Goal: Task Accomplishment & Management: Manage account settings

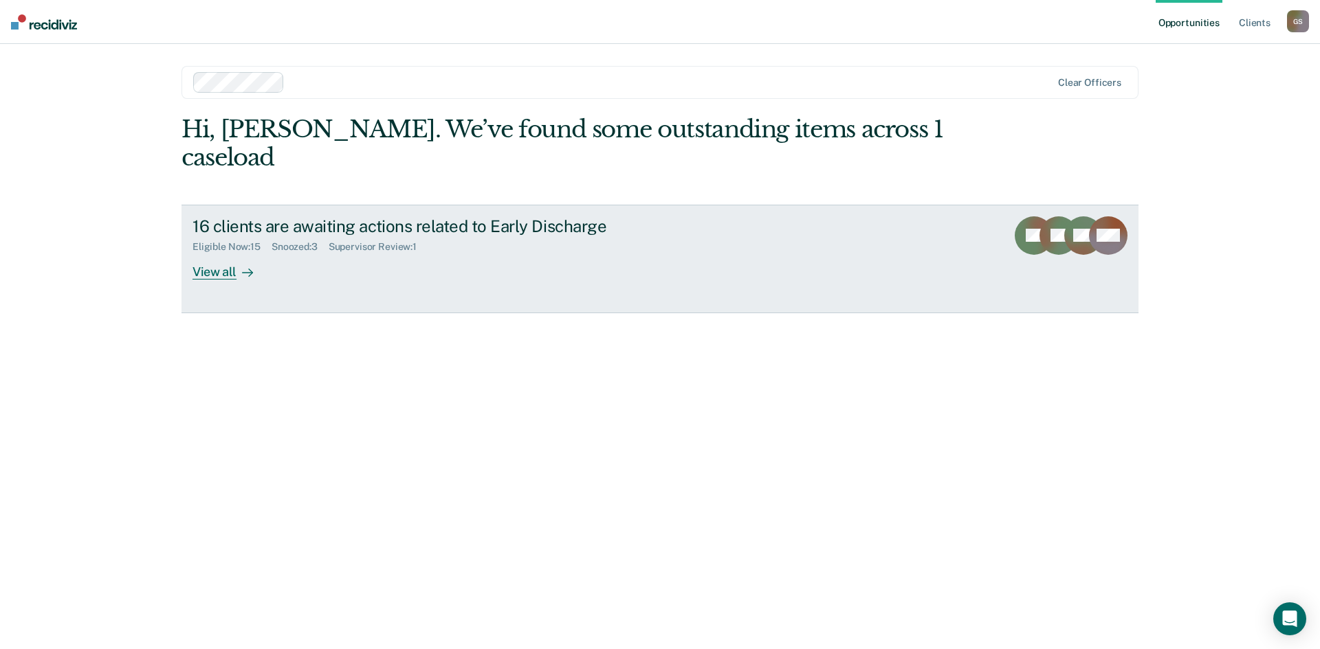
click at [222, 253] on div "View all" at bounding box center [230, 266] width 77 height 27
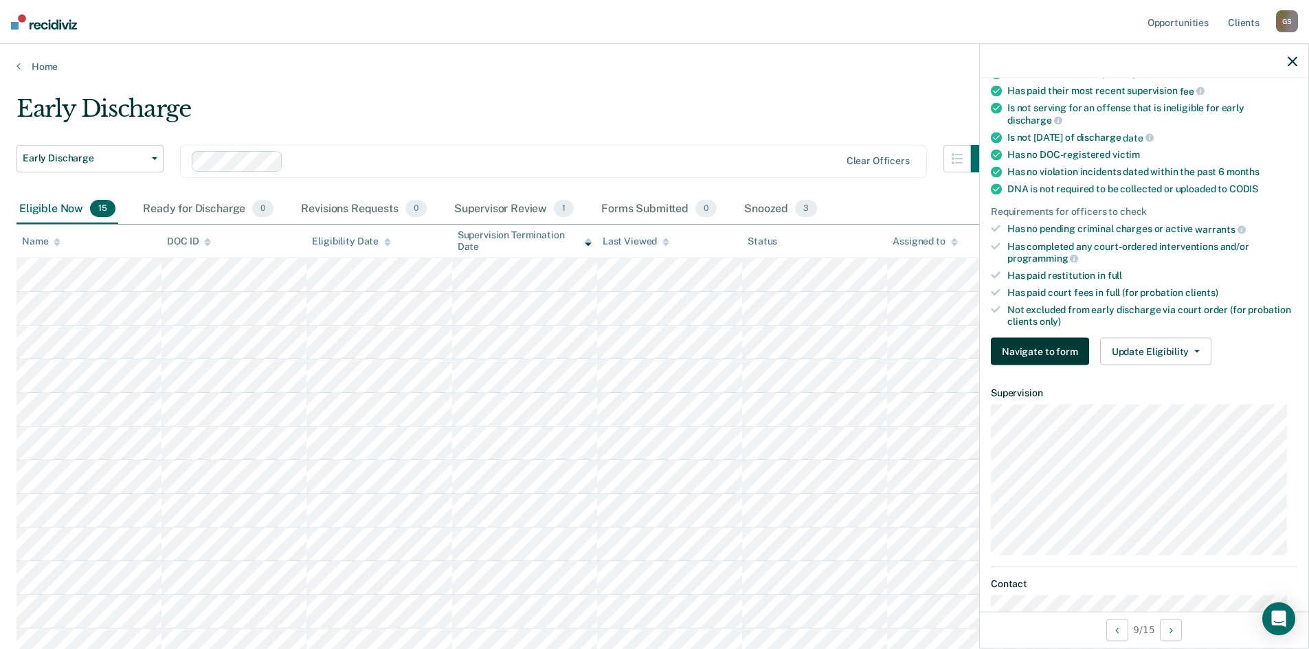
scroll to position [206, 0]
click at [1139, 345] on button "Update Eligibility" at bounding box center [1155, 349] width 111 height 27
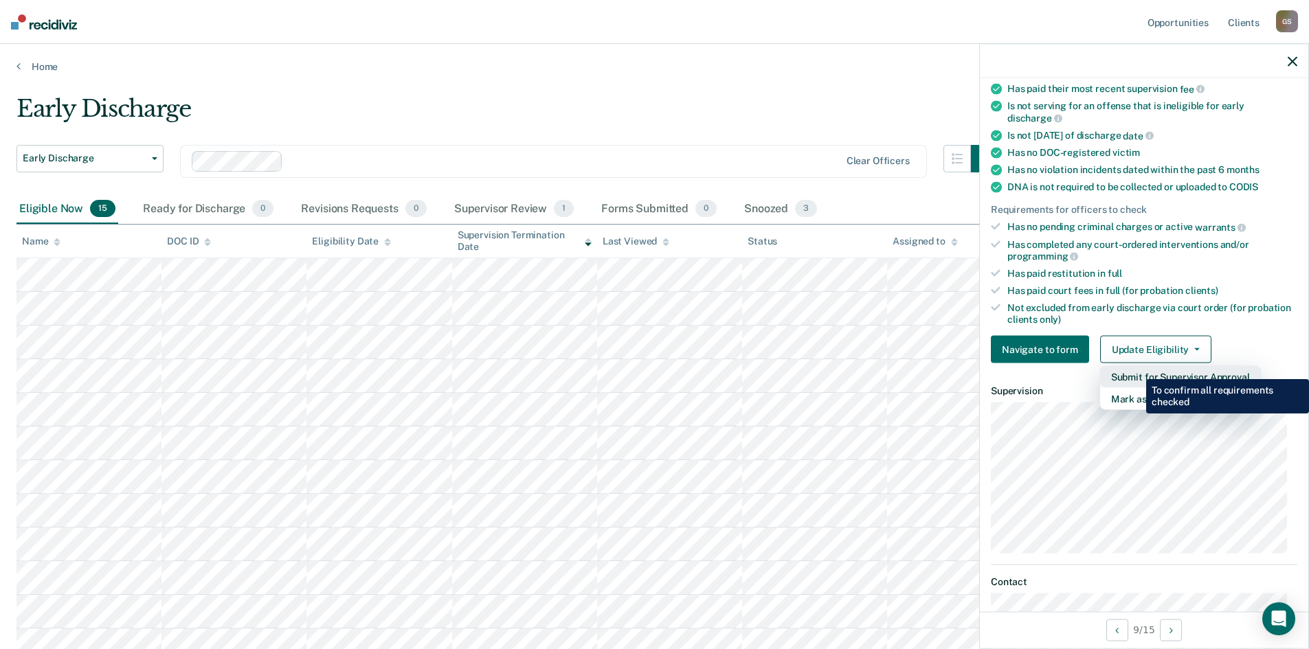
click at [1136, 369] on button "Submit for Supervisor Approval" at bounding box center [1180, 377] width 161 height 22
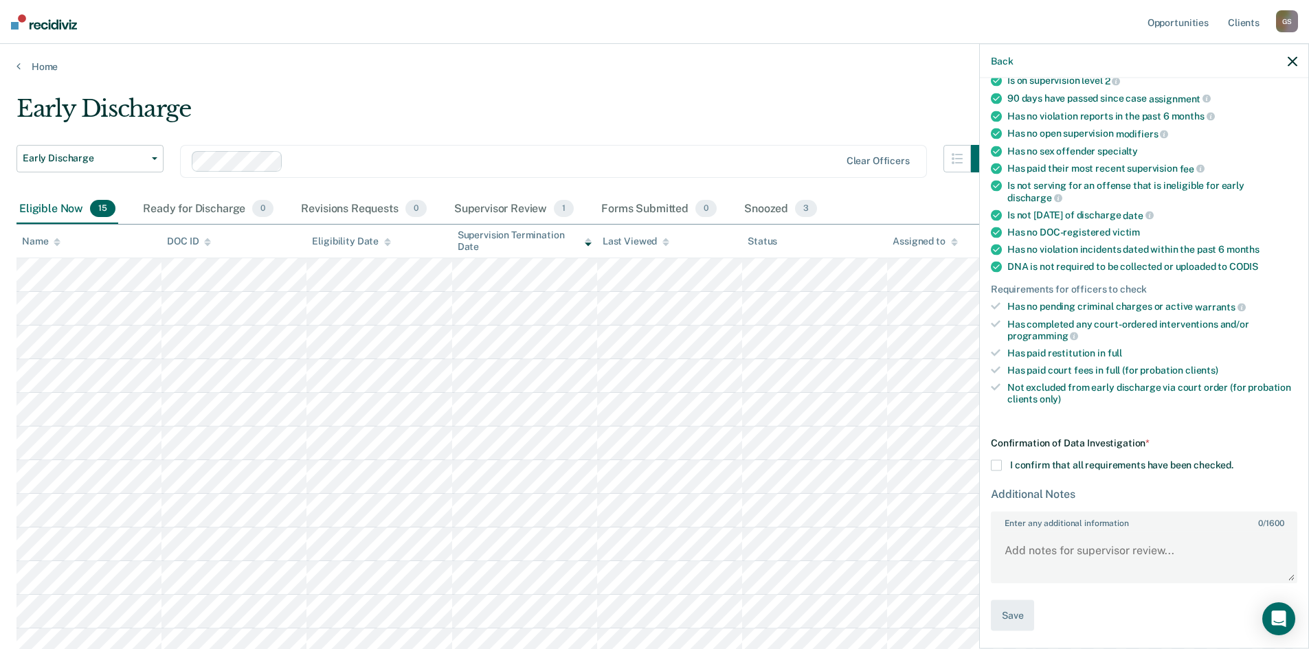
click at [1010, 460] on label "I confirm that all requirements have been checked." at bounding box center [1144, 465] width 307 height 11
click at [1234, 460] on input "I confirm that all requirements have been checked." at bounding box center [1234, 460] width 0 height 0
click at [1044, 547] on textarea "Enter any additional information 0 / 1600" at bounding box center [1144, 556] width 304 height 51
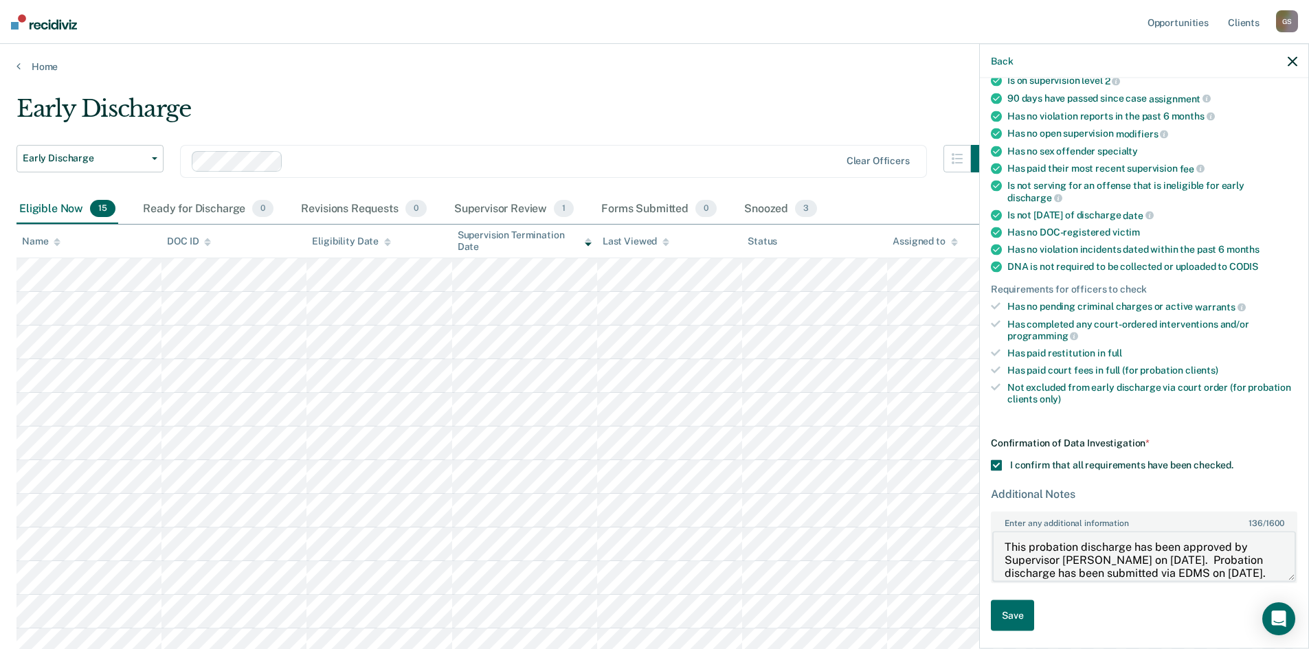
scroll to position [16, 0]
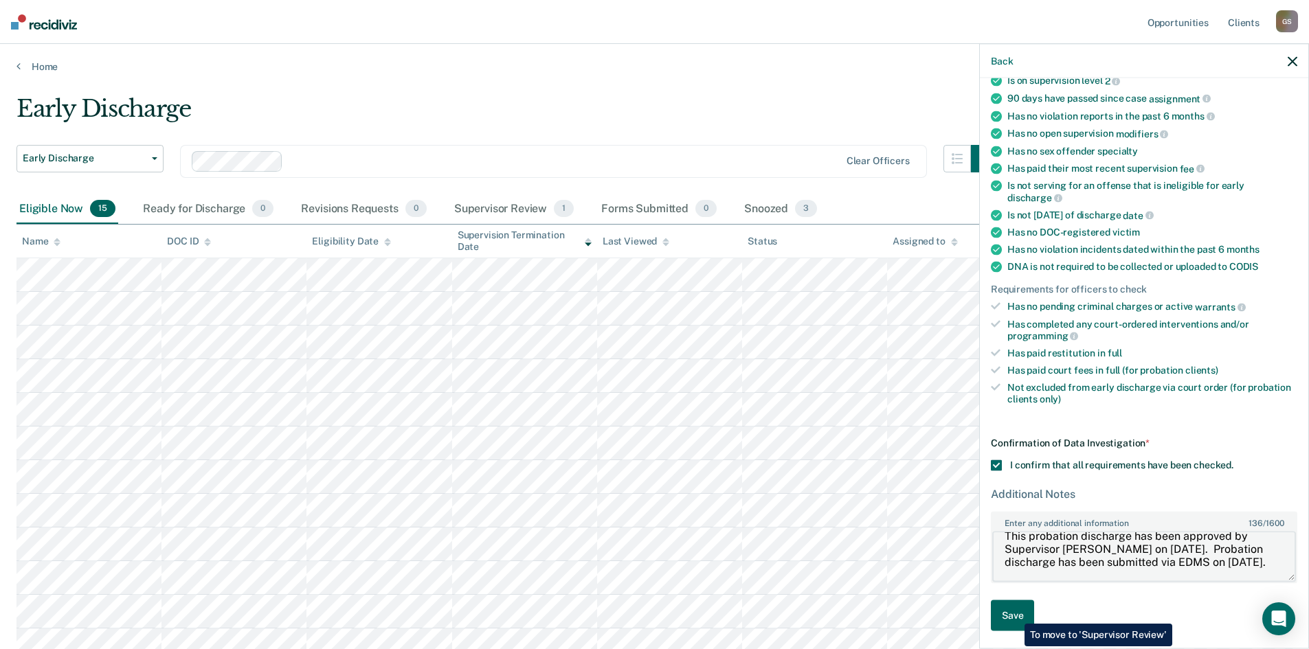
type textarea "This probation discharge has been approved by Supervisor [PERSON_NAME] on [DATE…"
click at [1014, 614] on button "Save" at bounding box center [1012, 616] width 43 height 31
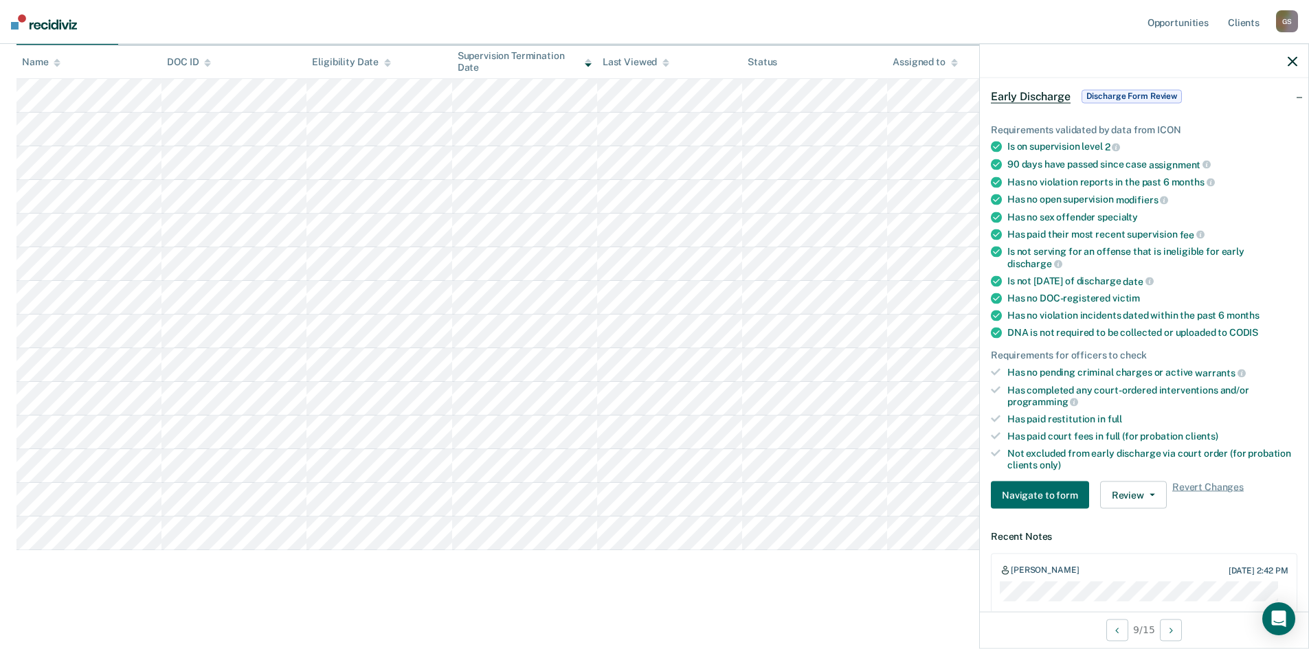
scroll to position [0, 0]
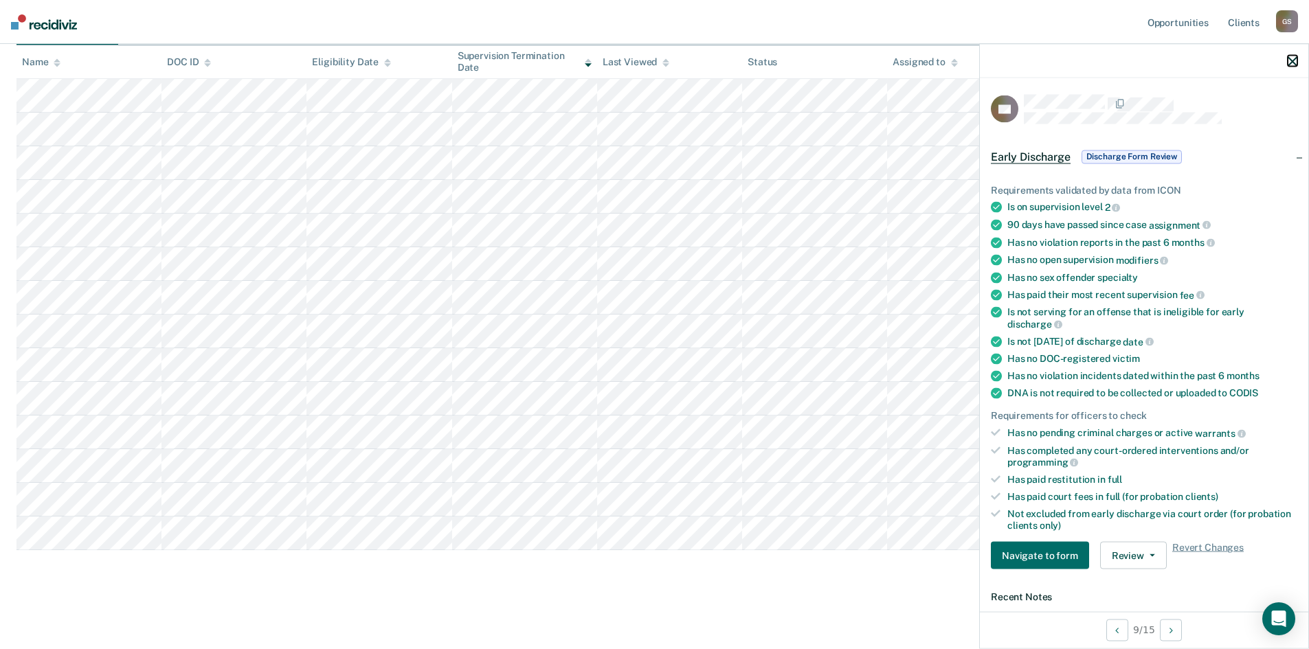
click at [1294, 59] on icon "button" at bounding box center [1293, 61] width 10 height 10
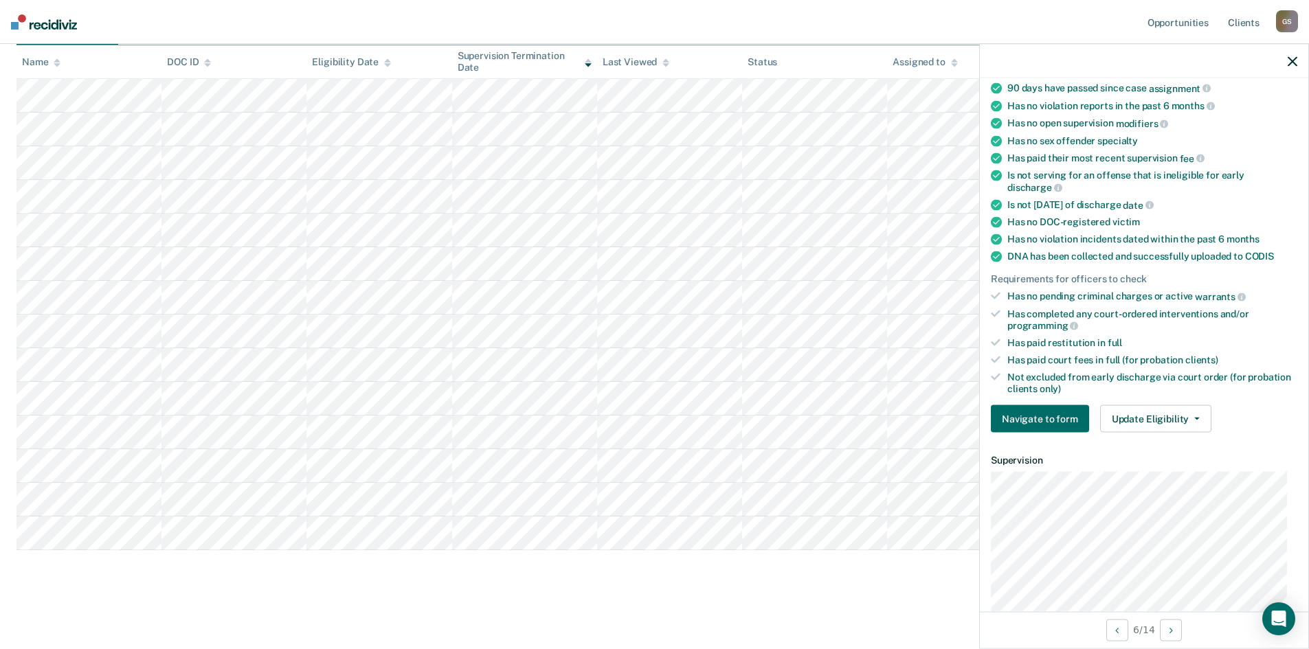
scroll to position [96, 0]
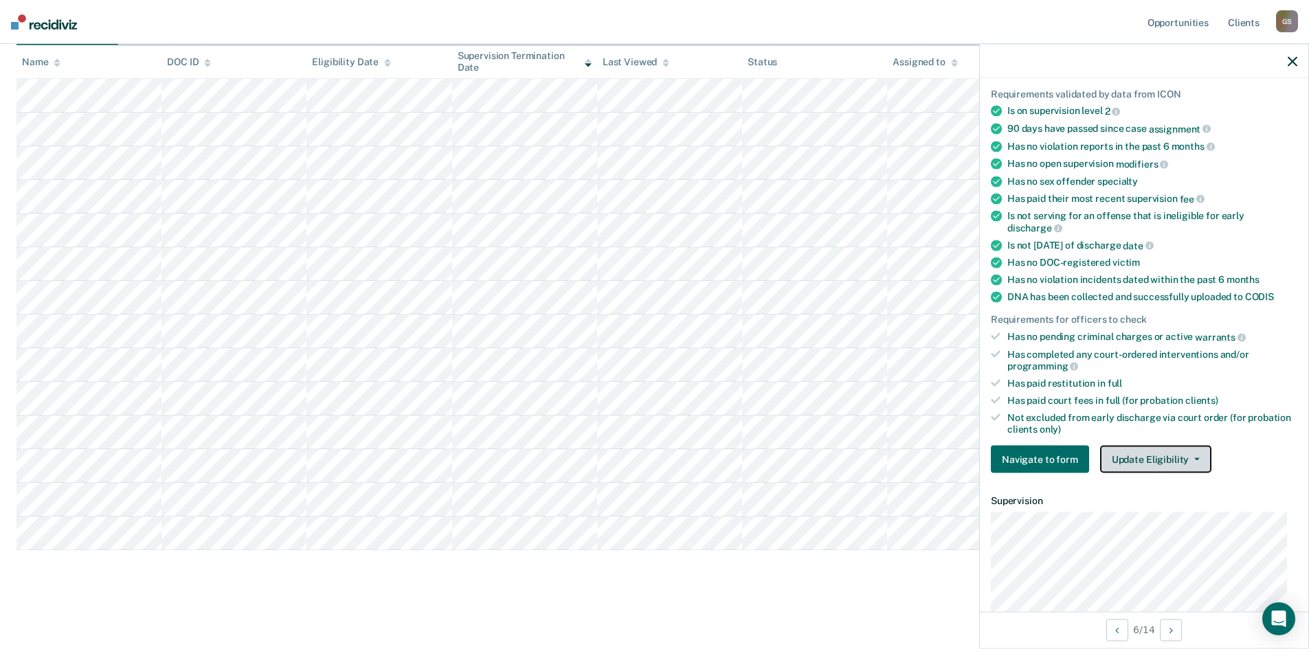
click at [1144, 458] on button "Update Eligibility" at bounding box center [1155, 459] width 111 height 27
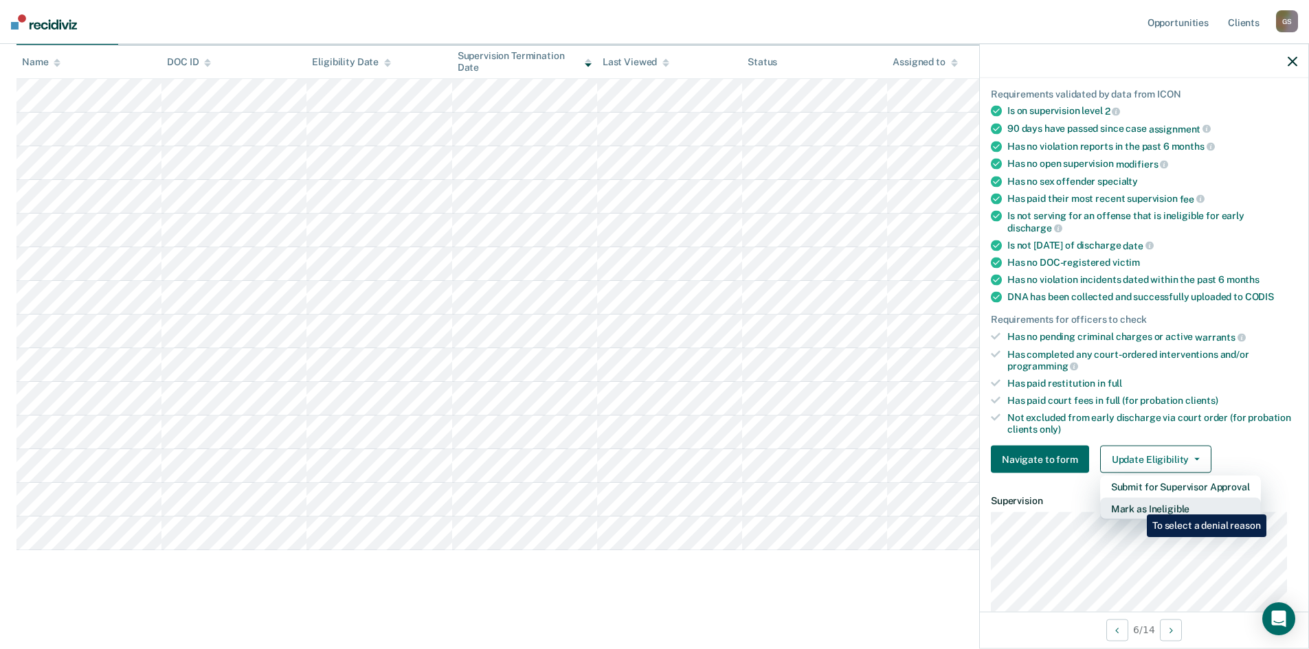
click at [1137, 504] on button "Mark as Ineligible" at bounding box center [1180, 509] width 161 height 22
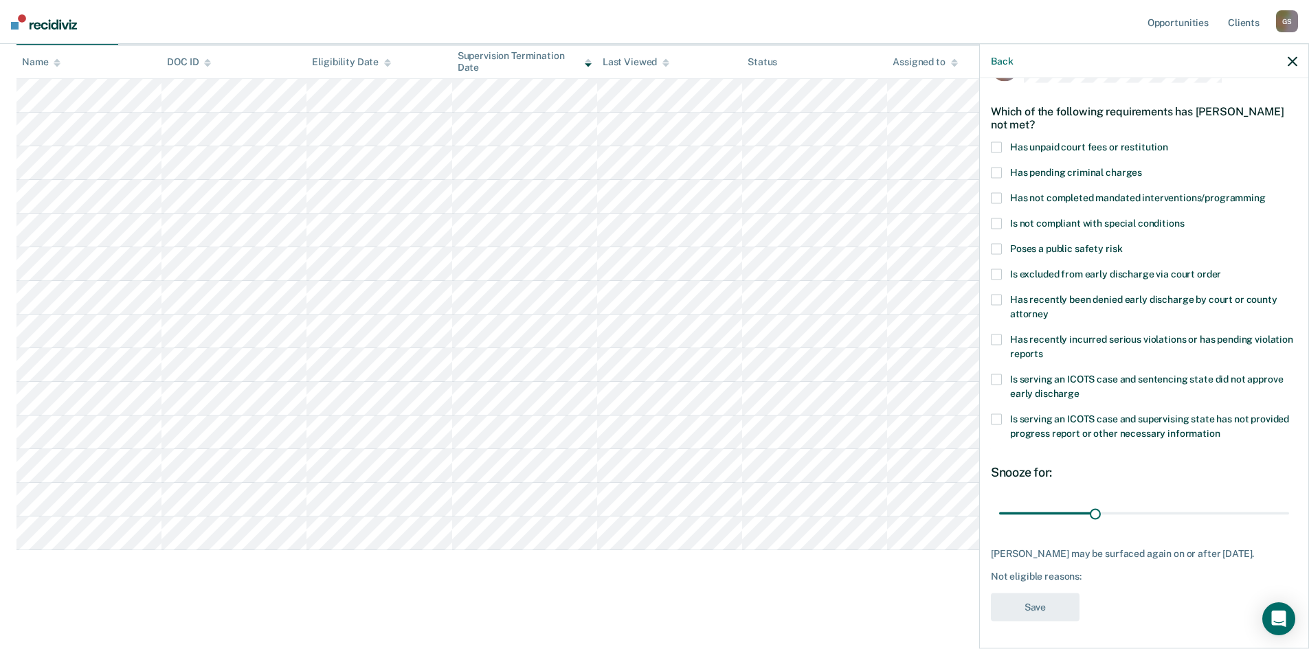
scroll to position [52, 0]
drag, startPoint x: 1093, startPoint y: 502, endPoint x: 1278, endPoint y: 497, distance: 185.6
click at [1278, 502] on input "range" at bounding box center [1144, 514] width 290 height 24
click at [1124, 571] on div "Not eligible reasons:" at bounding box center [1144, 577] width 307 height 12
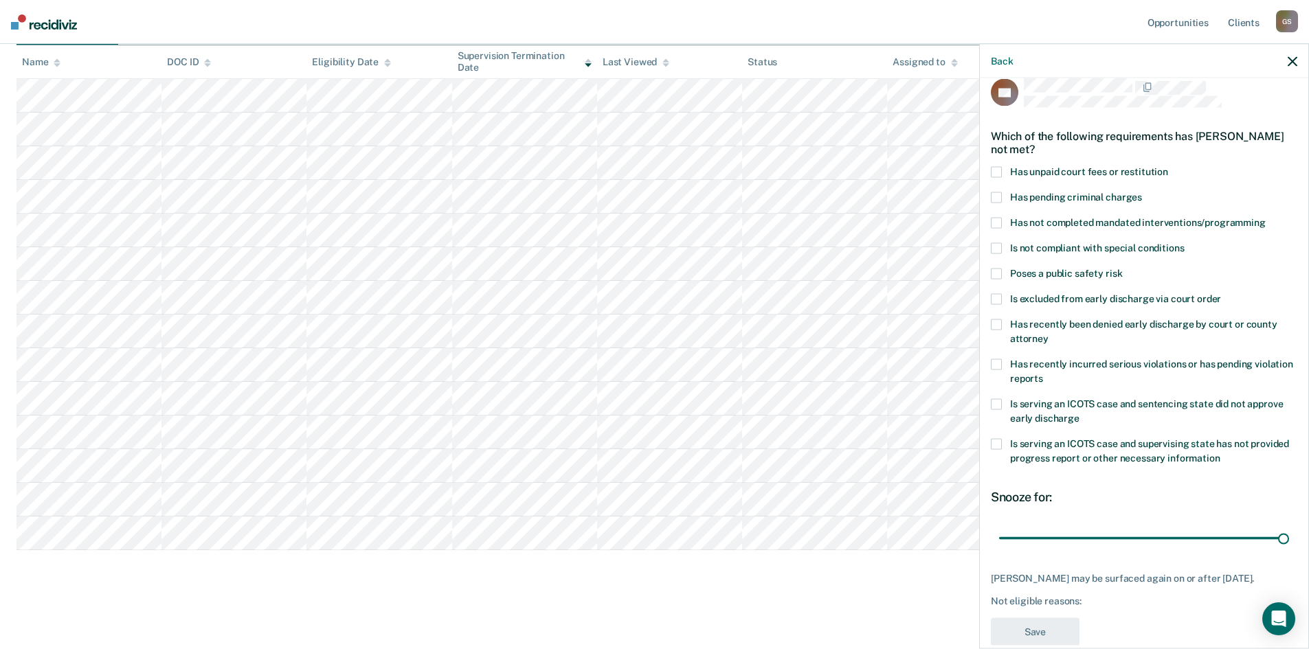
scroll to position [0, 0]
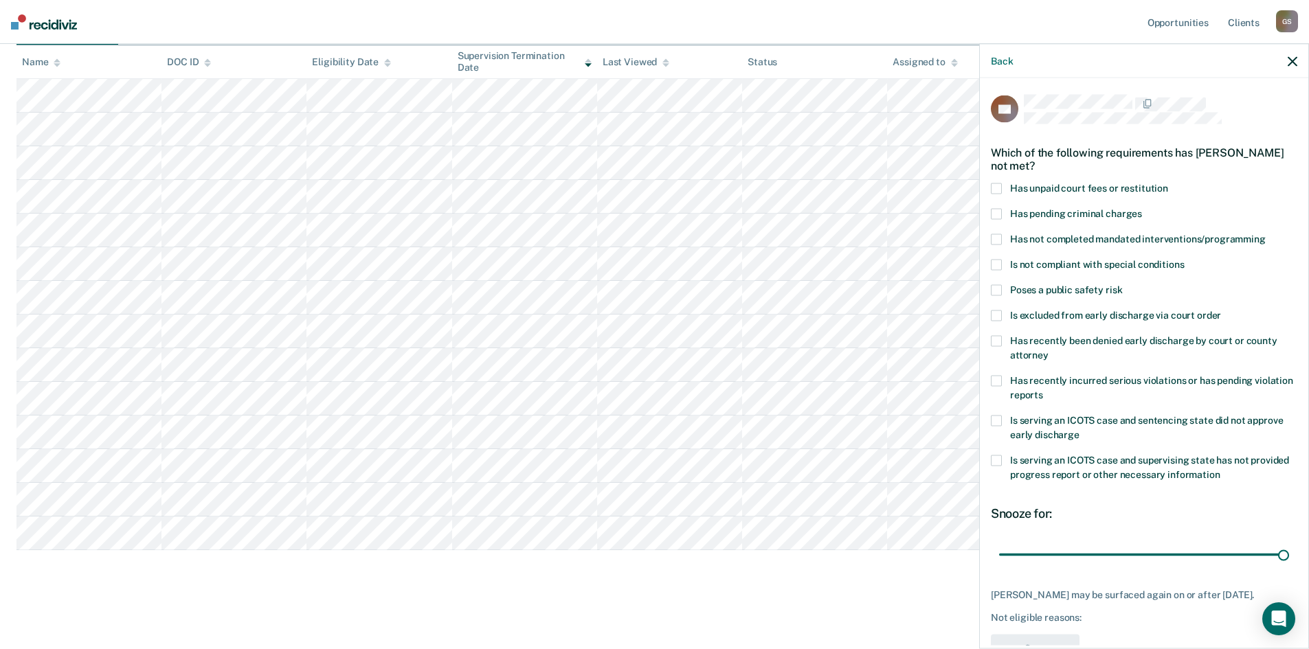
click at [996, 188] on span at bounding box center [996, 188] width 11 height 11
click at [1168, 183] on input "Has unpaid court fees or restitution" at bounding box center [1168, 183] width 0 height 0
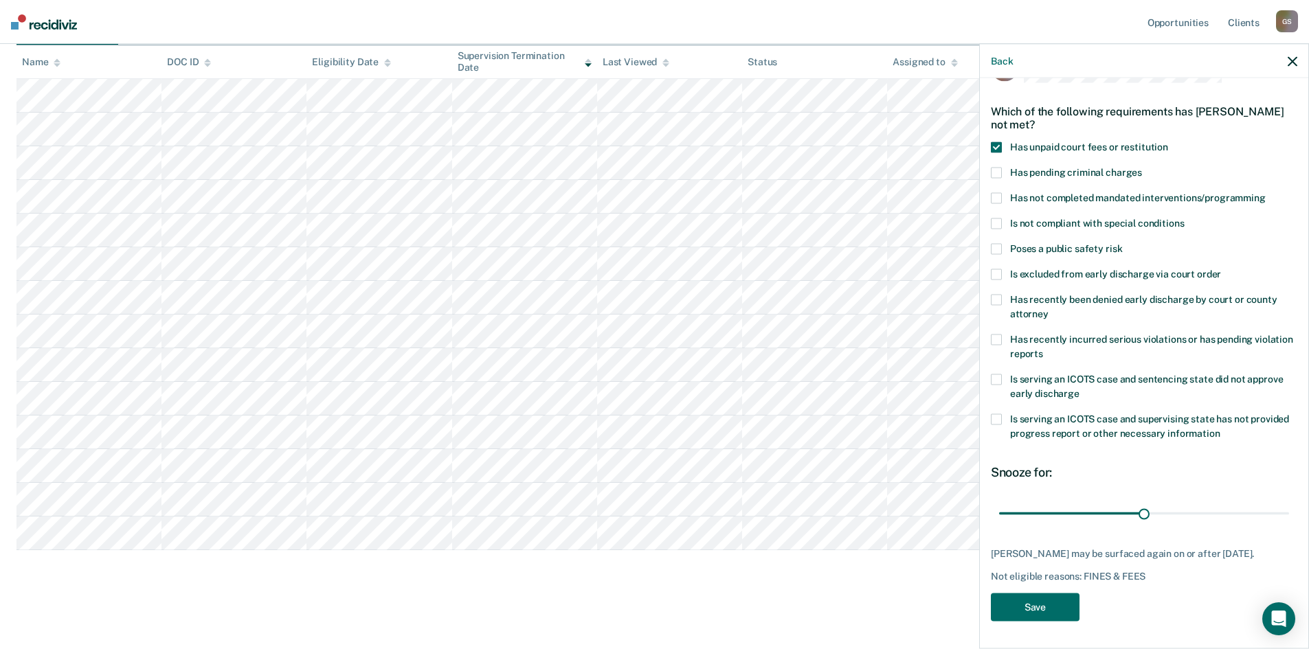
scroll to position [52, 0]
drag, startPoint x: 1139, startPoint y: 500, endPoint x: 1319, endPoint y: 500, distance: 179.4
click at [1289, 502] on input "range" at bounding box center [1144, 514] width 290 height 24
drag, startPoint x: 1269, startPoint y: 504, endPoint x: 1155, endPoint y: 512, distance: 115.1
type input "100"
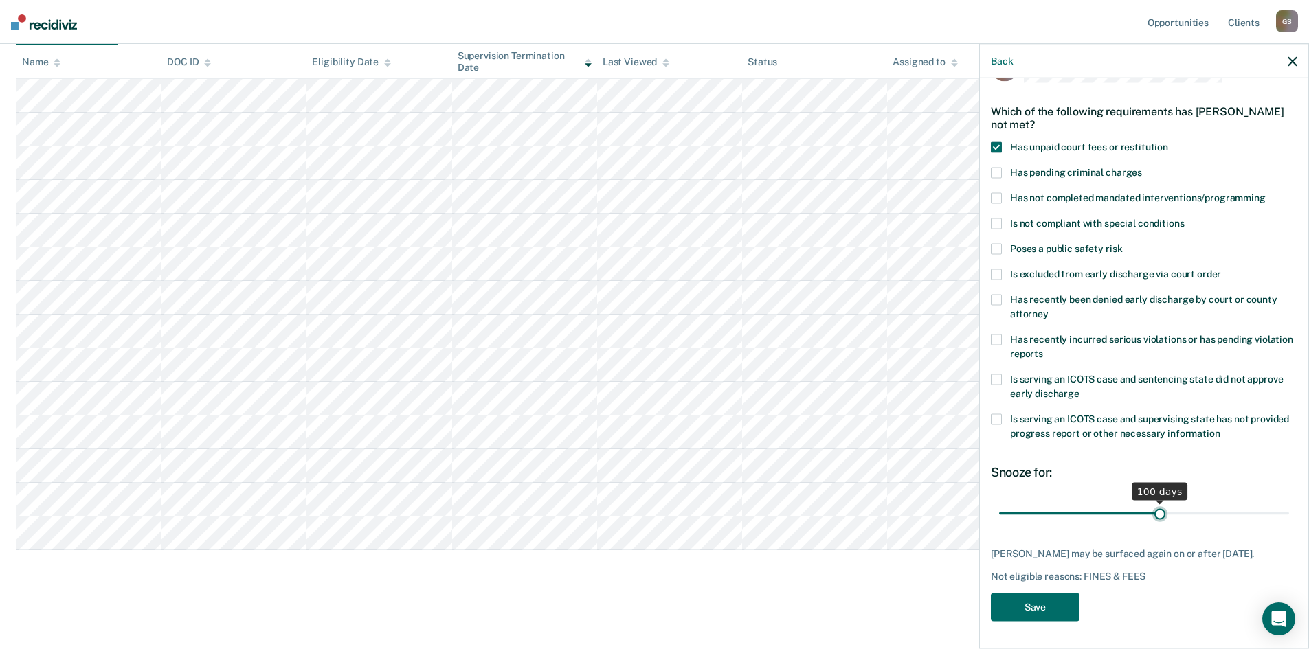
click at [1155, 512] on input "range" at bounding box center [1144, 514] width 290 height 24
click at [1056, 610] on button "Save" at bounding box center [1035, 607] width 89 height 28
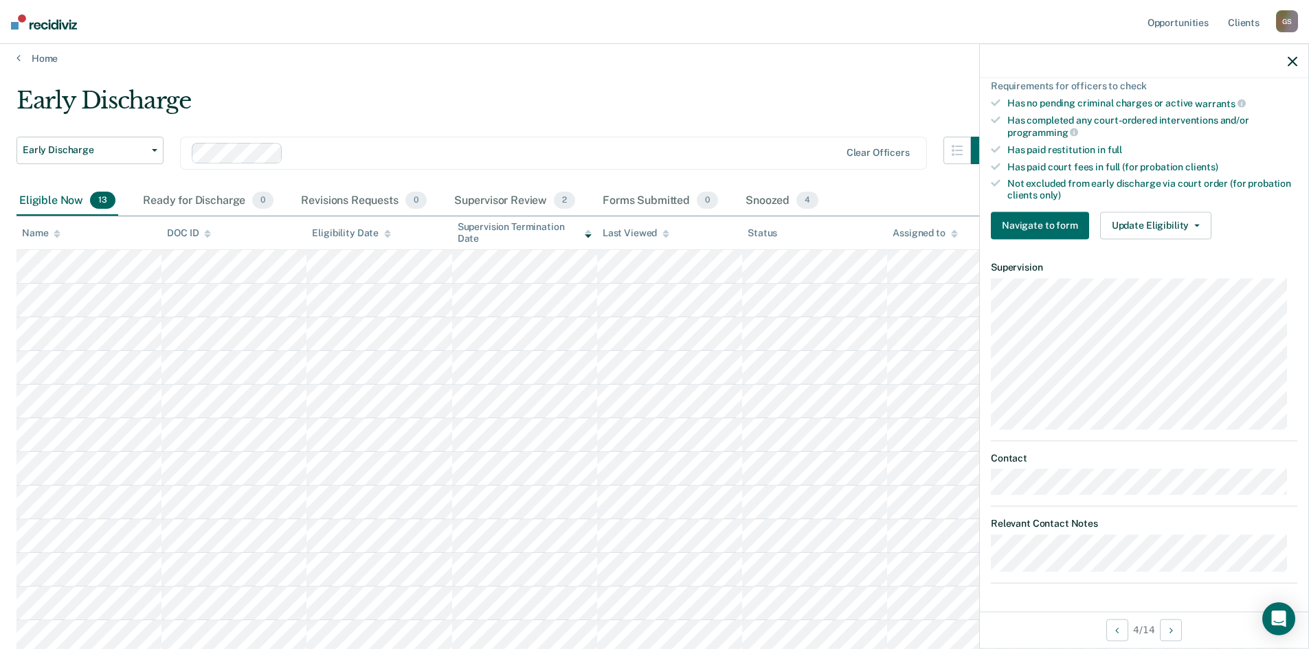
scroll to position [340, 0]
click at [1131, 224] on button "Update Eligibility" at bounding box center [1155, 226] width 111 height 27
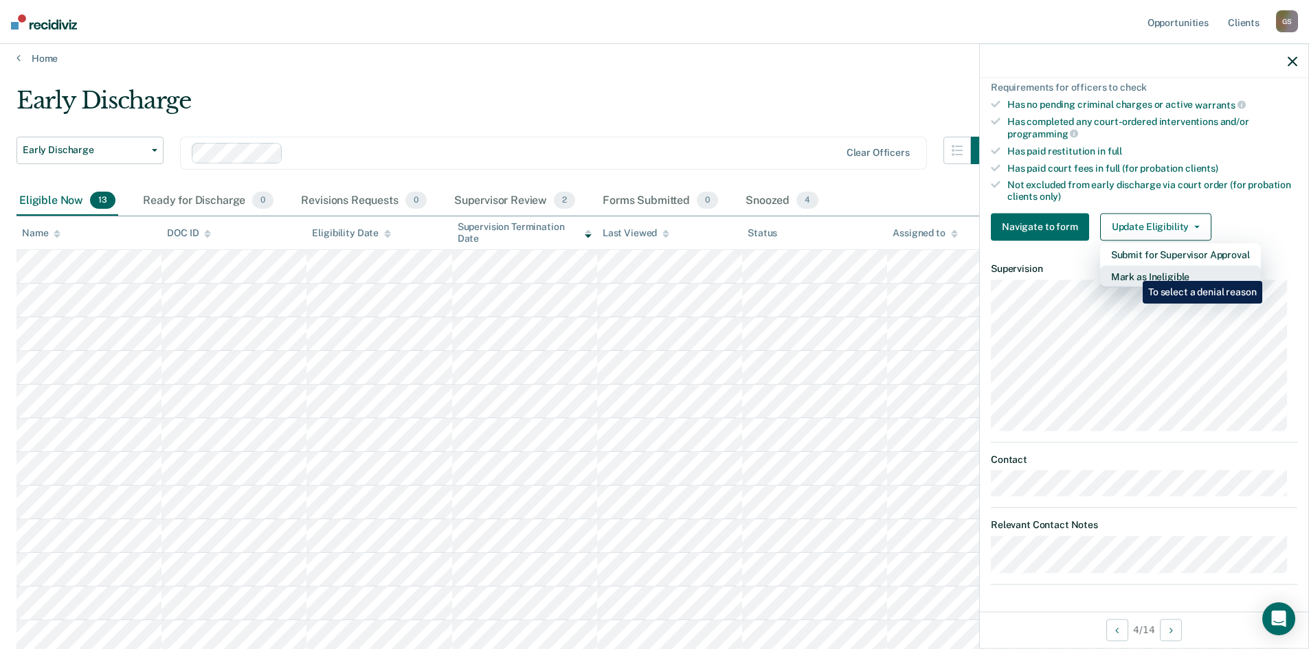
click at [1133, 271] on button "Mark as Ineligible" at bounding box center [1180, 276] width 161 height 22
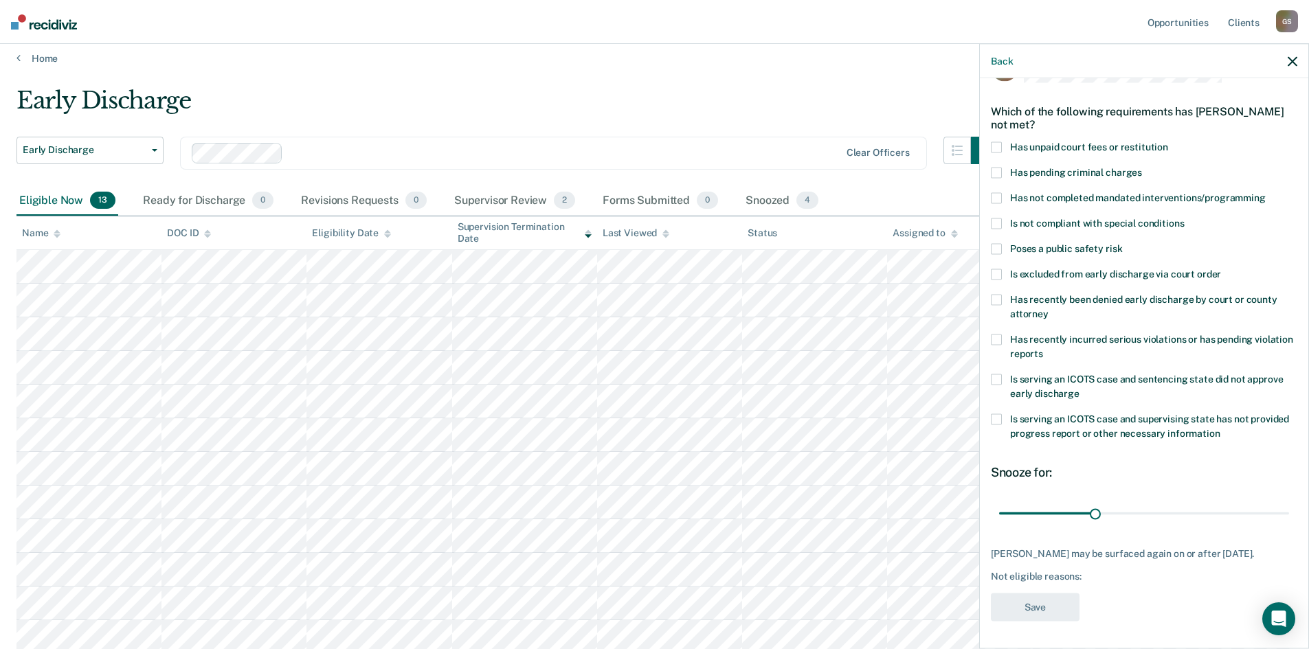
scroll to position [40, 0]
click at [996, 143] on span at bounding box center [996, 148] width 11 height 11
click at [1168, 143] on input "Has unpaid court fees or restitution" at bounding box center [1168, 143] width 0 height 0
click at [1049, 609] on button "Save" at bounding box center [1035, 608] width 89 height 28
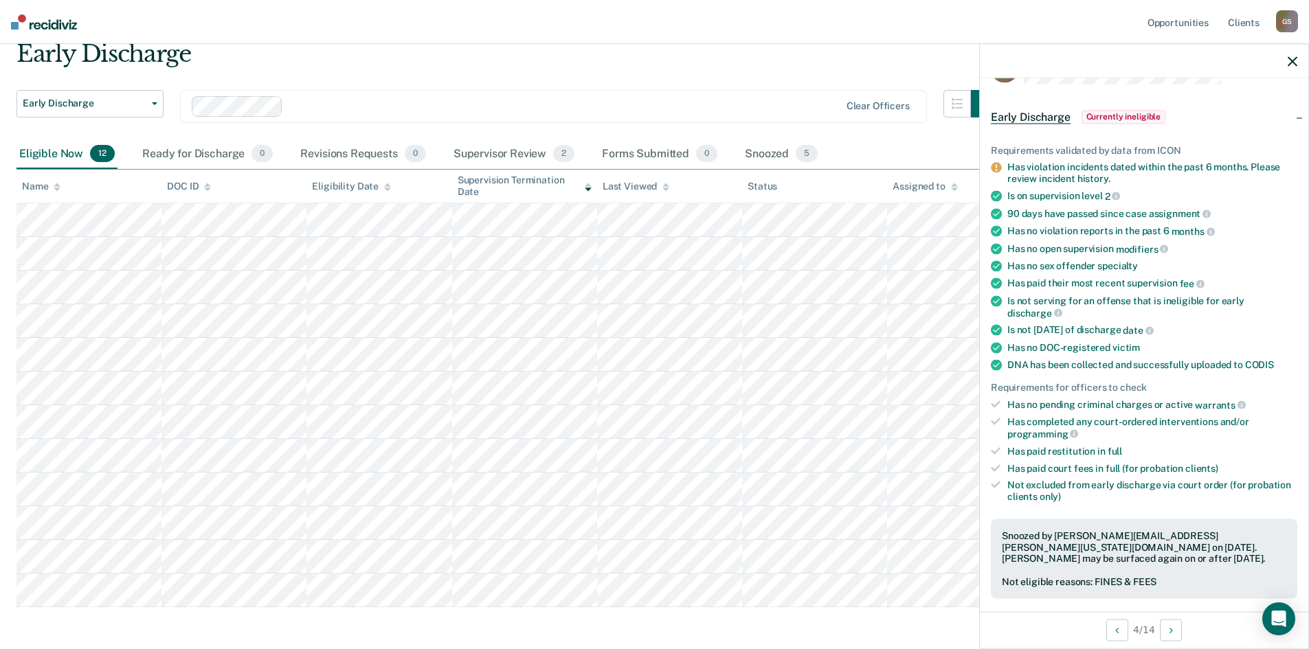
scroll to position [0, 0]
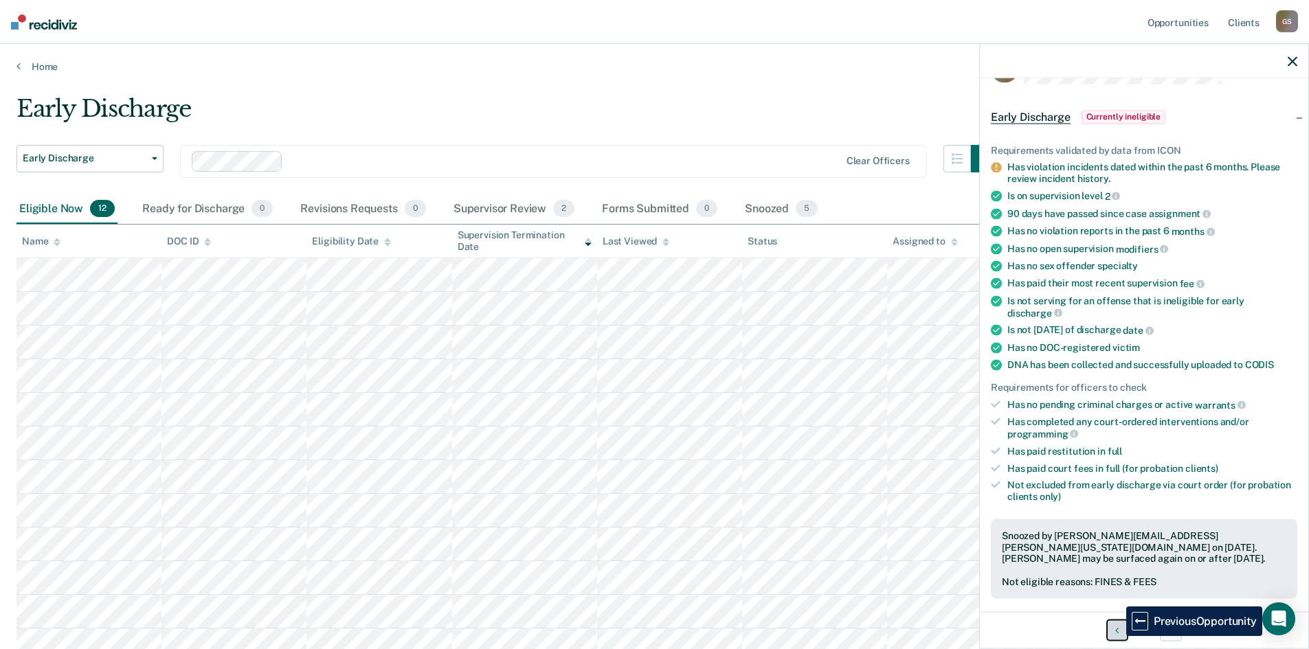
click at [1116, 636] on button "Previous Opportunity" at bounding box center [1117, 630] width 22 height 22
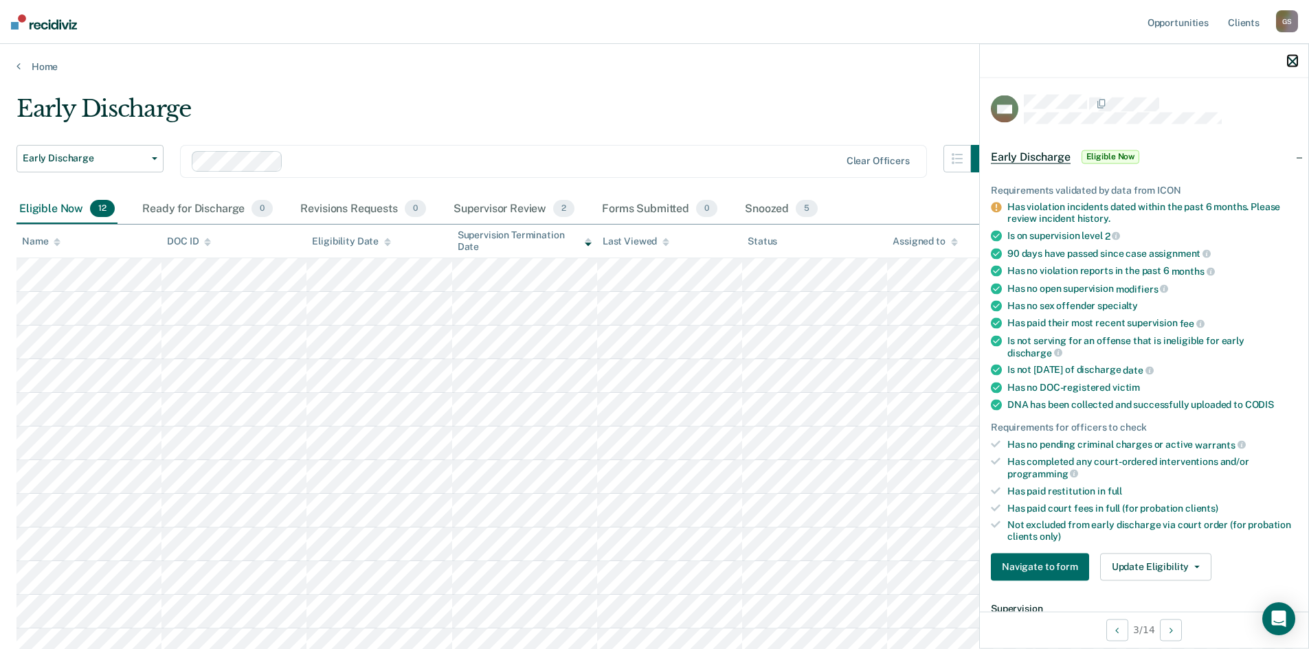
click at [1293, 63] on icon "button" at bounding box center [1293, 61] width 10 height 10
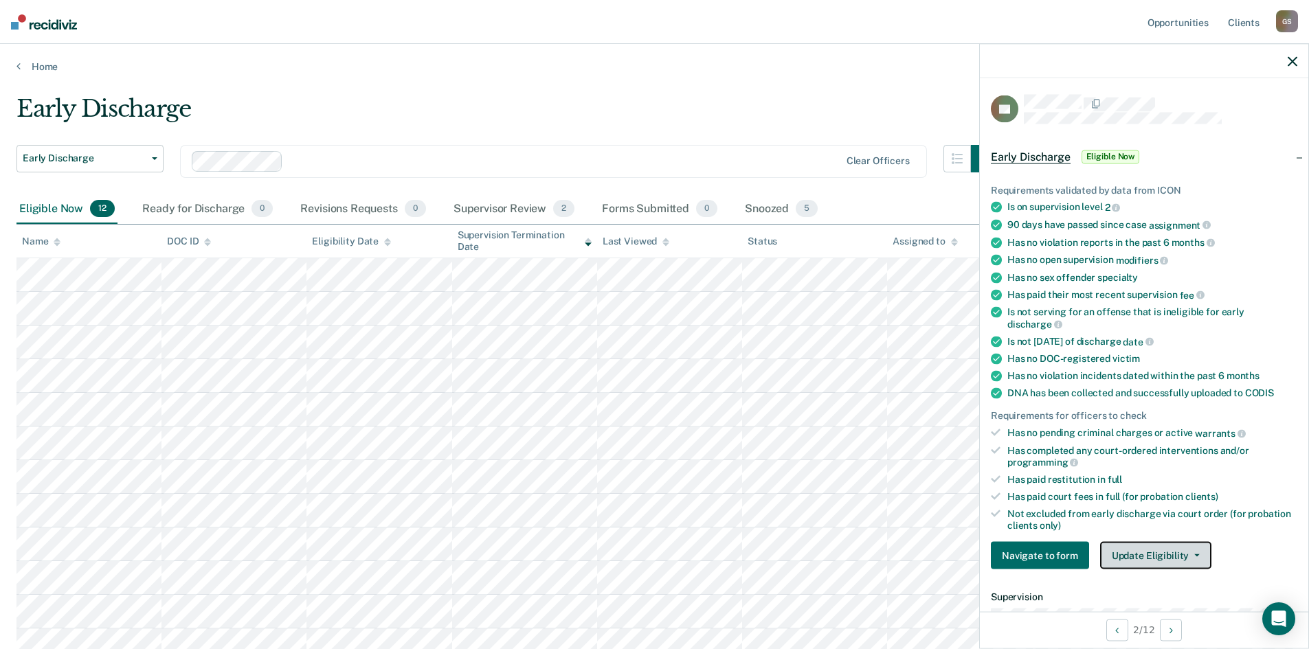
click at [1111, 553] on button "Update Eligibility" at bounding box center [1155, 555] width 111 height 27
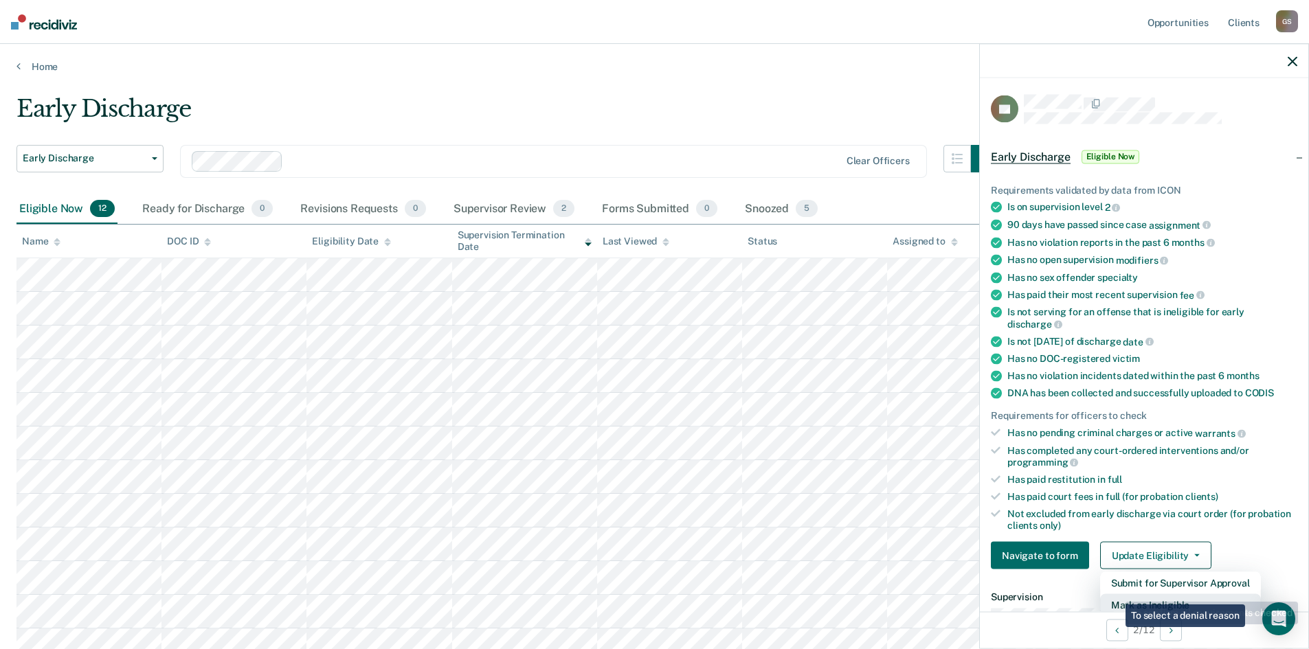
scroll to position [3, 0]
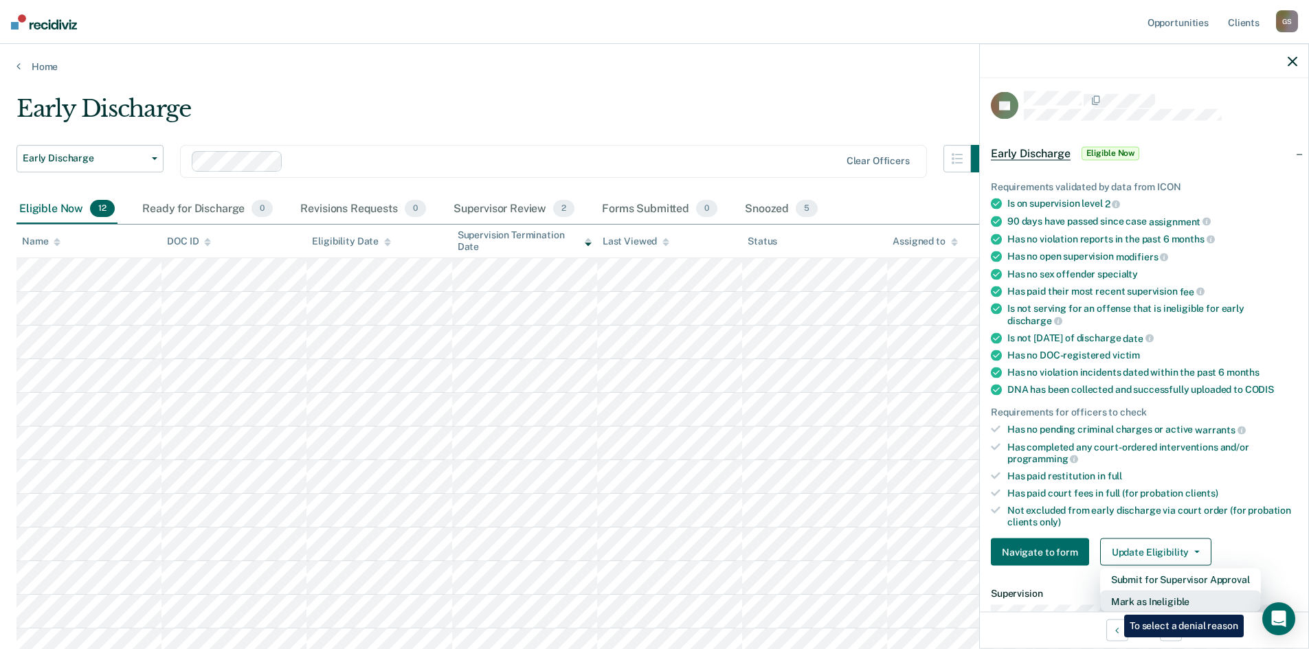
click at [1114, 605] on button "Mark as Ineligible" at bounding box center [1180, 602] width 161 height 22
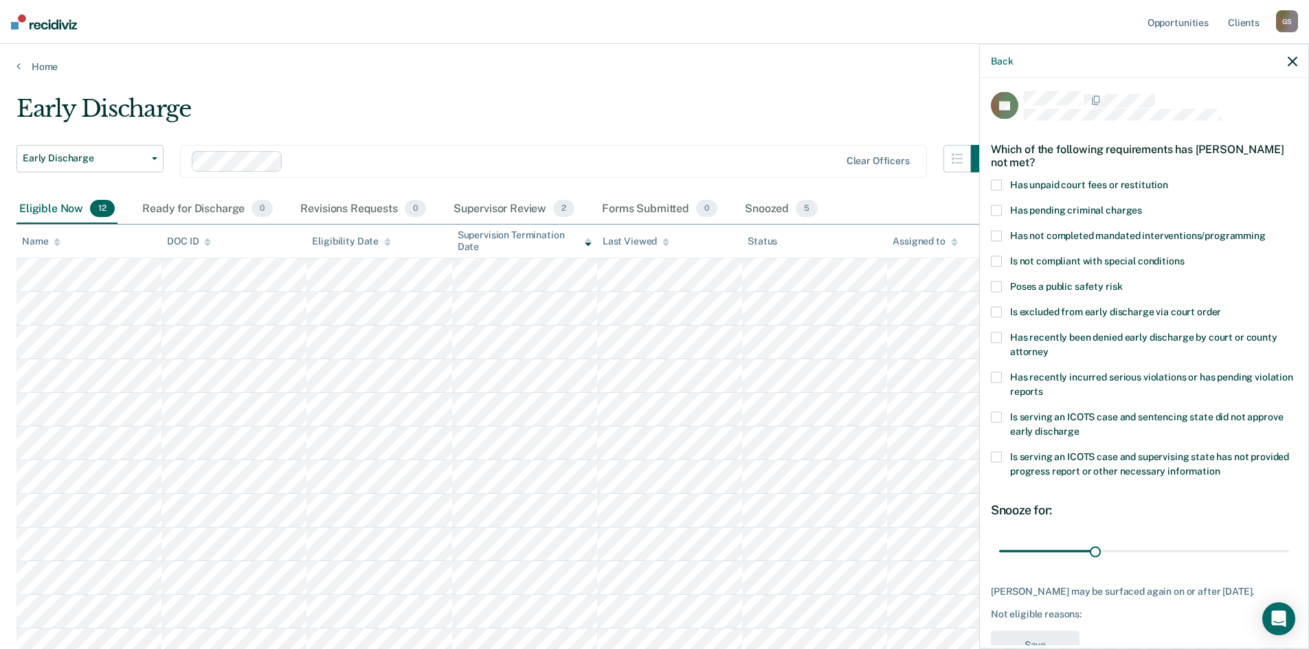
click at [1000, 186] on span at bounding box center [996, 184] width 11 height 11
click at [1168, 179] on input "Has unpaid court fees or restitution" at bounding box center [1168, 179] width 0 height 0
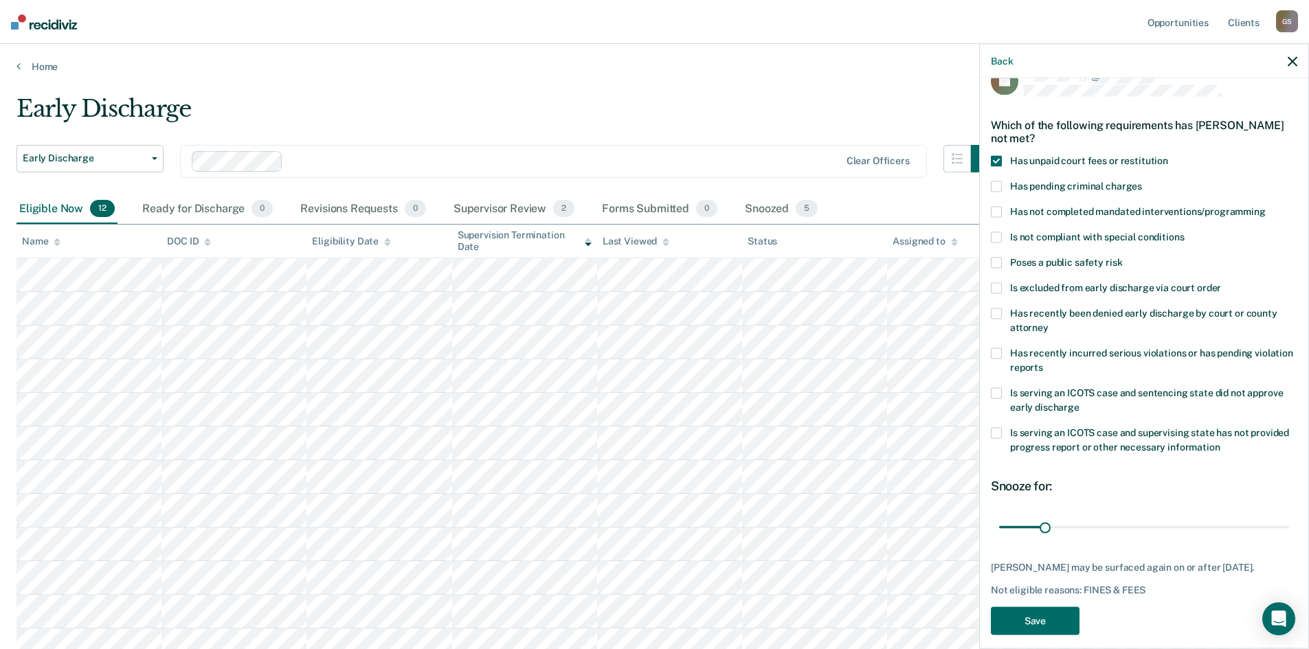
scroll to position [40, 0]
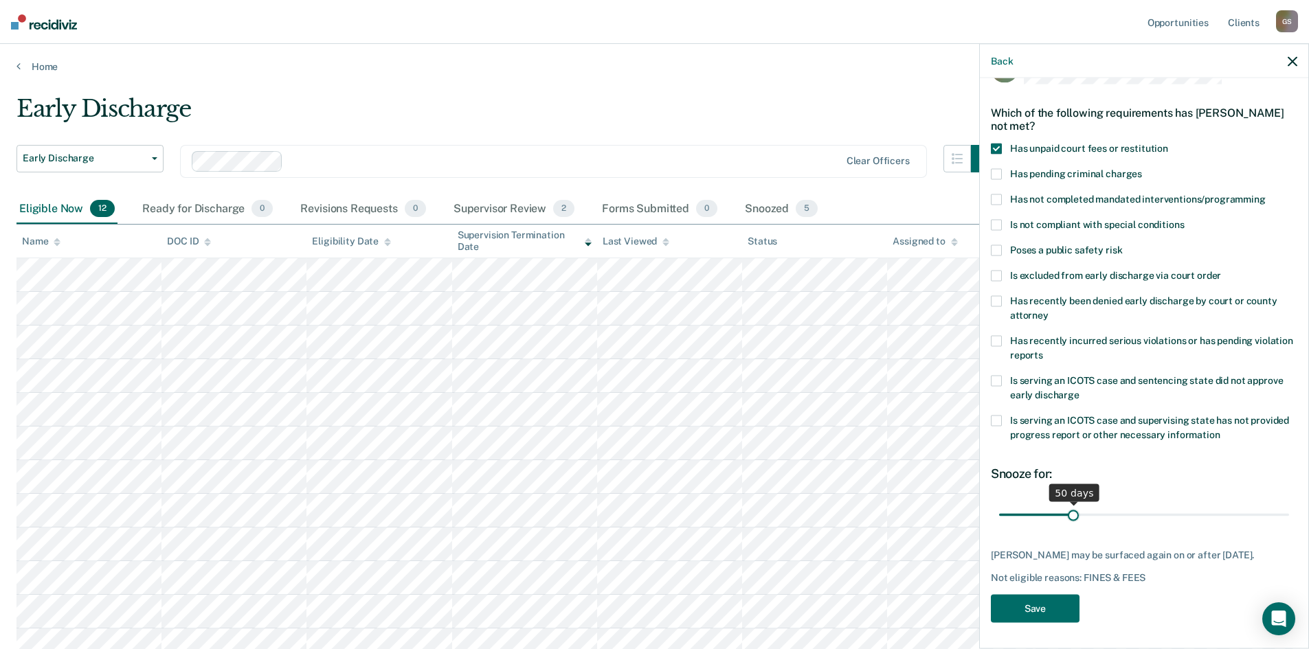
drag, startPoint x: 1040, startPoint y: 515, endPoint x: 1071, endPoint y: 519, distance: 30.4
type input "50"
click at [1071, 519] on input "range" at bounding box center [1144, 515] width 290 height 24
click at [1045, 602] on button "Save" at bounding box center [1035, 608] width 89 height 28
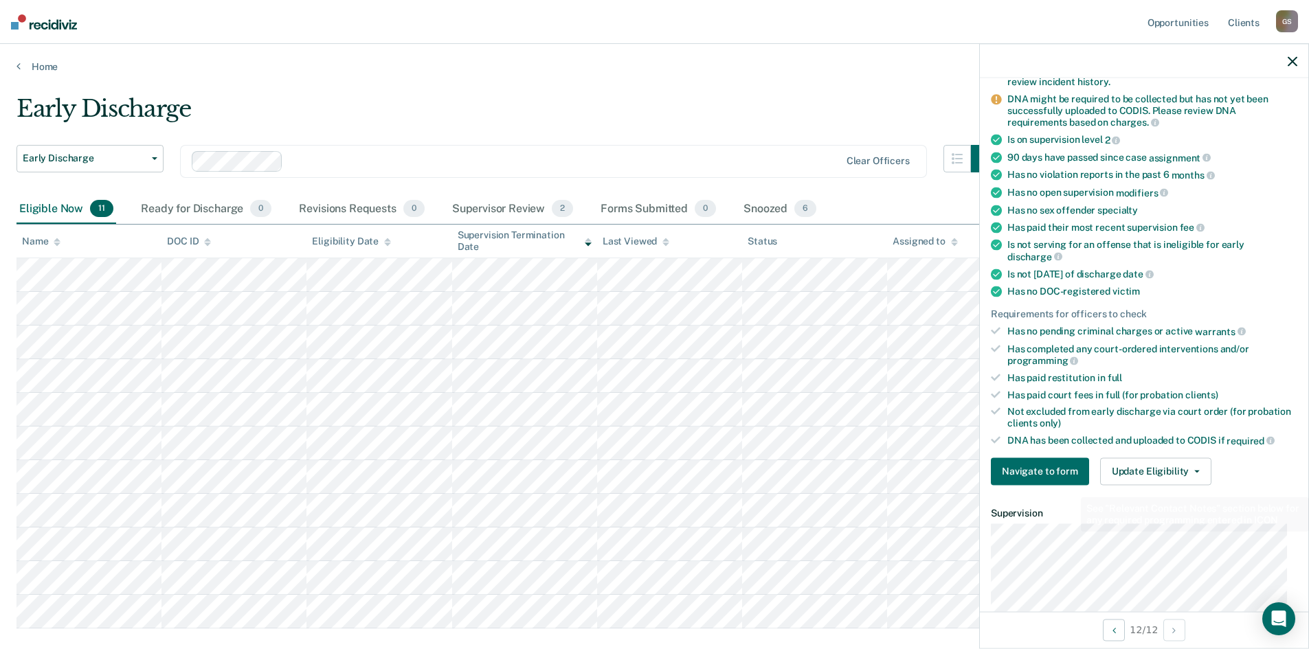
scroll to position [137, 0]
click at [1143, 466] on button "Update Eligibility" at bounding box center [1155, 470] width 111 height 27
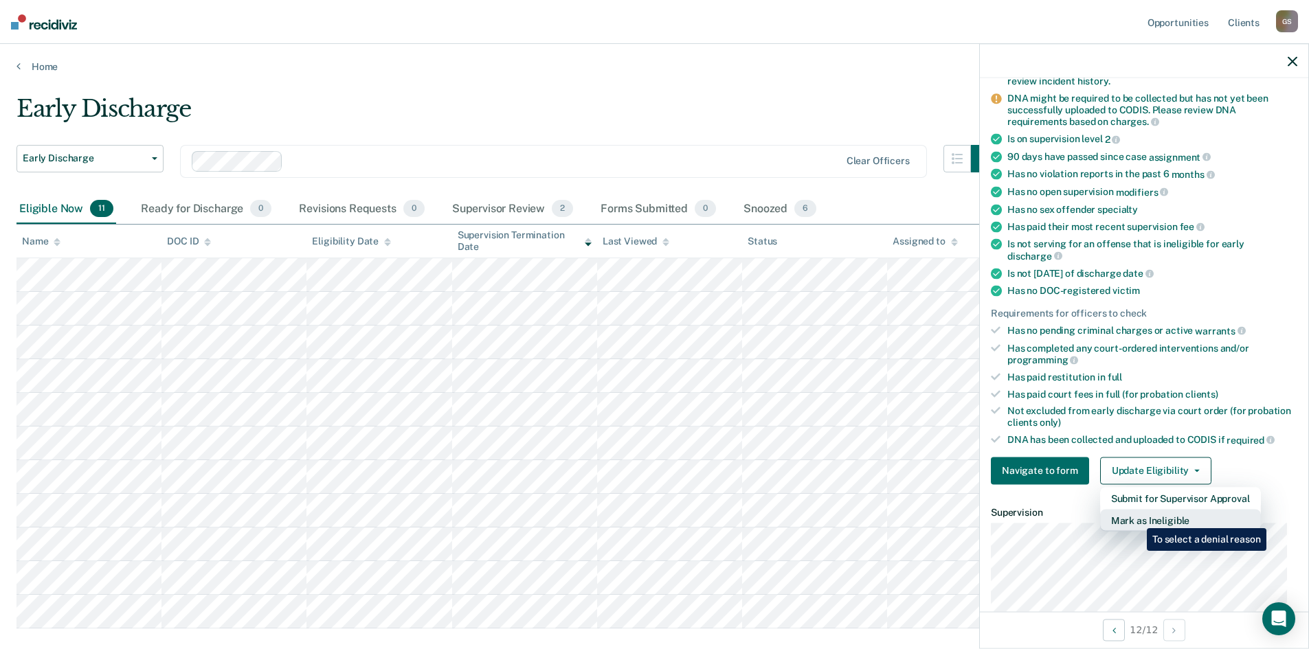
click at [1137, 518] on button "Mark as Ineligible" at bounding box center [1180, 520] width 161 height 22
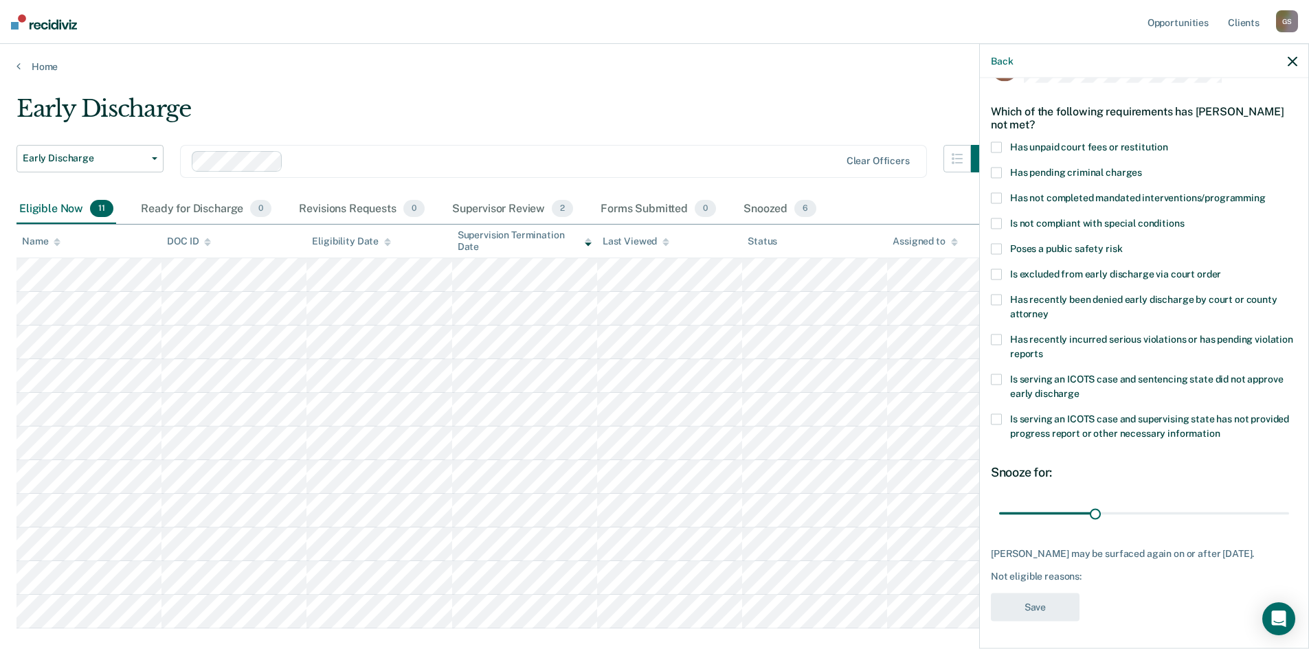
click at [997, 142] on span at bounding box center [996, 147] width 11 height 11
click at [1168, 142] on input "Has unpaid court fees or restitution" at bounding box center [1168, 142] width 0 height 0
click at [999, 192] on span at bounding box center [996, 197] width 11 height 11
click at [1266, 192] on input "Has not completed mandated interventions/programming" at bounding box center [1266, 192] width 0 height 0
drag, startPoint x: 1038, startPoint y: 502, endPoint x: 1067, endPoint y: 498, distance: 29.2
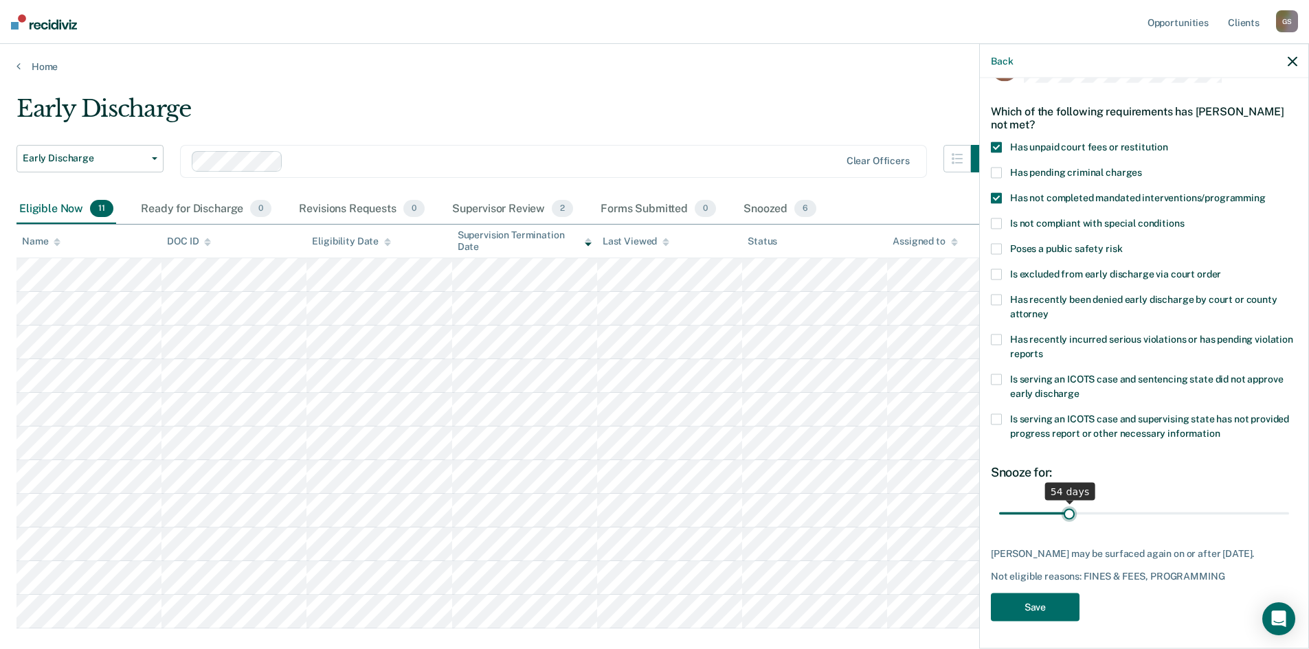
type input "54"
click at [1067, 502] on input "range" at bounding box center [1144, 514] width 290 height 24
click at [1035, 608] on button "Save" at bounding box center [1035, 607] width 89 height 28
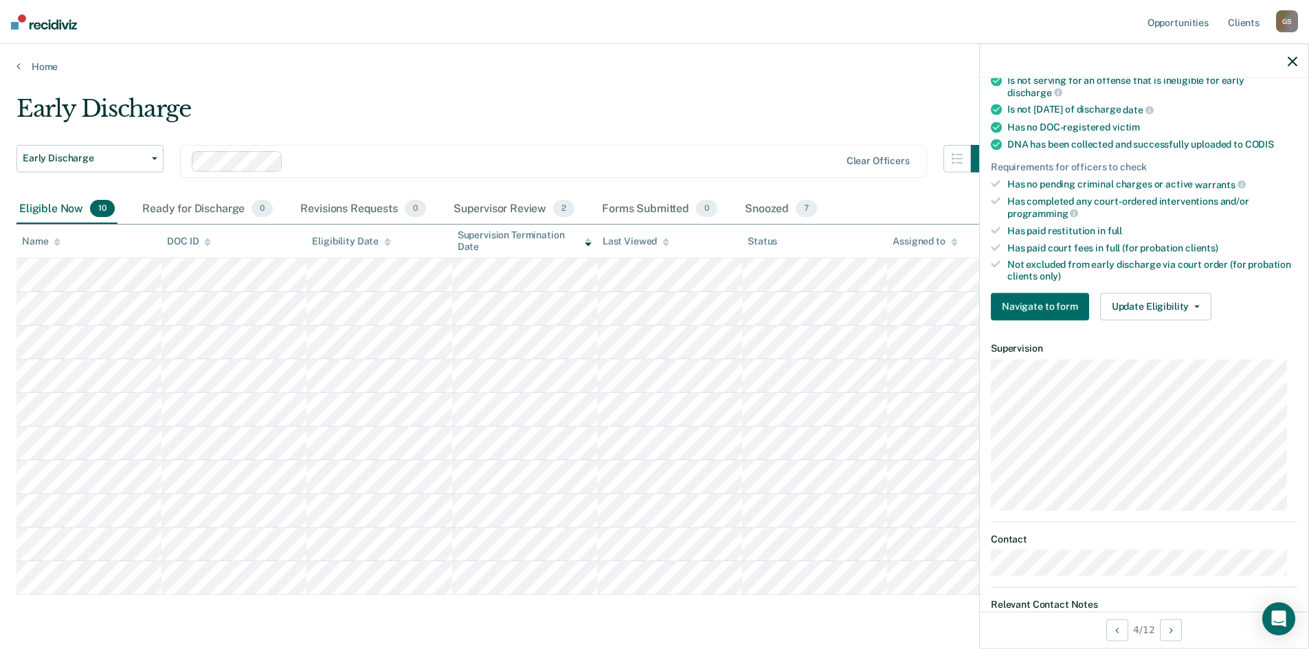
scroll to position [275, 0]
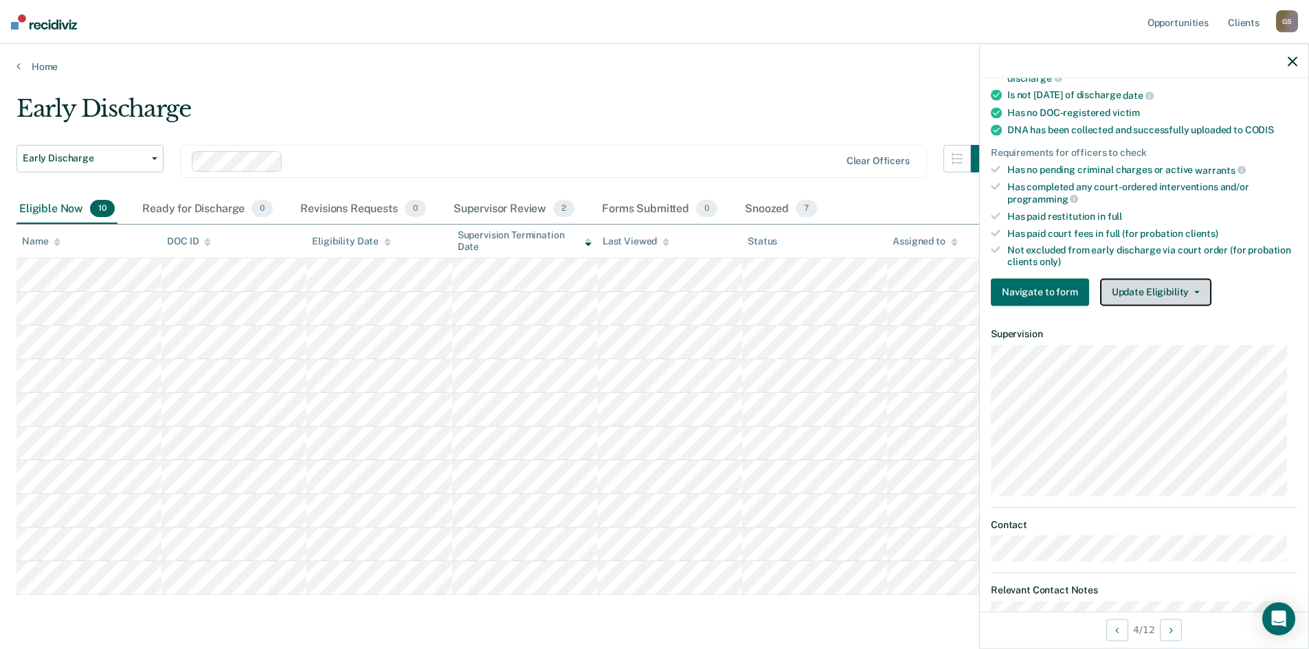
click at [1166, 294] on button "Update Eligibility" at bounding box center [1155, 291] width 111 height 27
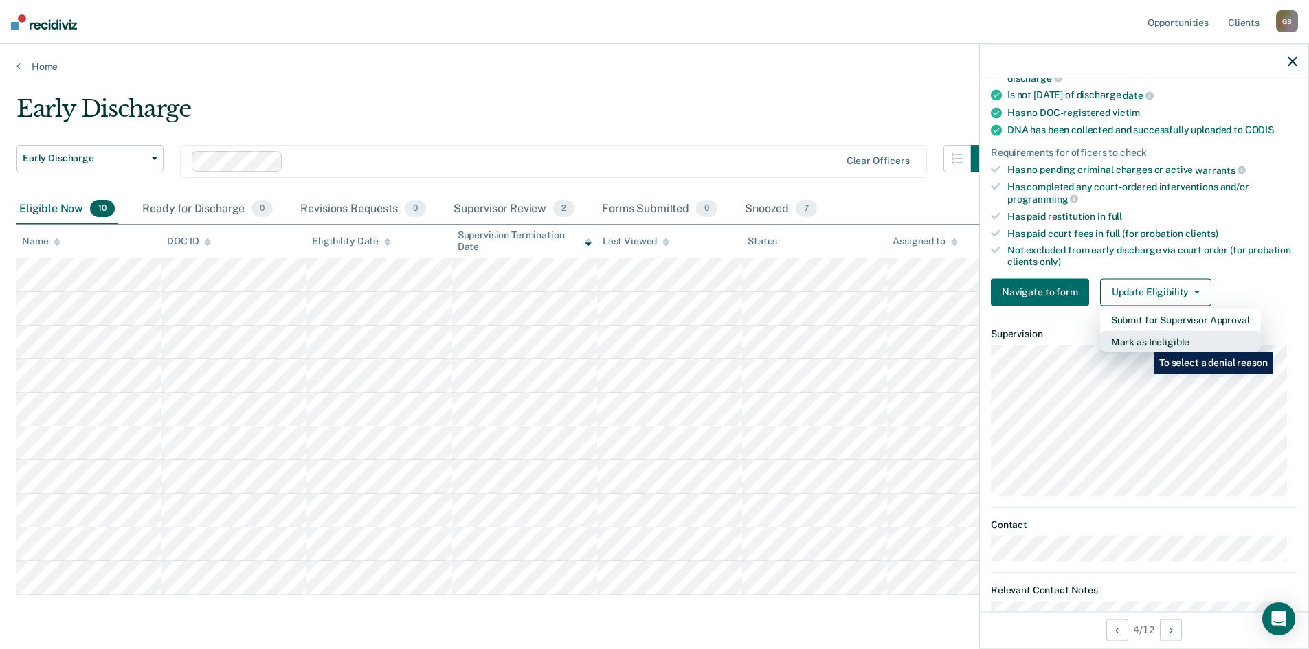
click at [1144, 342] on button "Mark as Ineligible" at bounding box center [1180, 342] width 161 height 22
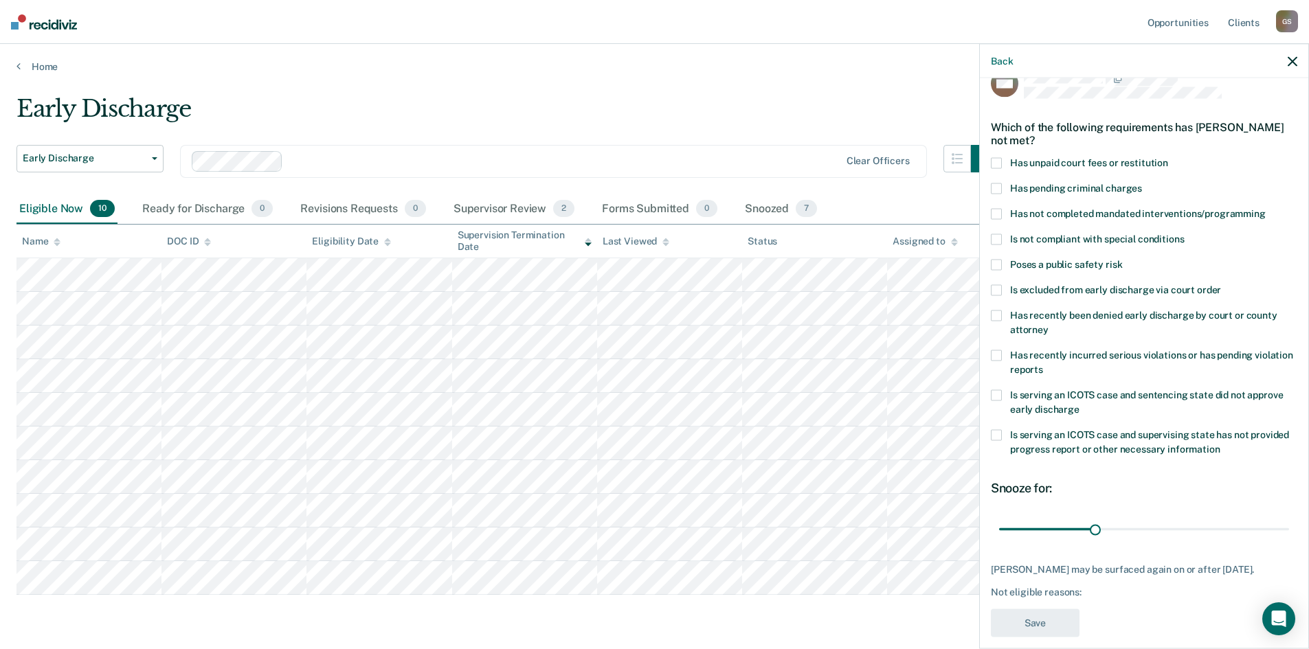
scroll to position [40, 0]
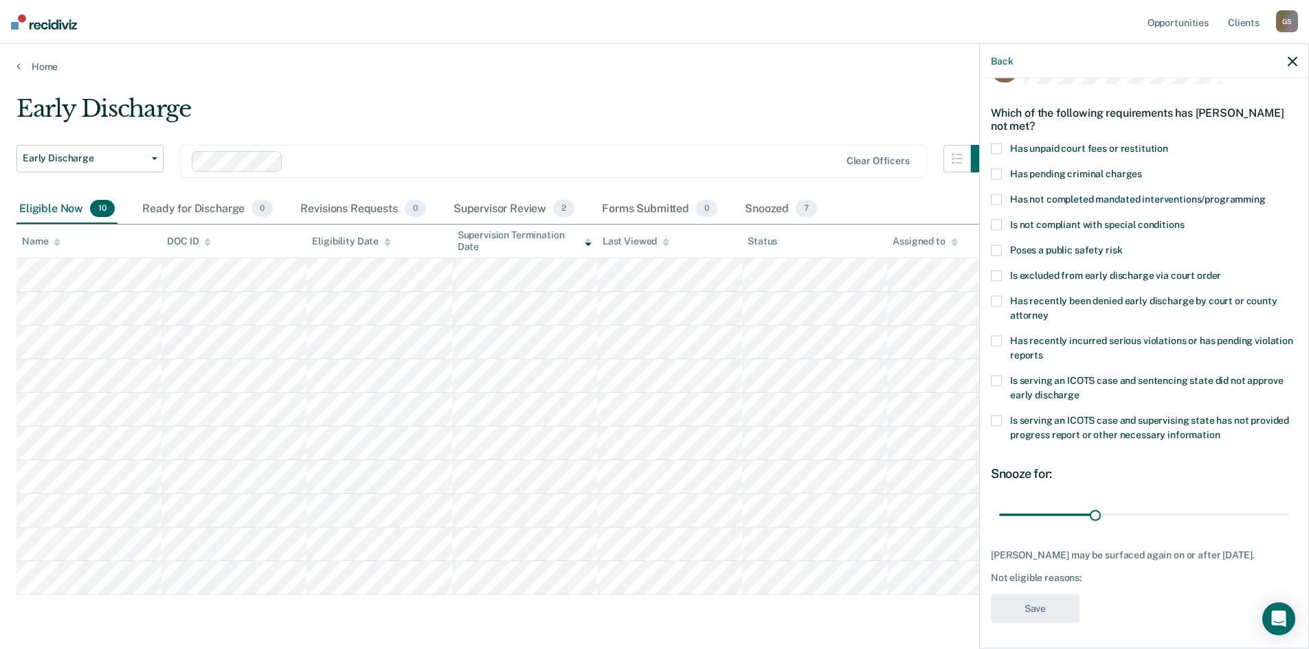
click at [821, 129] on div "Early Discharge" at bounding box center [507, 114] width 982 height 39
click at [1295, 58] on icon "button" at bounding box center [1293, 61] width 10 height 10
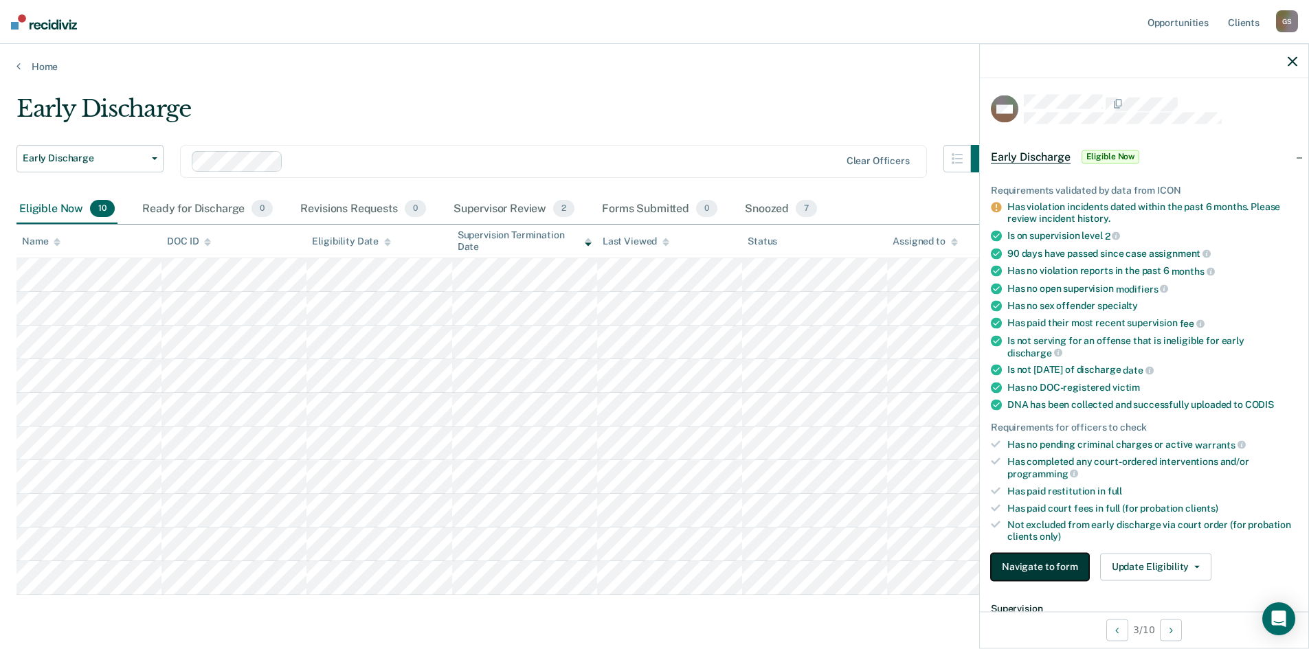
click at [1029, 564] on button "Navigate to form" at bounding box center [1040, 566] width 98 height 27
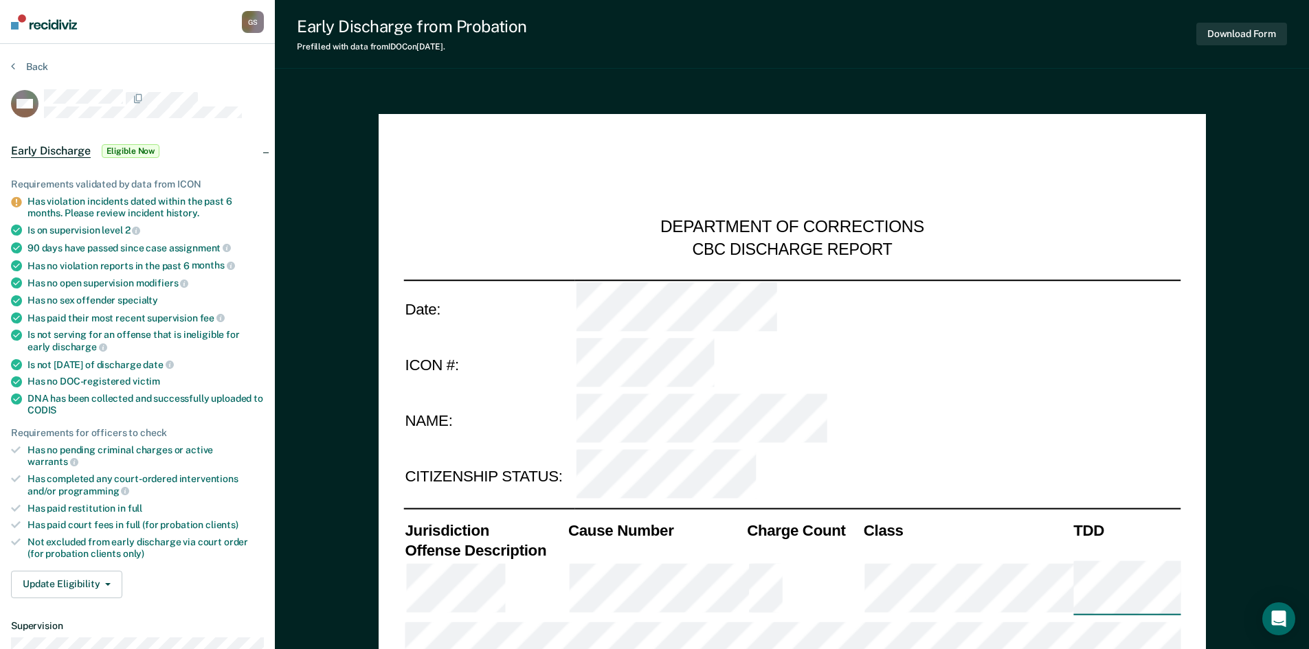
type textarea "x"
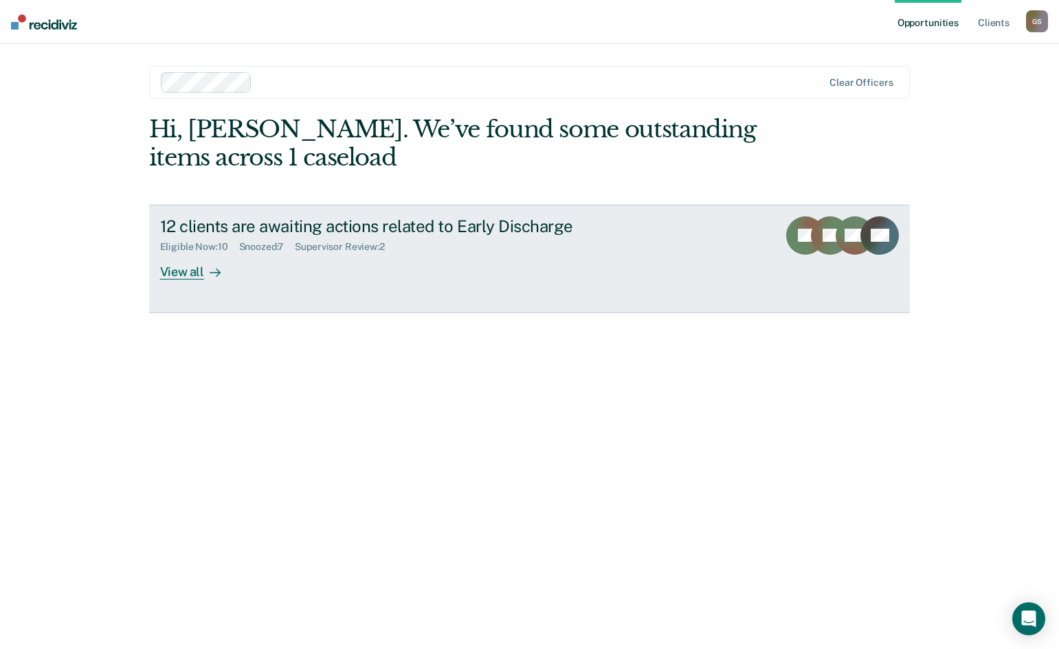
click at [181, 267] on div "View all" at bounding box center [198, 266] width 77 height 27
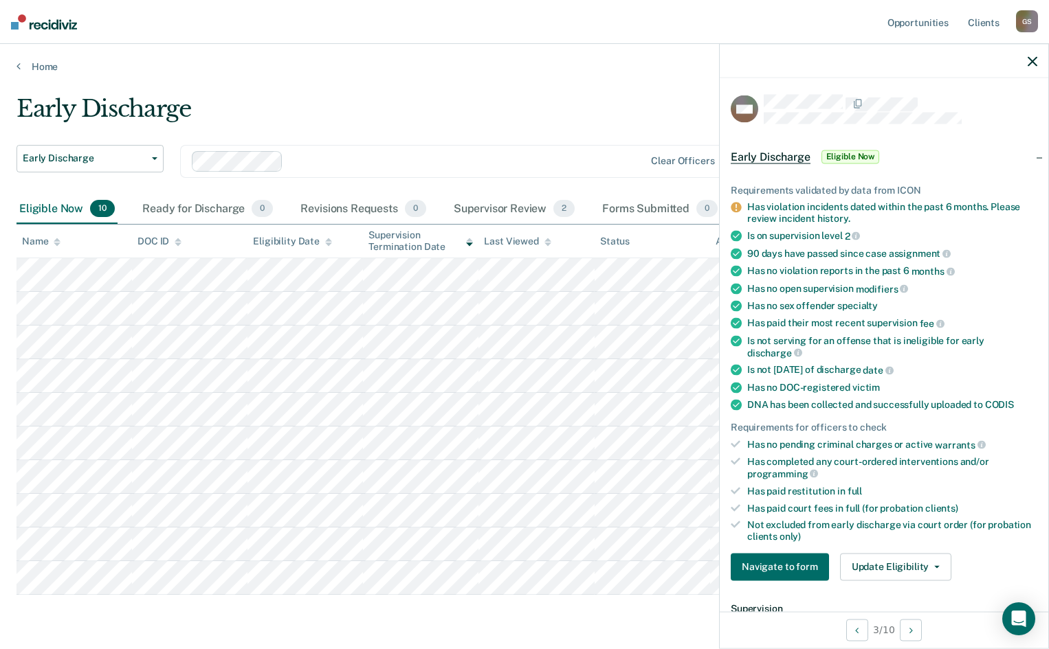
scroll to position [275, 0]
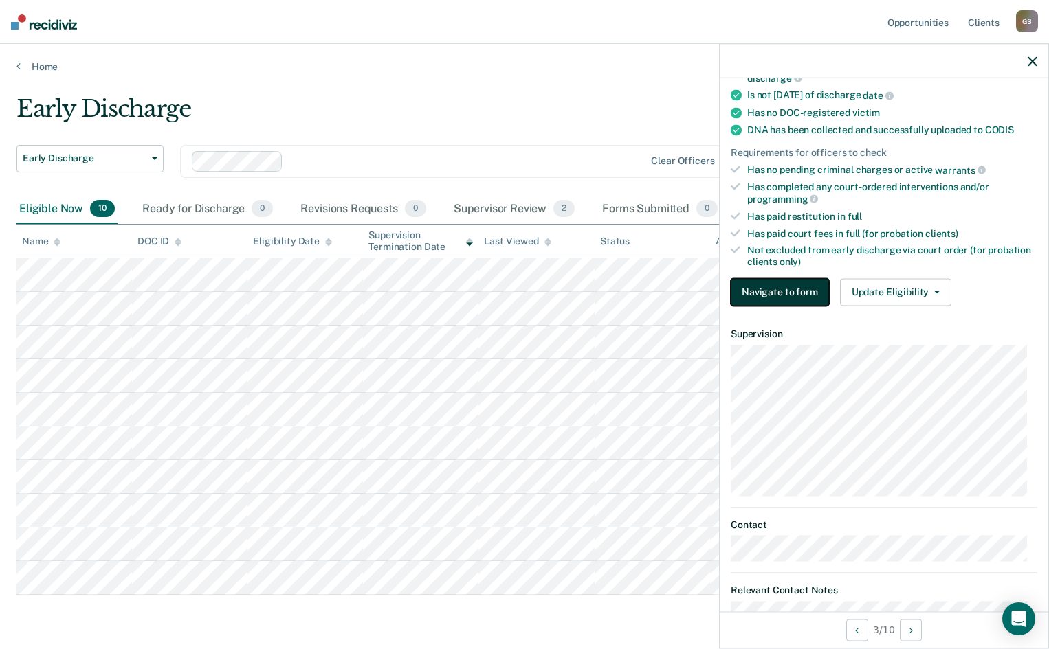
click at [762, 296] on button "Navigate to form" at bounding box center [780, 291] width 98 height 27
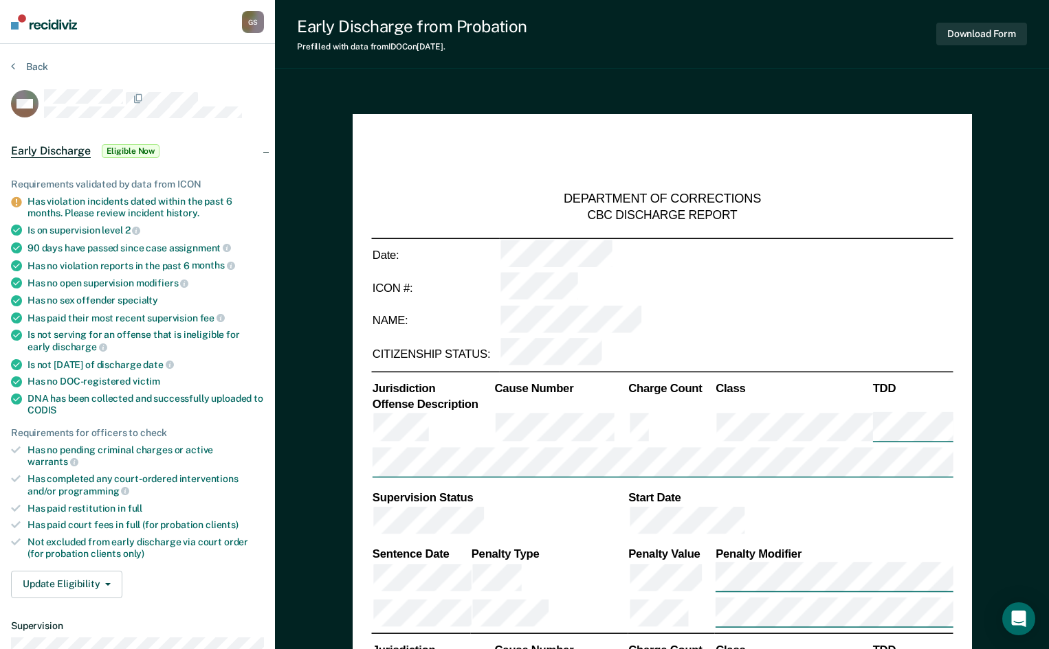
type textarea "x"
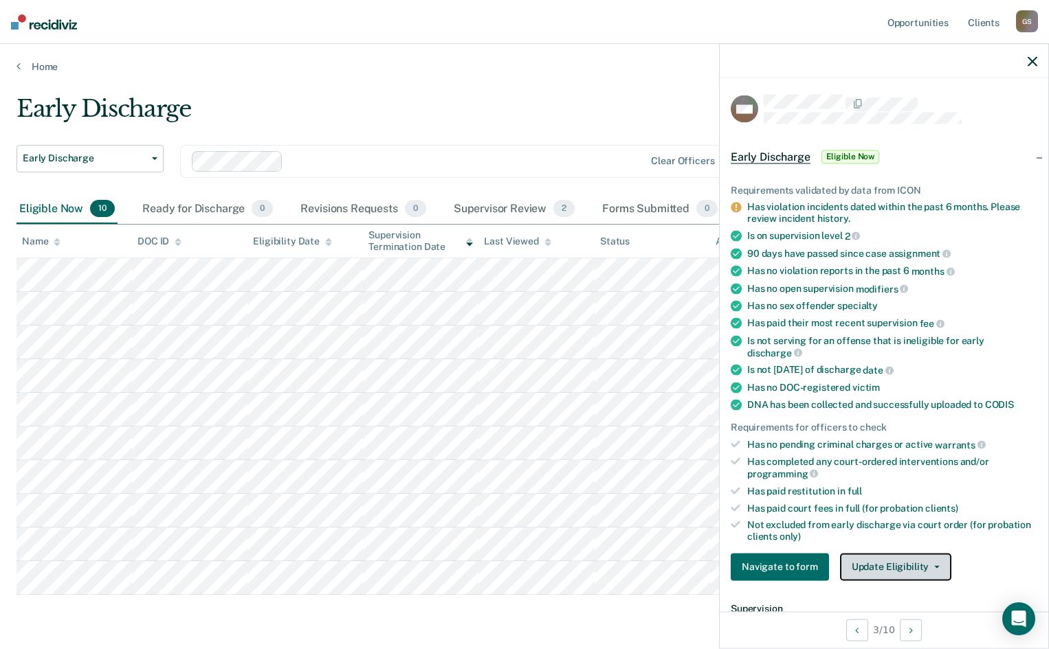
click at [885, 561] on button "Update Eligibility" at bounding box center [895, 566] width 111 height 27
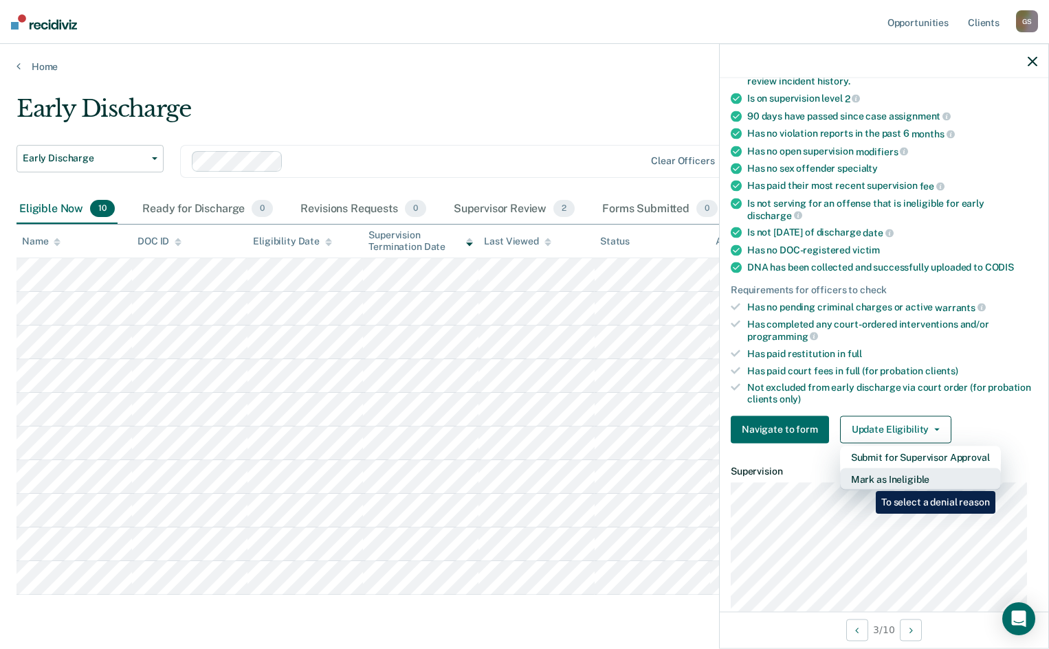
click at [866, 480] on button "Mark as Ineligible" at bounding box center [920, 479] width 161 height 22
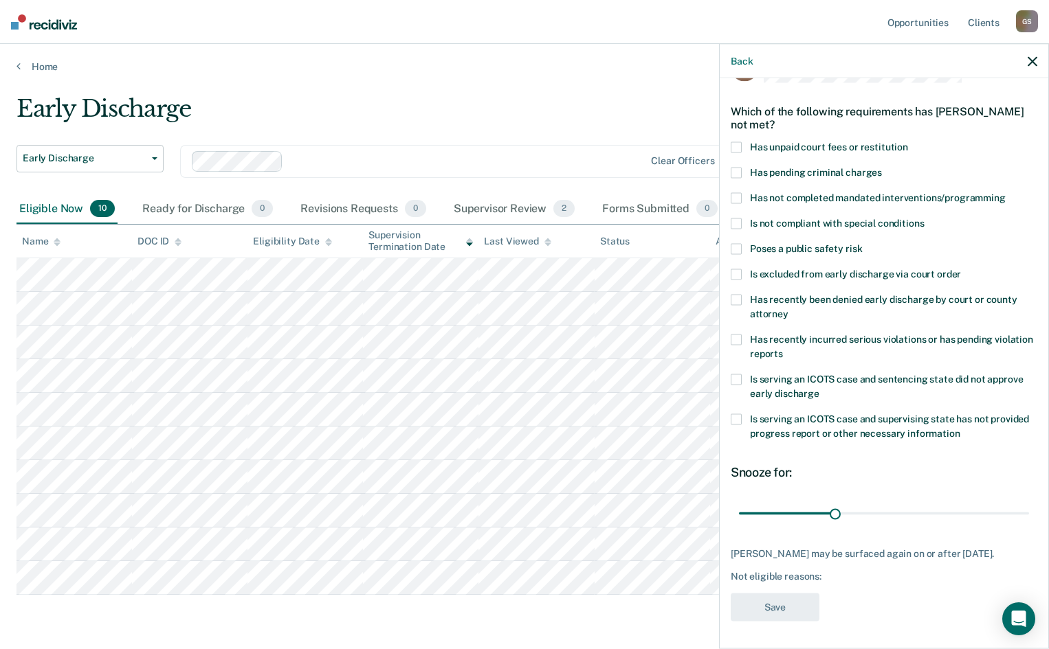
scroll to position [40, 0]
drag, startPoint x: 832, startPoint y: 512, endPoint x: 929, endPoint y: 515, distance: 96.9
type input "62"
click at [929, 515] on input "range" at bounding box center [884, 515] width 290 height 24
click at [854, 463] on div "MM Which of the following requirements has [PERSON_NAME] not met? Has unpaid co…" at bounding box center [884, 343] width 307 height 576
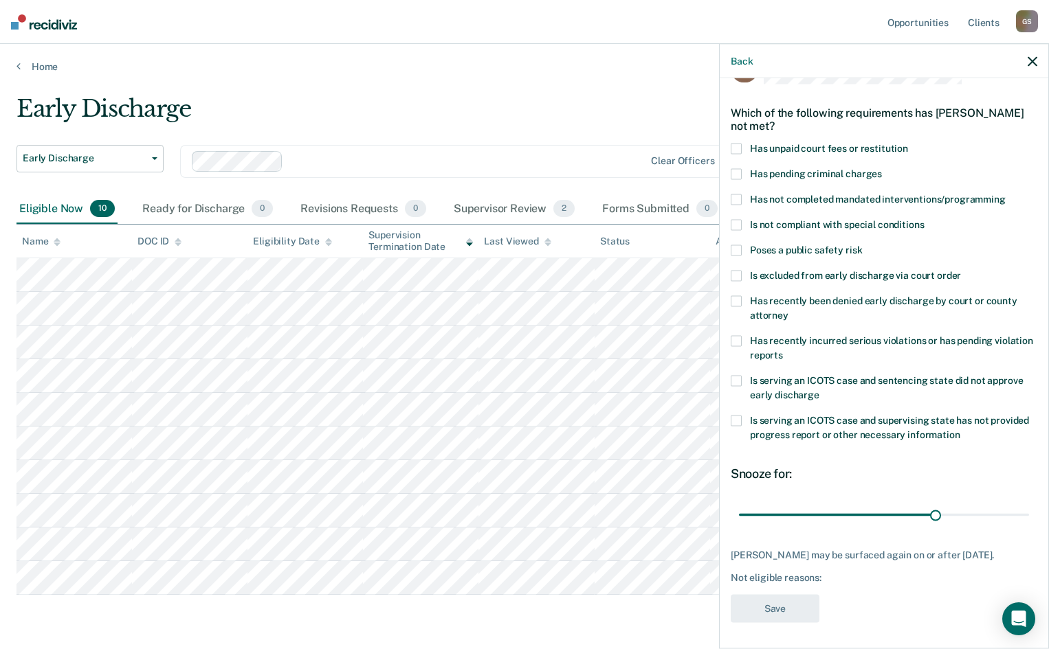
scroll to position [52, 0]
click at [738, 243] on span at bounding box center [736, 248] width 11 height 11
click at [862, 243] on input "Poses a public safety risk" at bounding box center [862, 243] width 0 height 0
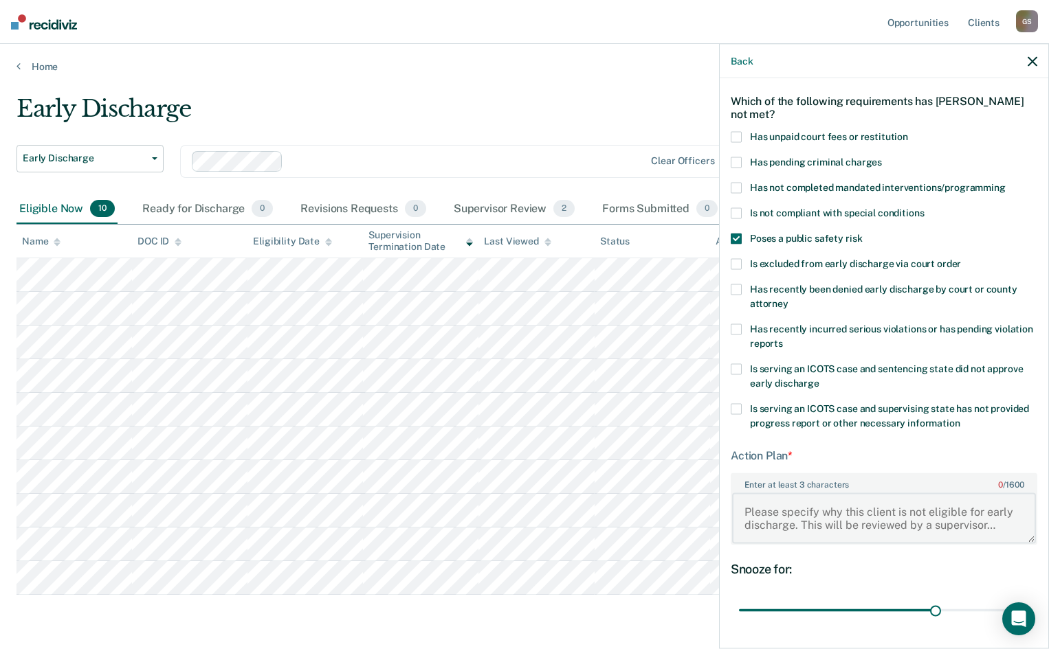
click at [812, 509] on textarea "Enter at least 3 characters 0 / 1600" at bounding box center [884, 518] width 304 height 51
click at [772, 505] on textarea "Enter at least 3 characters 0 / 1600" at bounding box center [884, 518] width 304 height 51
paste textarea "[PERSON_NAME]"
type textarea "NCO: [PERSON_NAME] until [DATE]"
click at [812, 570] on div "Snooze for:" at bounding box center [884, 568] width 307 height 15
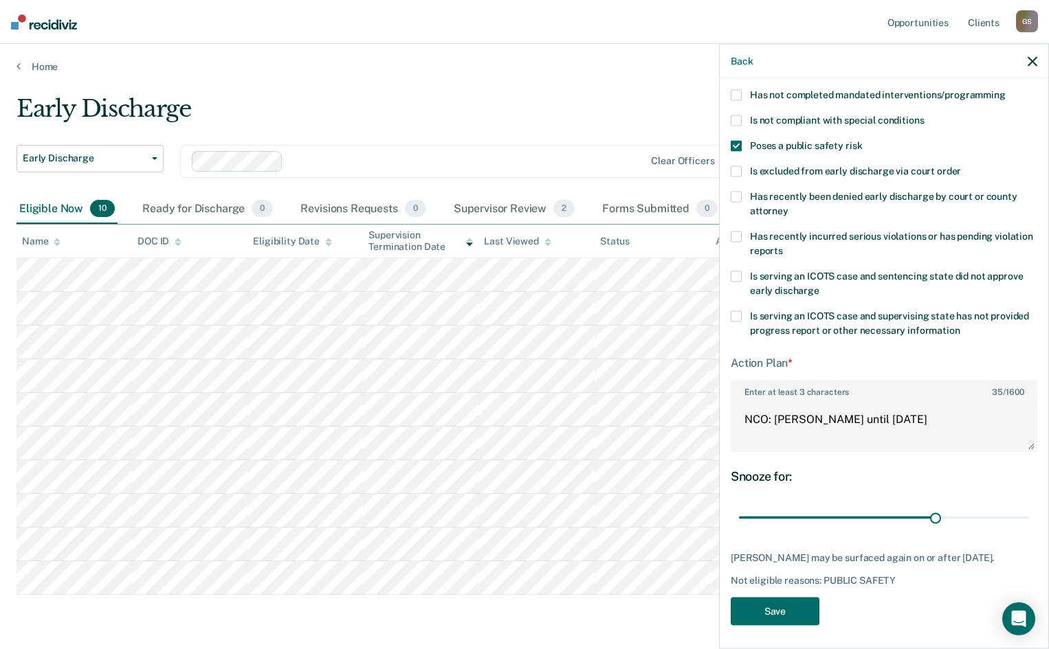
scroll to position [159, 0]
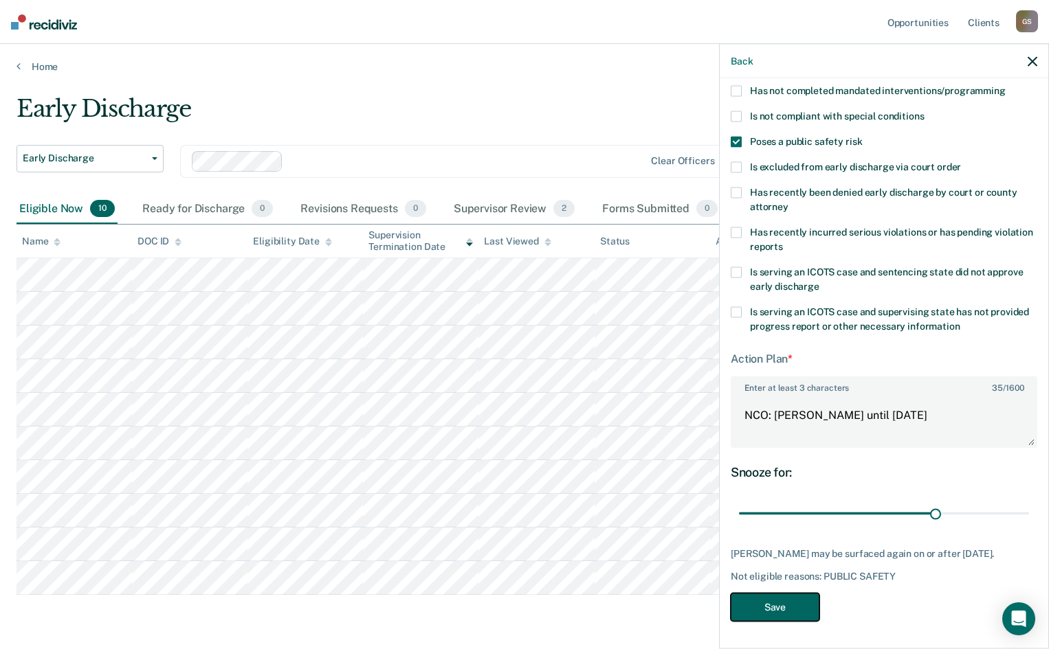
click at [779, 608] on button "Save" at bounding box center [775, 607] width 89 height 28
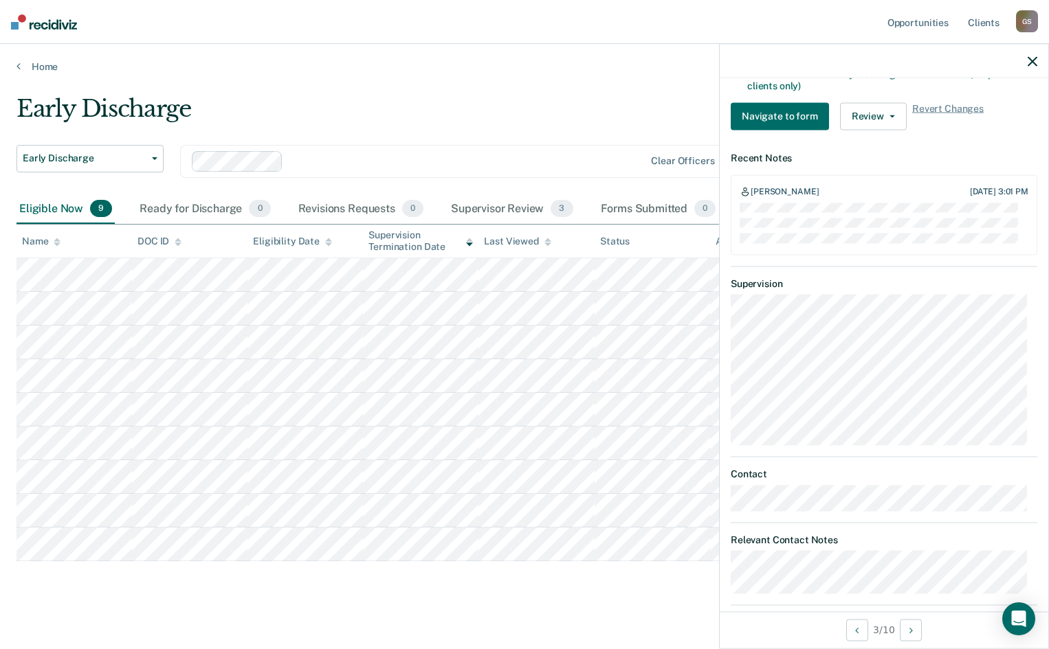
scroll to position [471, 0]
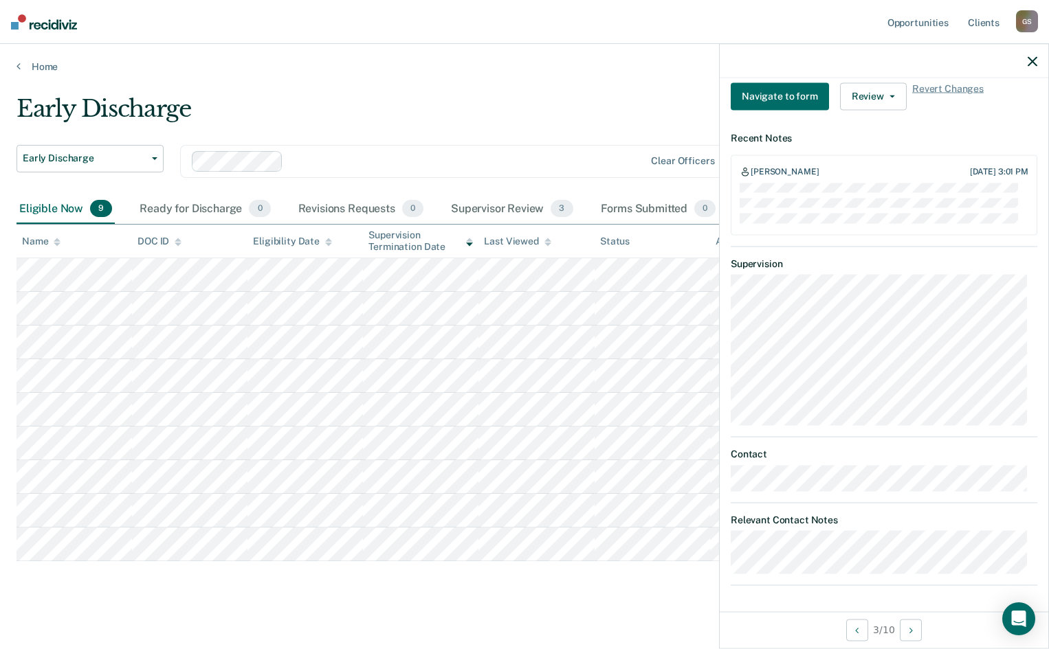
click at [732, 188] on div "[PERSON_NAME] [DATE] 3:01 PM" at bounding box center [884, 195] width 307 height 80
click at [1034, 57] on icon "button" at bounding box center [1032, 61] width 10 height 10
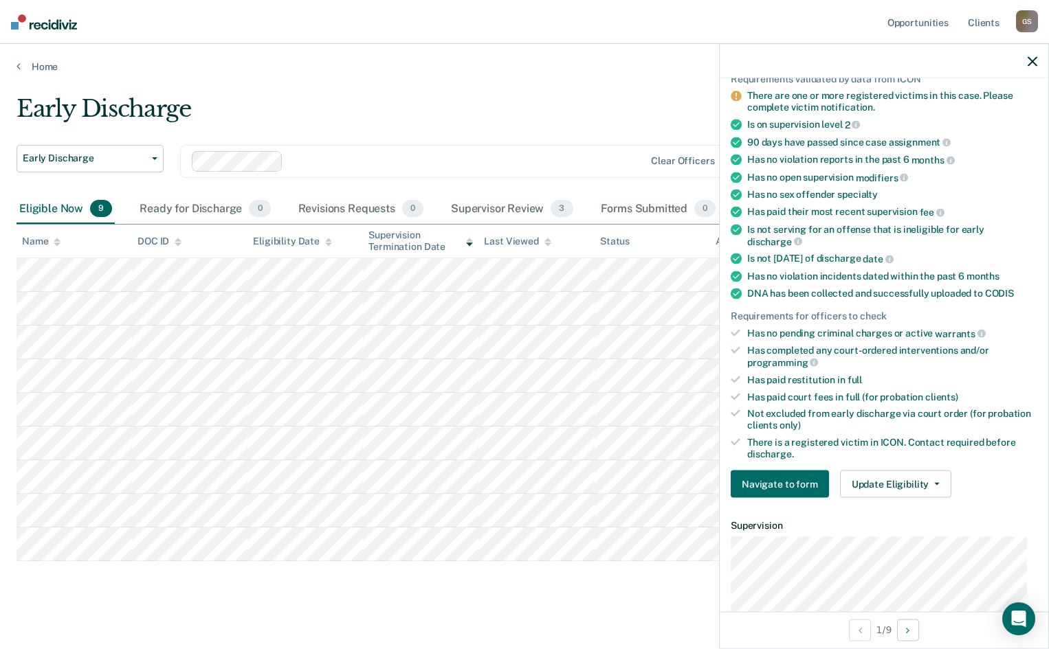
scroll to position [137, 0]
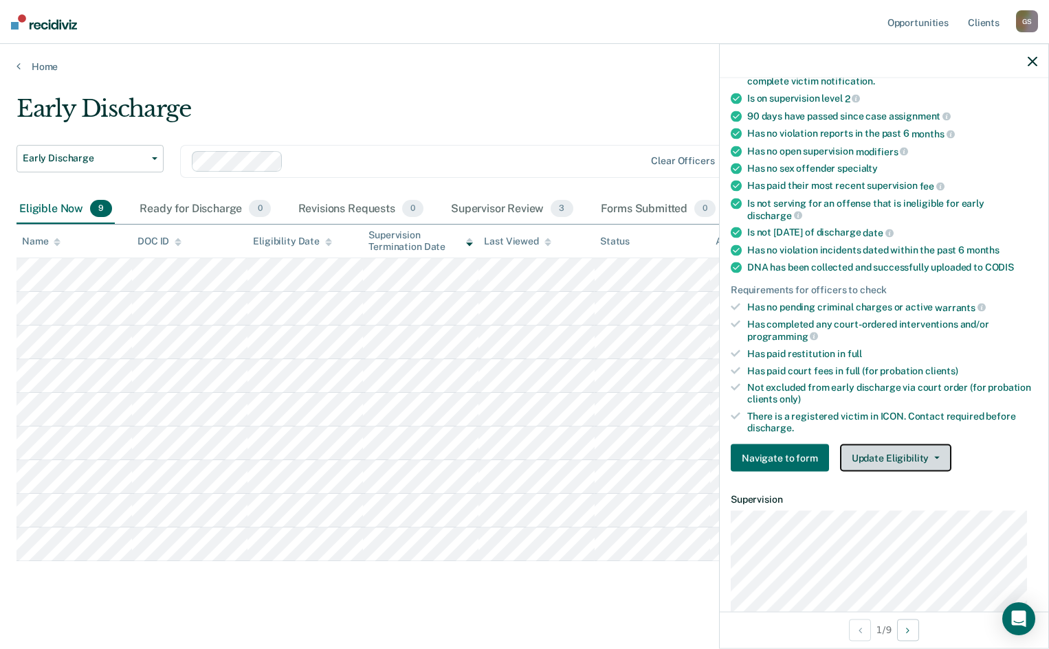
click at [886, 454] on button "Update Eligibility" at bounding box center [895, 458] width 111 height 27
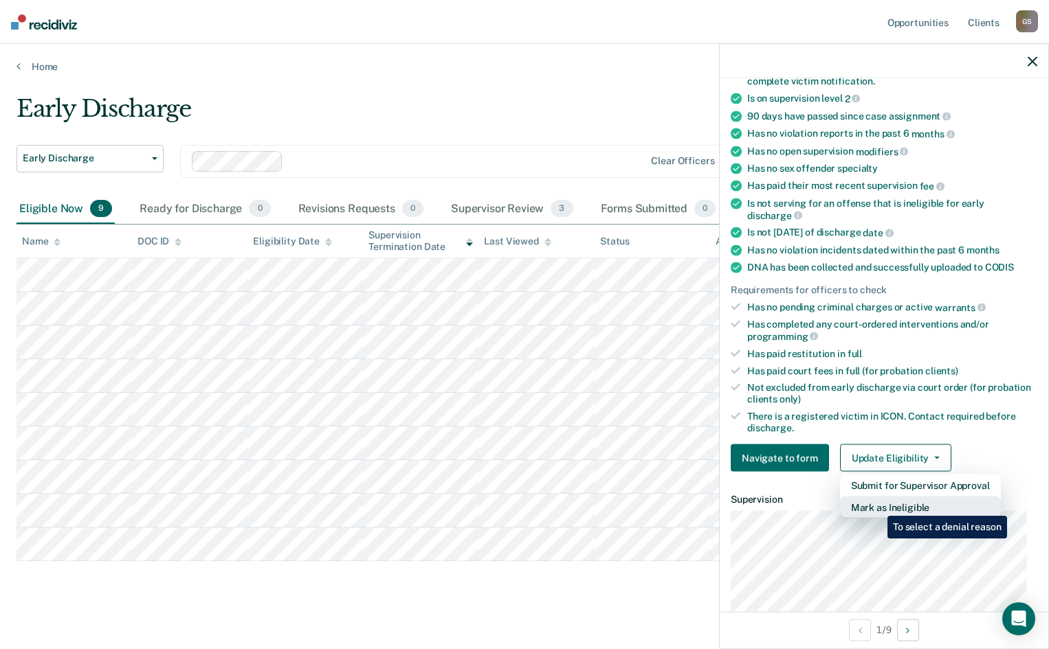
click at [877, 506] on button "Mark as Ineligible" at bounding box center [920, 508] width 161 height 22
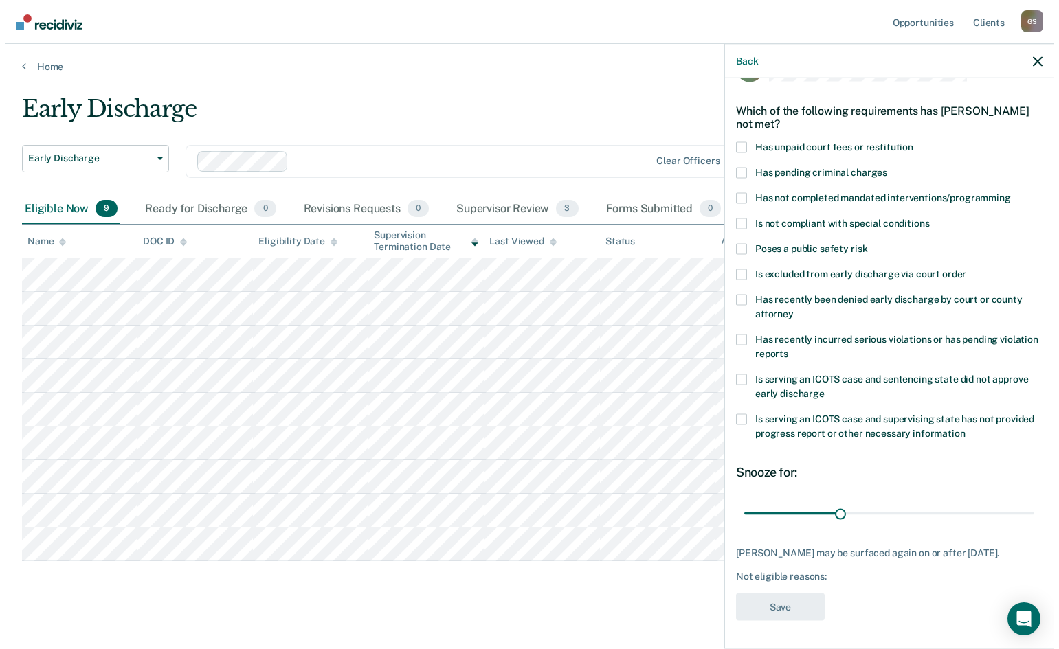
scroll to position [40, 0]
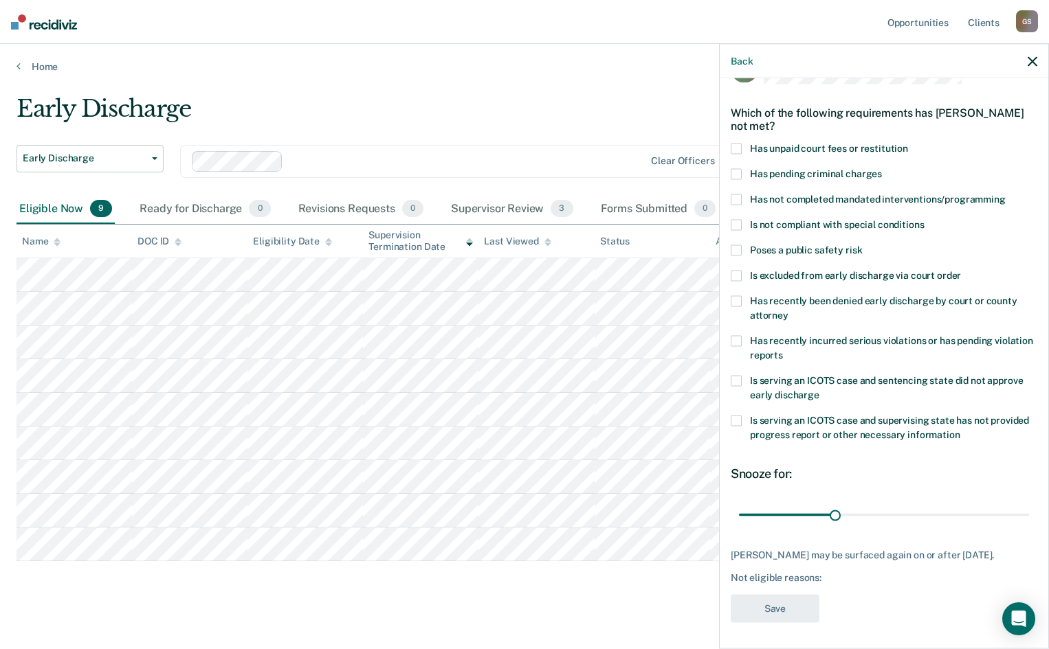
click at [737, 147] on span at bounding box center [736, 148] width 11 height 11
click at [908, 143] on input "Has unpaid court fees or restitution" at bounding box center [908, 143] width 0 height 0
click at [790, 602] on button "Save" at bounding box center [775, 608] width 89 height 28
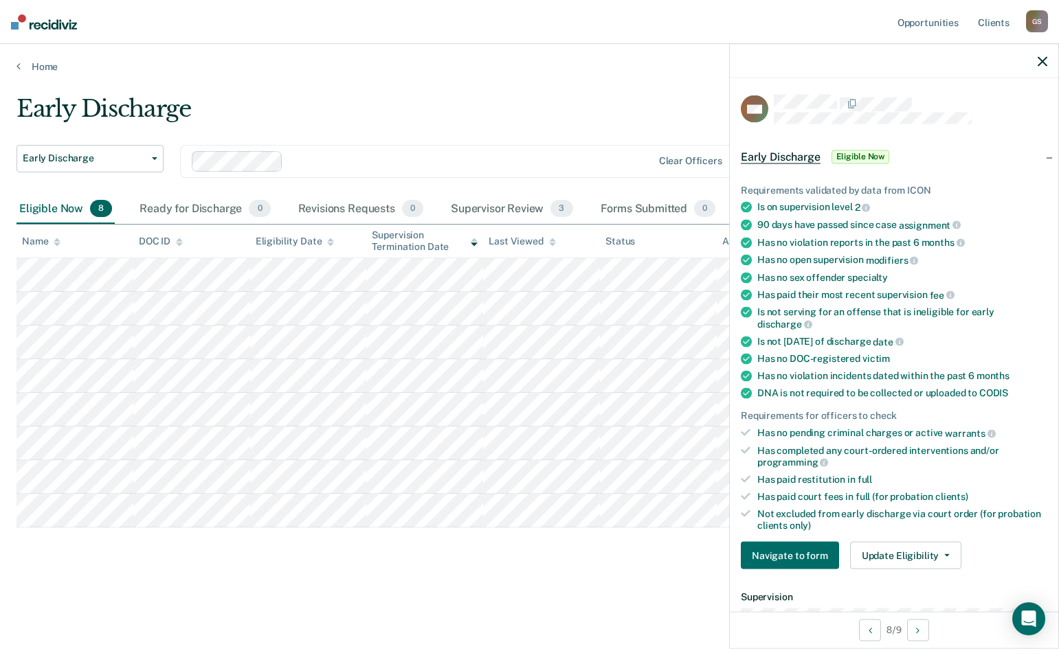
scroll to position [275, 0]
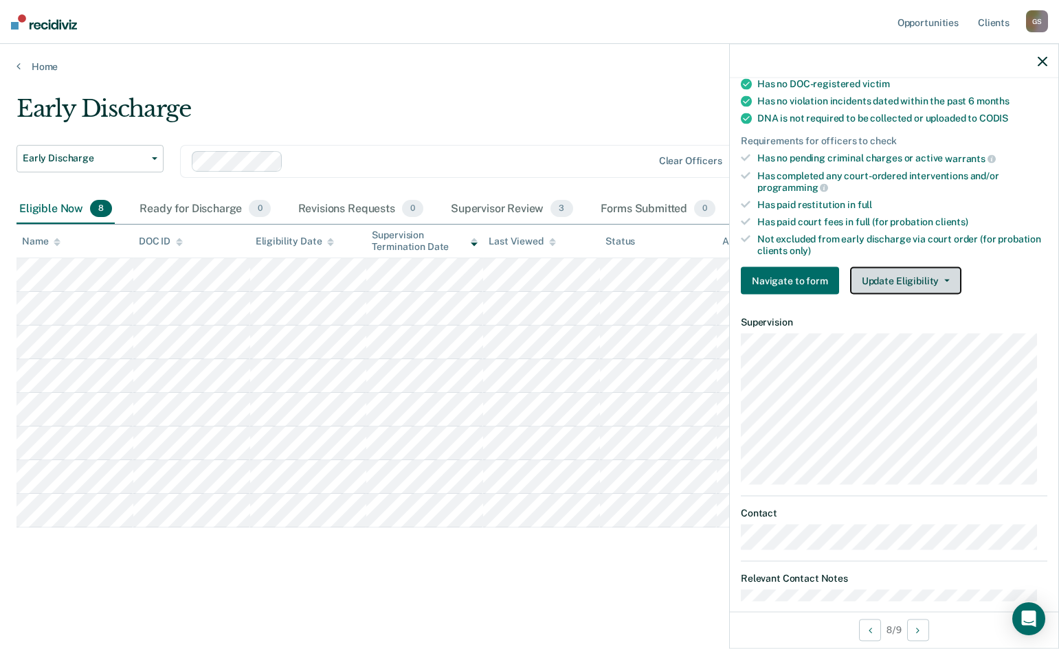
click at [913, 280] on button "Update Eligibility" at bounding box center [905, 280] width 111 height 27
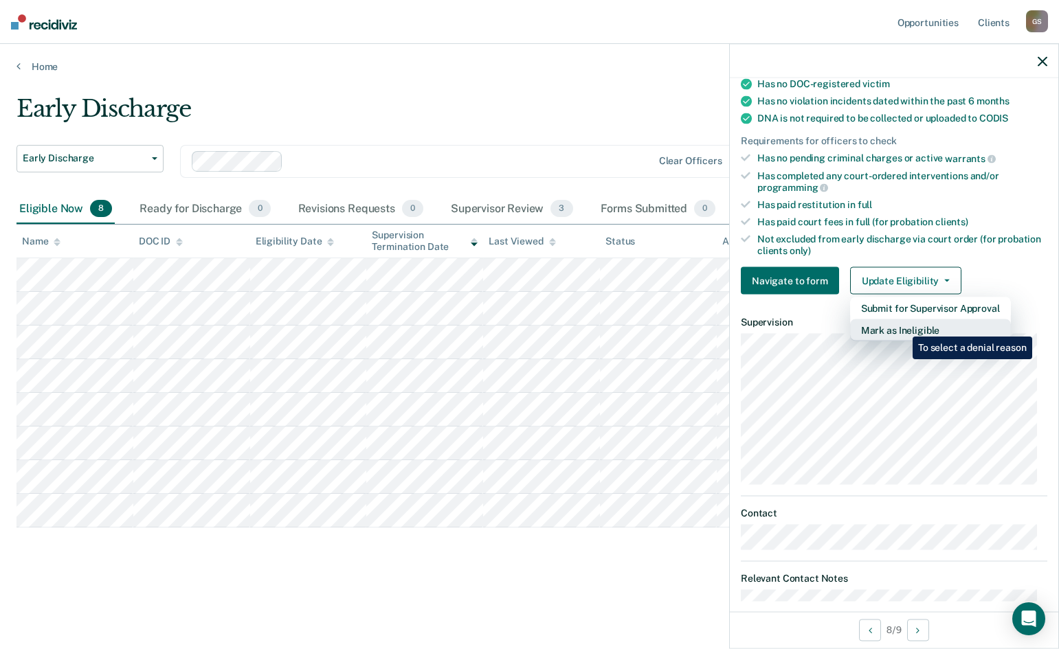
click at [902, 326] on button "Mark as Ineligible" at bounding box center [930, 331] width 161 height 22
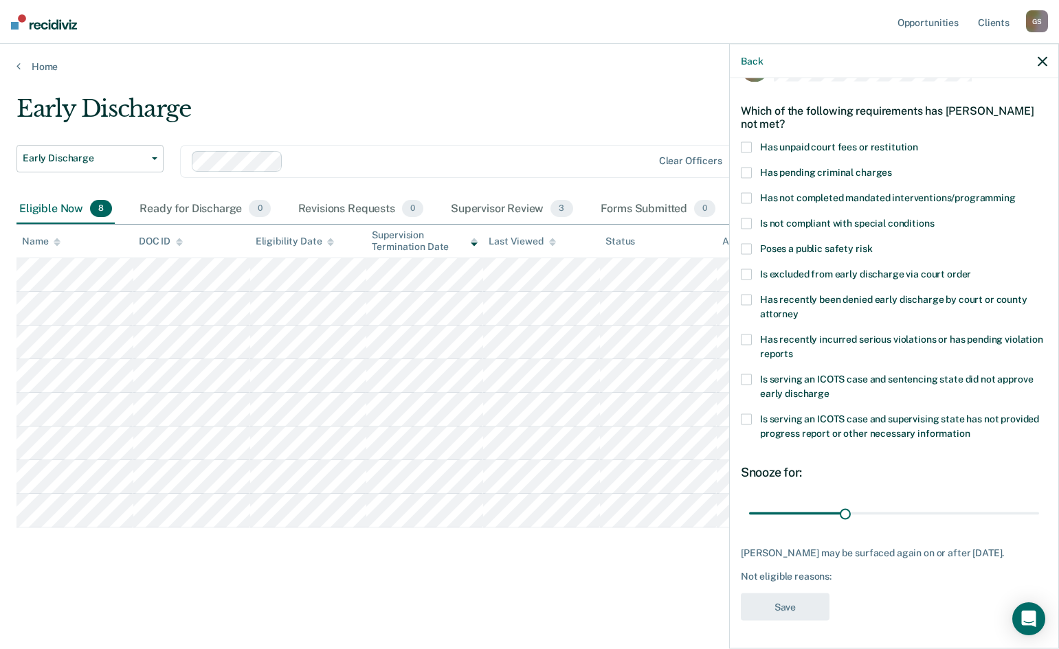
scroll to position [40, 0]
click at [753, 150] on label "Has unpaid court fees or restitution" at bounding box center [894, 150] width 307 height 14
click at [918, 143] on input "Has unpaid court fees or restitution" at bounding box center [918, 143] width 0 height 0
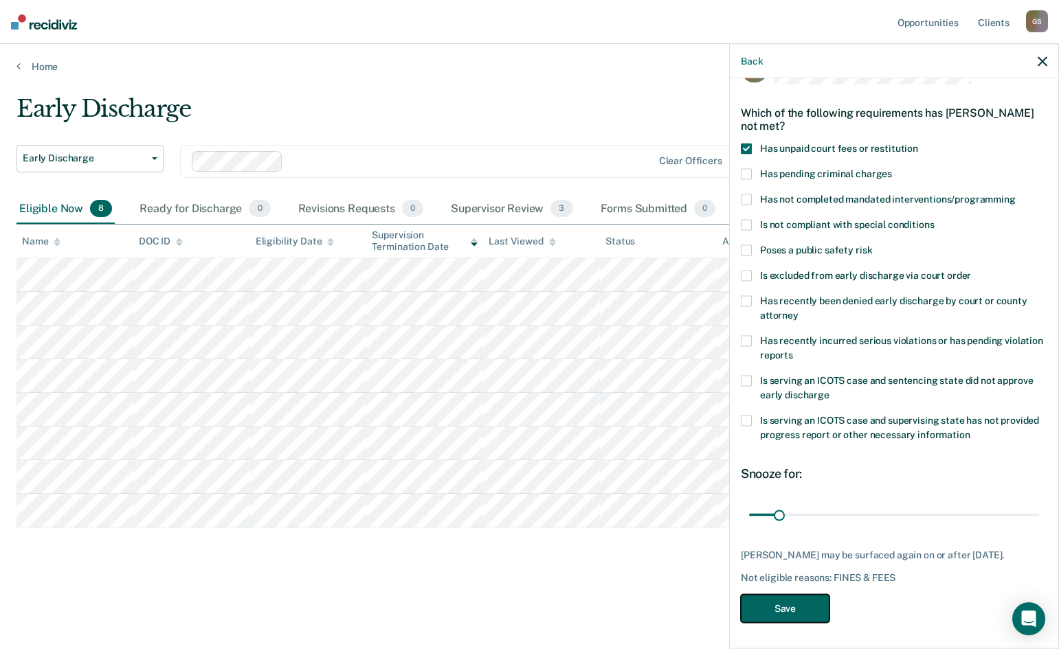
click at [818, 601] on button "Save" at bounding box center [785, 608] width 89 height 28
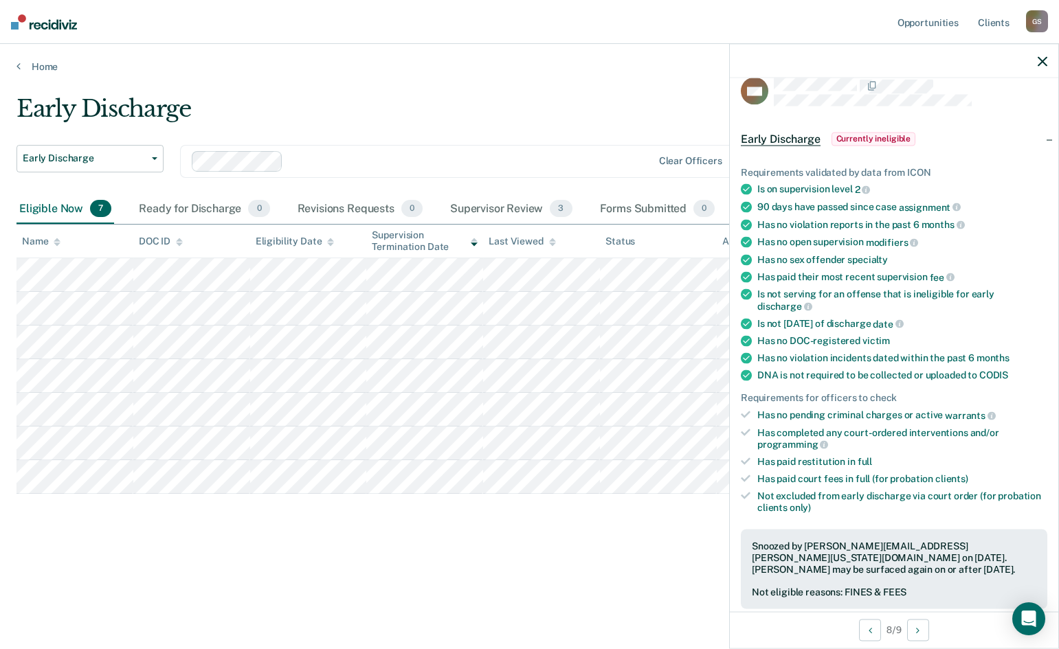
scroll to position [0, 0]
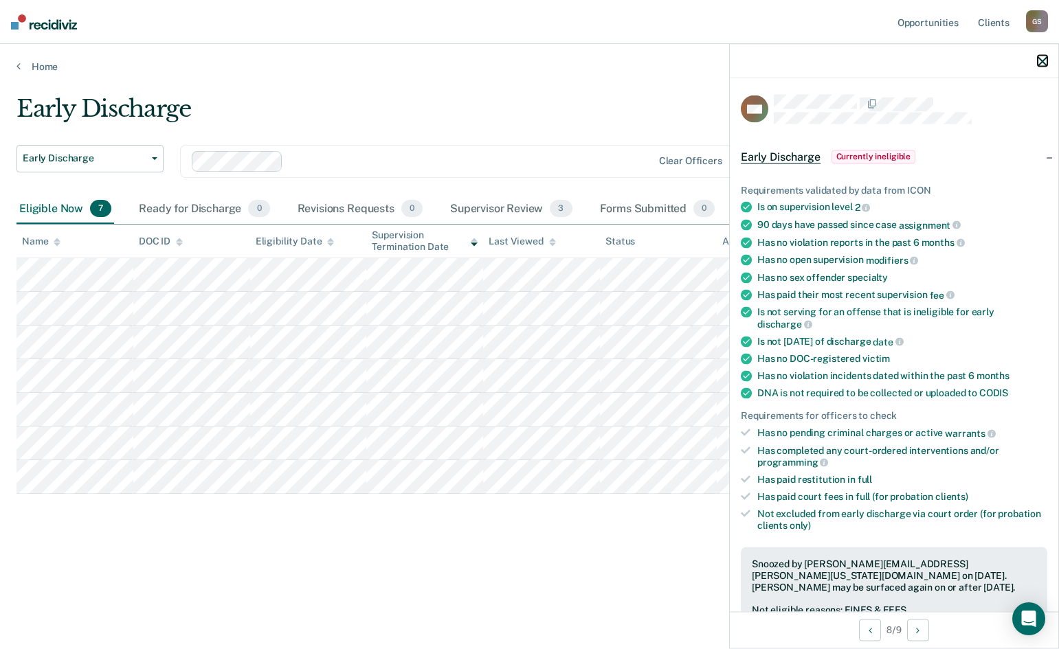
click at [1040, 64] on icon "button" at bounding box center [1043, 61] width 10 height 10
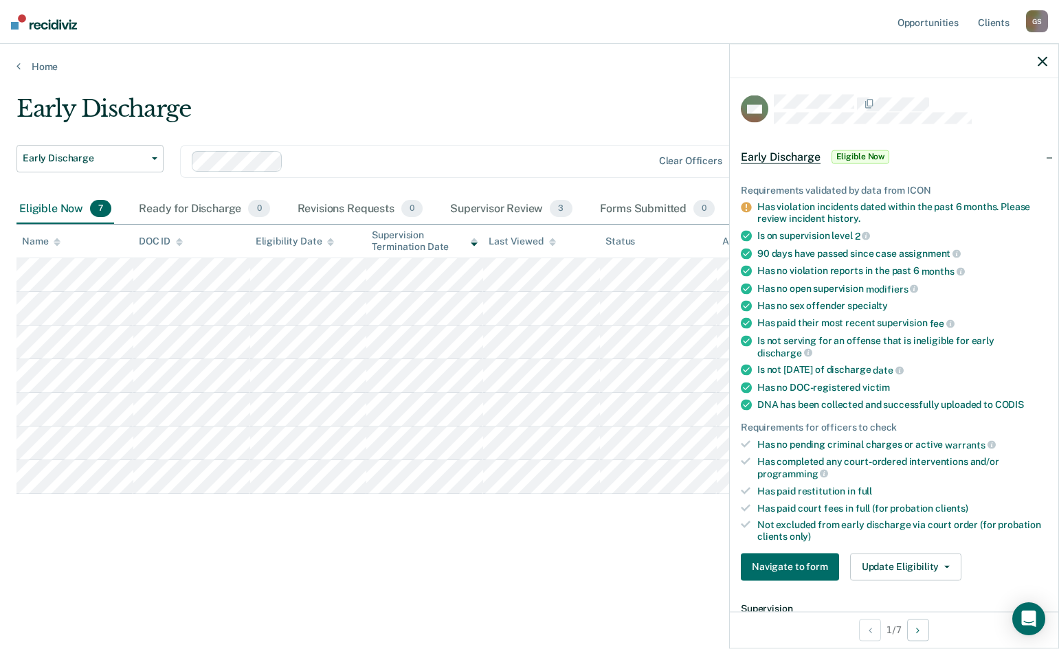
scroll to position [137, 0]
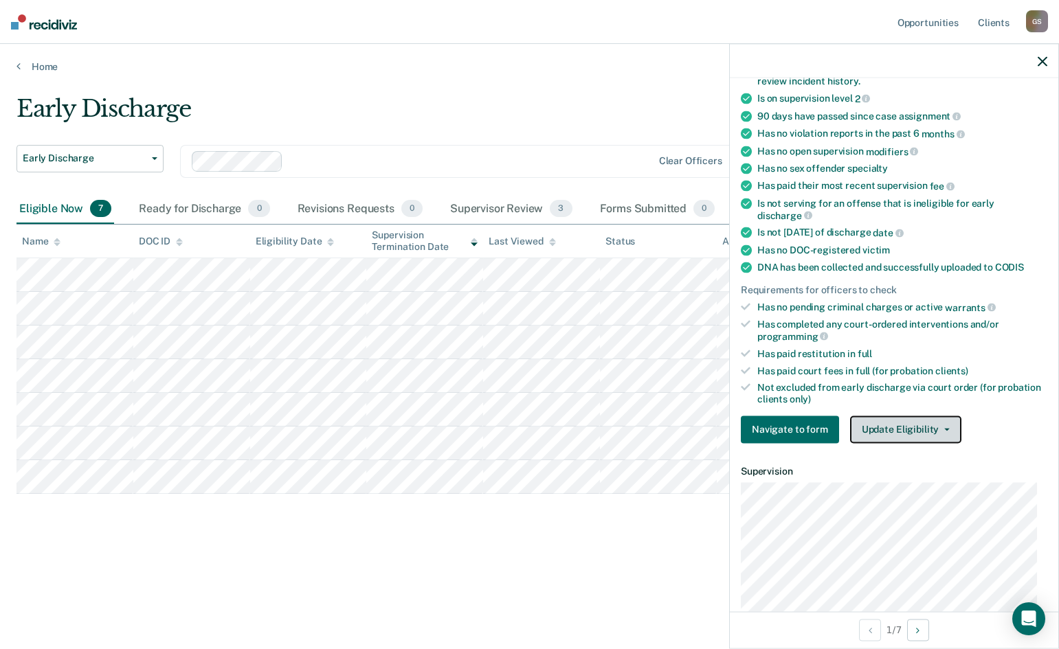
click at [883, 435] on button "Update Eligibility" at bounding box center [905, 429] width 111 height 27
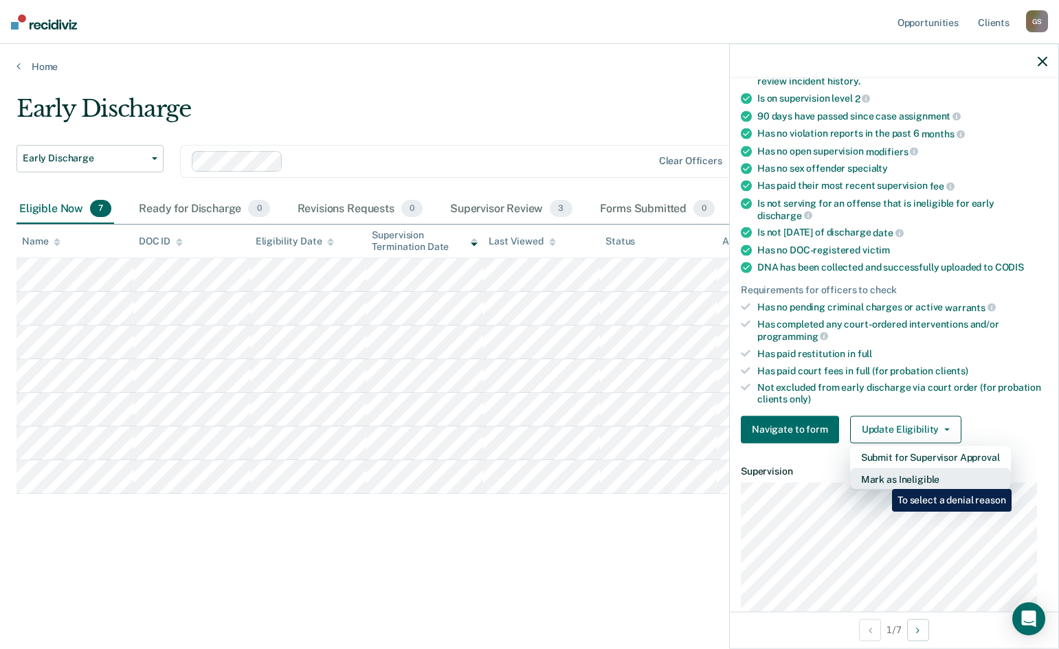
click at [882, 479] on button "Mark as Ineligible" at bounding box center [930, 479] width 161 height 22
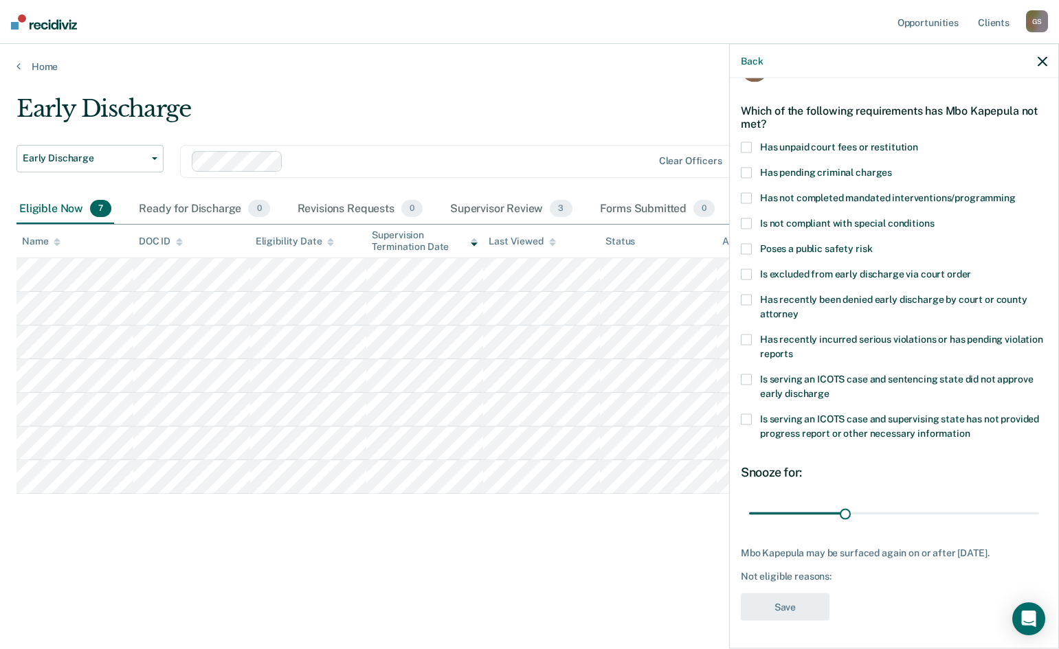
scroll to position [40, 0]
click at [740, 146] on div "MK Which of the following requirements has Mbo Kapepula not met? Has unpaid cou…" at bounding box center [894, 362] width 329 height 568
click at [747, 154] on label "Has unpaid court fees or restitution" at bounding box center [894, 150] width 307 height 14
click at [918, 143] on input "Has unpaid court fees or restitution" at bounding box center [918, 143] width 0 height 0
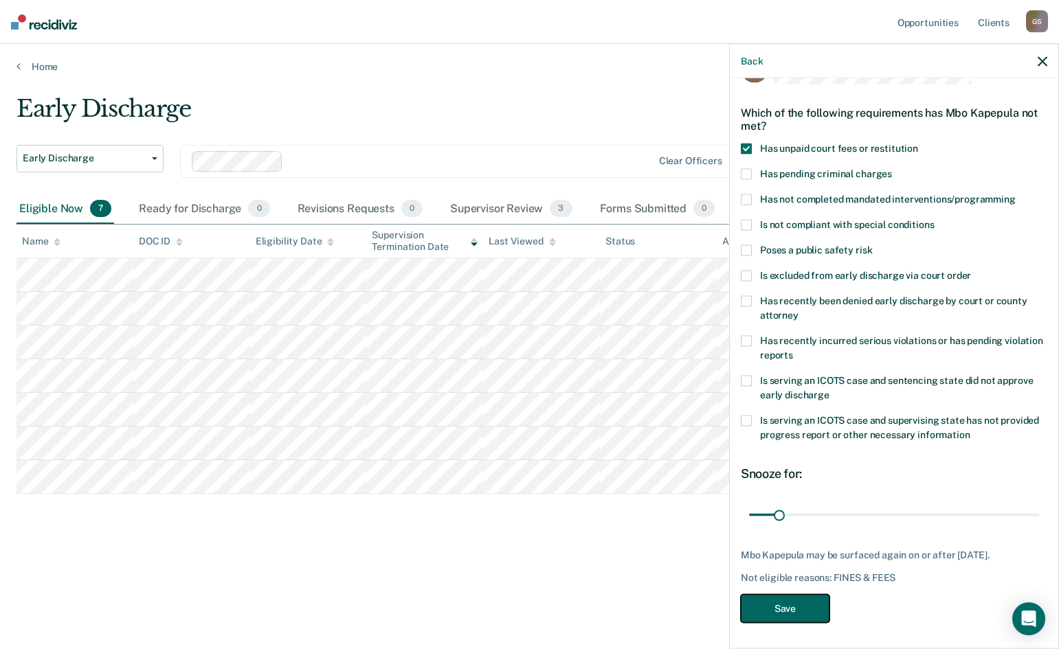
click at [794, 603] on button "Save" at bounding box center [785, 608] width 89 height 28
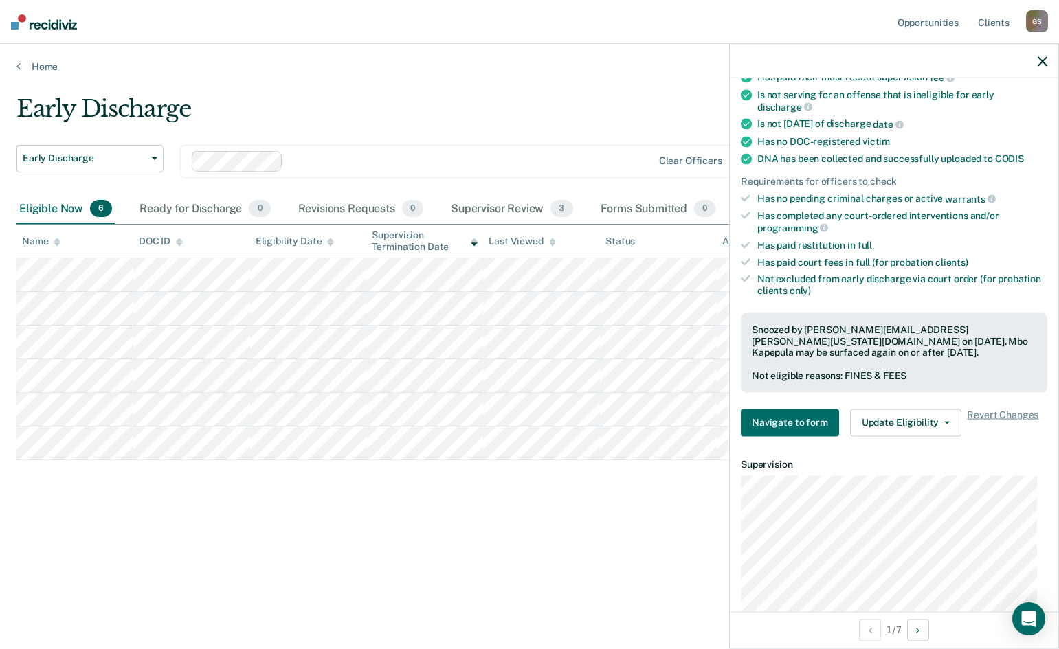
scroll to position [0, 0]
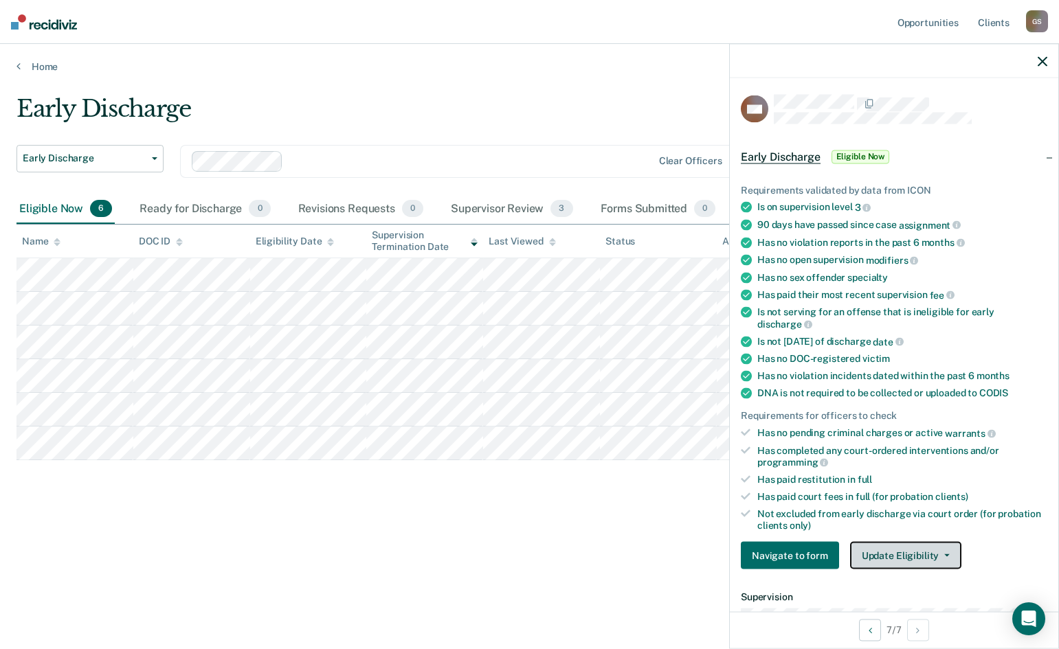
click at [867, 556] on button "Update Eligibility" at bounding box center [905, 555] width 111 height 27
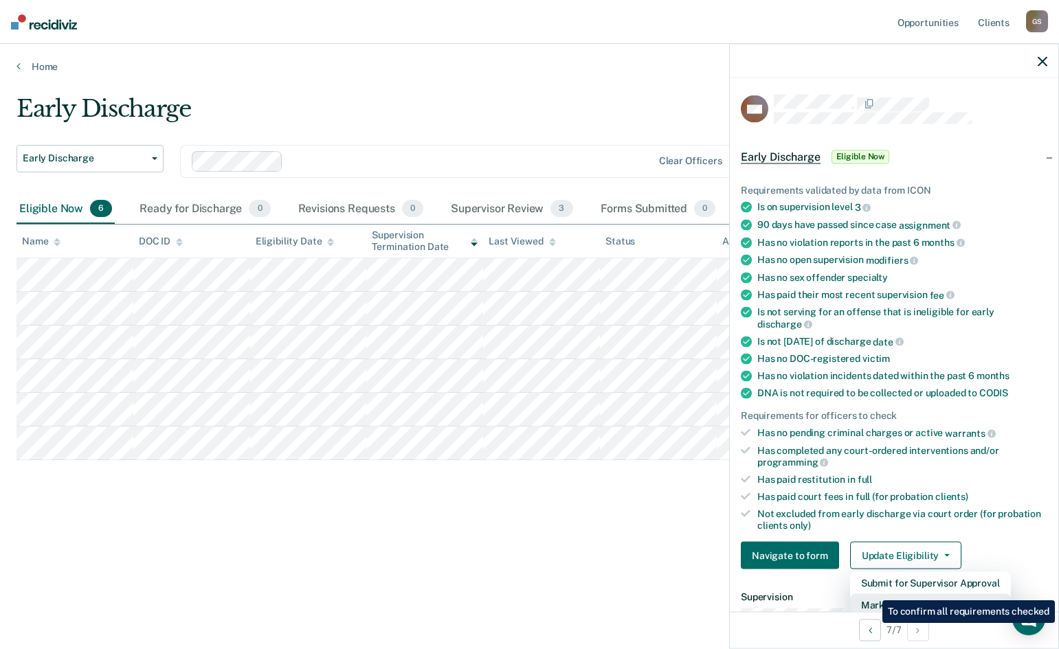
scroll to position [3, 0]
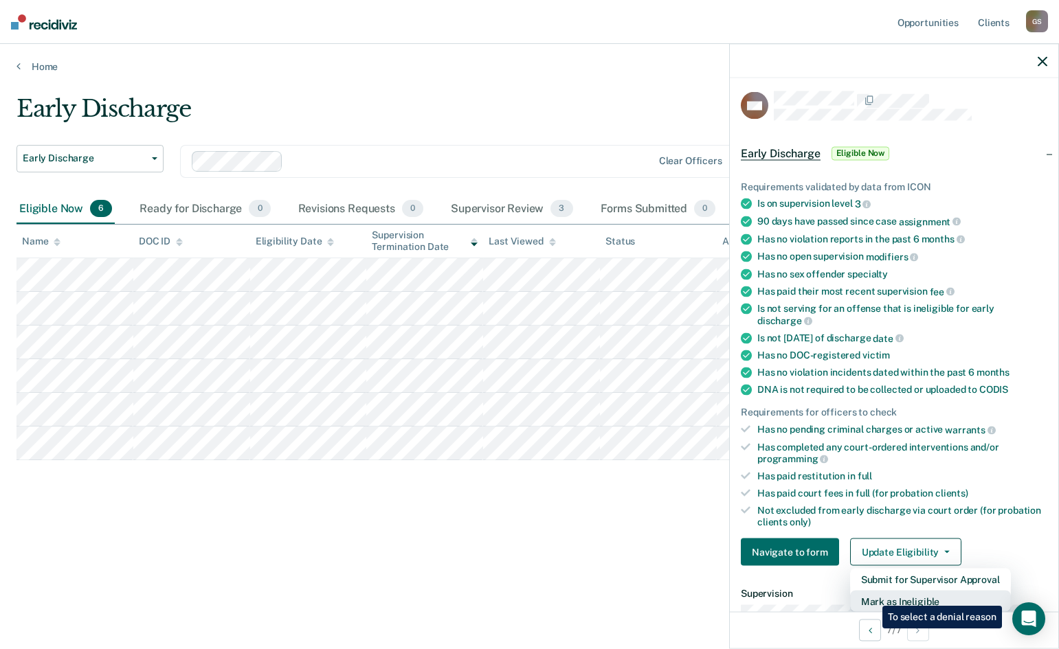
click at [872, 596] on button "Mark as Ineligible" at bounding box center [930, 602] width 161 height 22
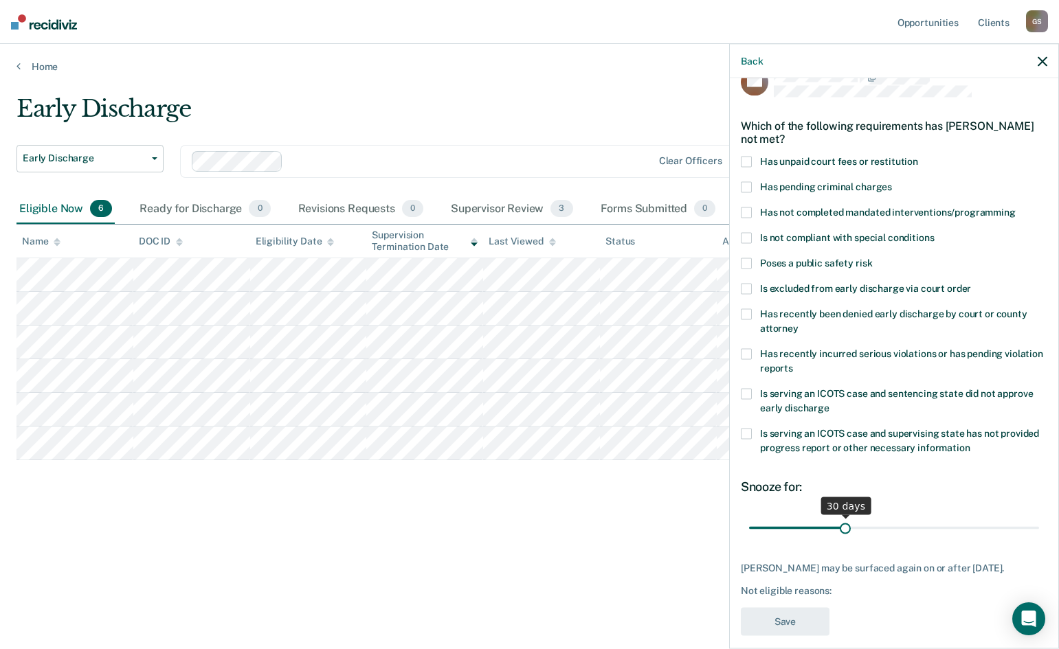
scroll to position [40, 0]
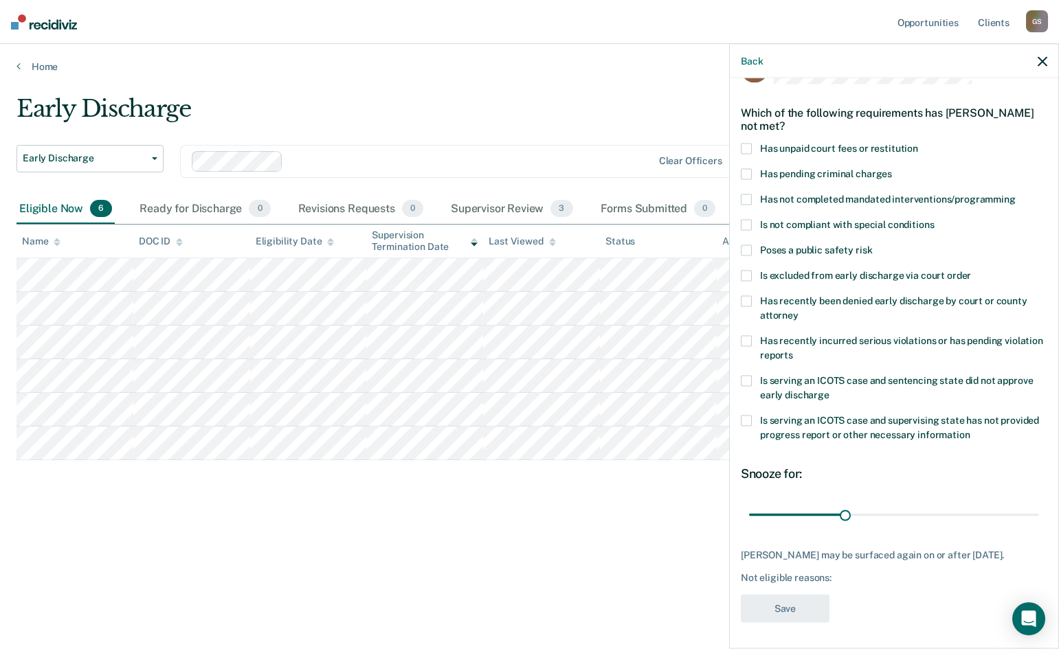
click at [747, 150] on span at bounding box center [746, 148] width 11 height 11
click at [918, 143] on input "Has unpaid court fees or restitution" at bounding box center [918, 143] width 0 height 0
click at [789, 609] on button "Save" at bounding box center [785, 608] width 89 height 28
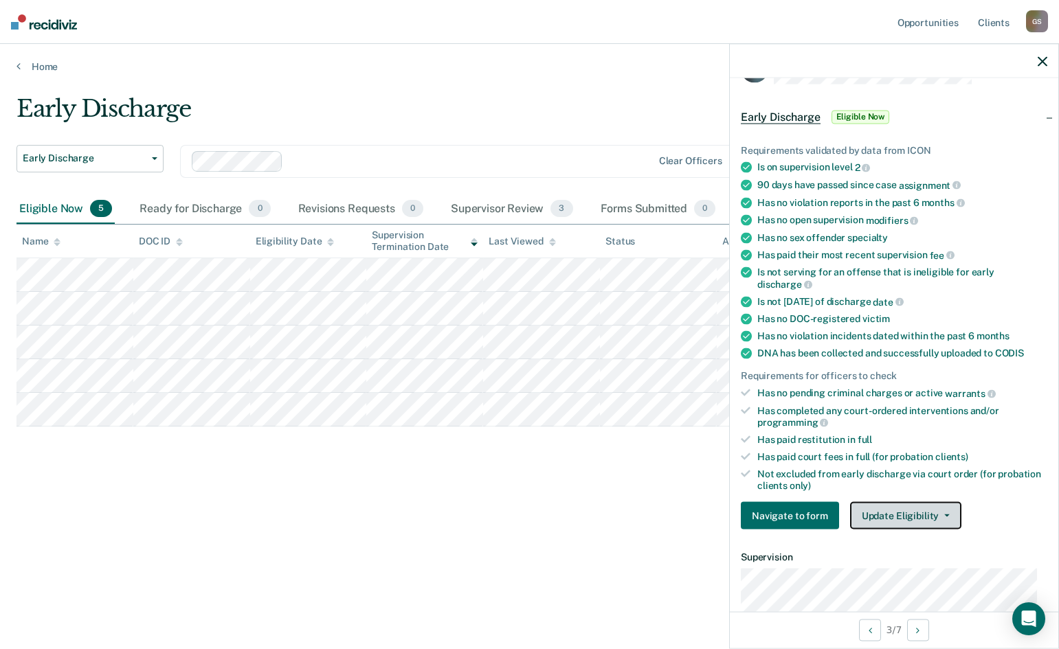
click at [898, 511] on button "Update Eligibility" at bounding box center [905, 515] width 111 height 27
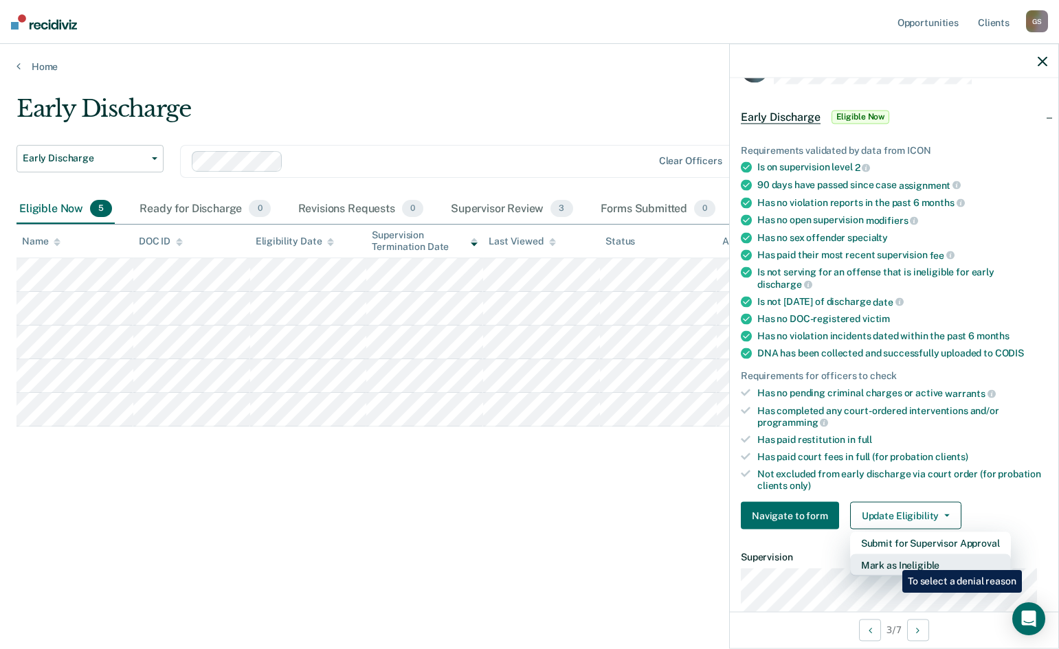
click at [892, 560] on button "Mark as Ineligible" at bounding box center [930, 566] width 161 height 22
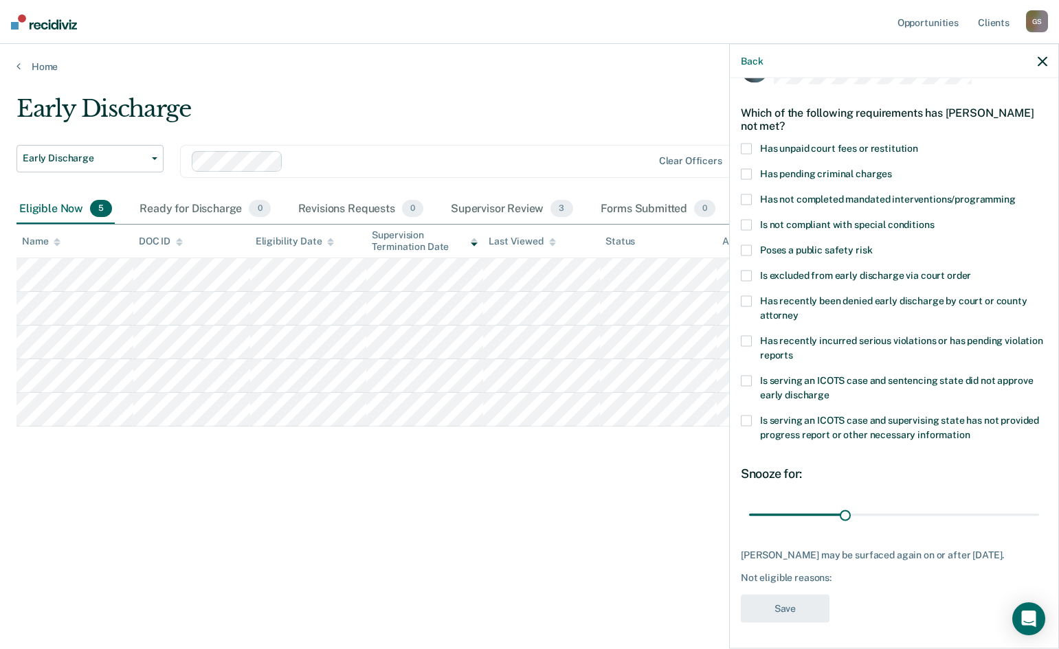
click at [745, 146] on span at bounding box center [746, 148] width 11 height 11
click at [918, 143] on input "Has unpaid court fees or restitution" at bounding box center [918, 143] width 0 height 0
click at [792, 621] on button "Save" at bounding box center [785, 608] width 89 height 28
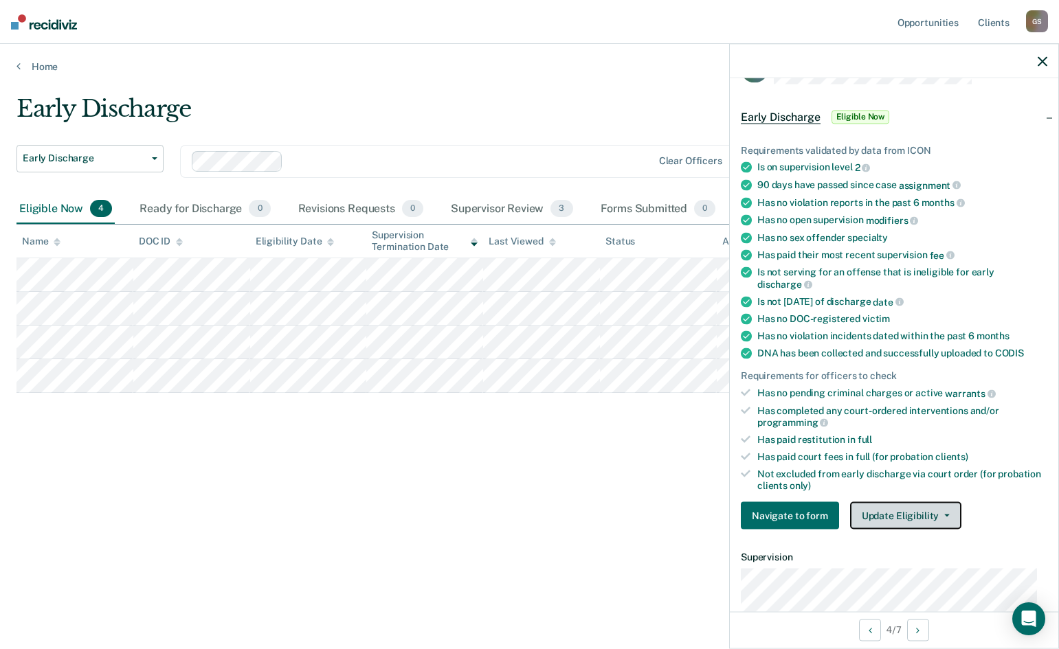
click at [898, 516] on button "Update Eligibility" at bounding box center [905, 515] width 111 height 27
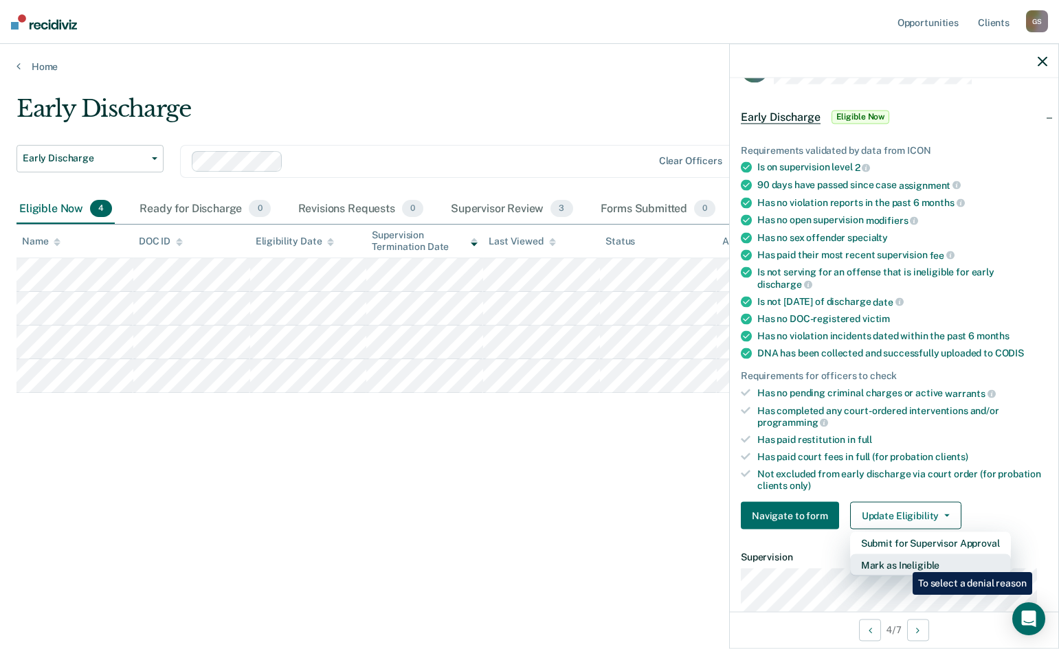
click at [902, 562] on button "Mark as Ineligible" at bounding box center [930, 566] width 161 height 22
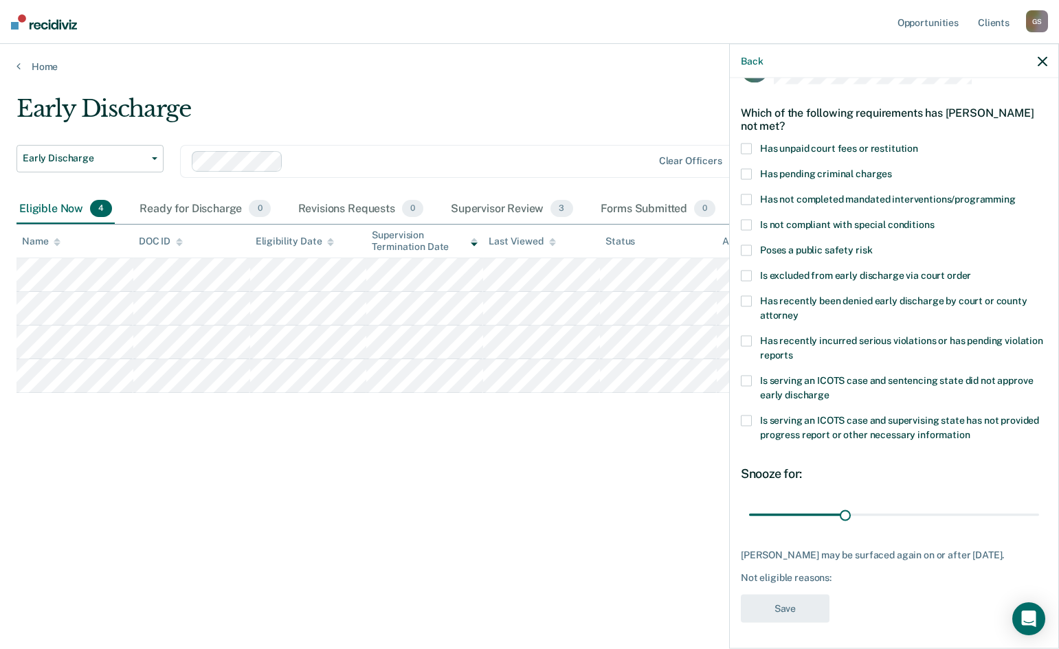
click at [745, 249] on span at bounding box center [746, 250] width 11 height 11
click at [872, 245] on input "Poses a public safety risk" at bounding box center [872, 245] width 0 height 0
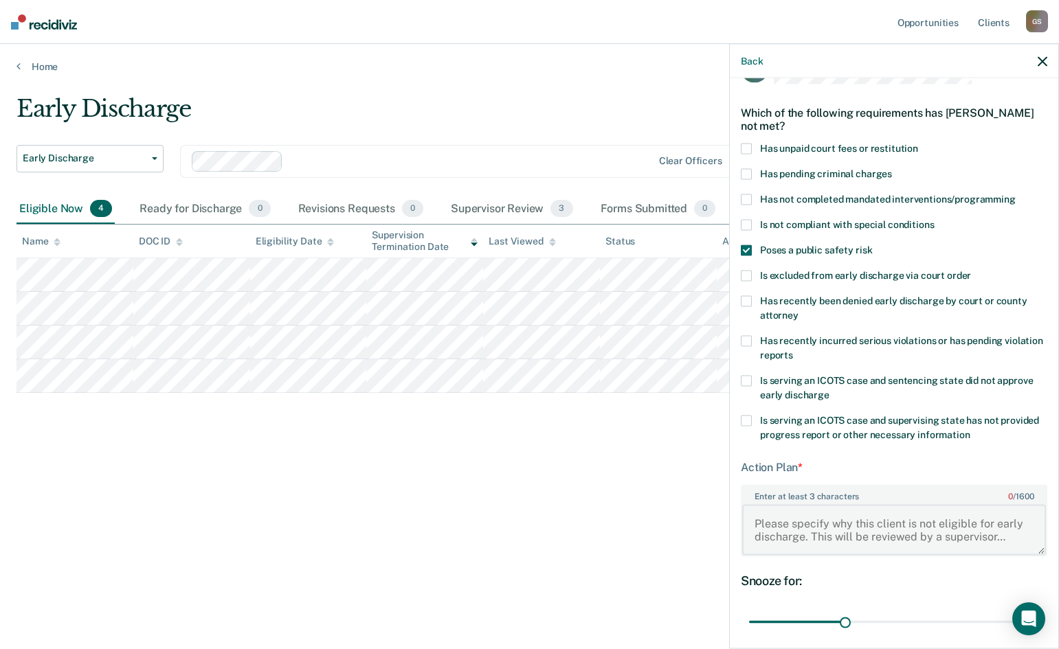
click at [789, 509] on textarea "Enter at least 3 characters 0 / 1600" at bounding box center [894, 529] width 304 height 51
click at [779, 509] on textarea "Enter at least 3 characters 0 / 1600" at bounding box center [894, 529] width 304 height 51
paste textarea "D. C. (a minor)"
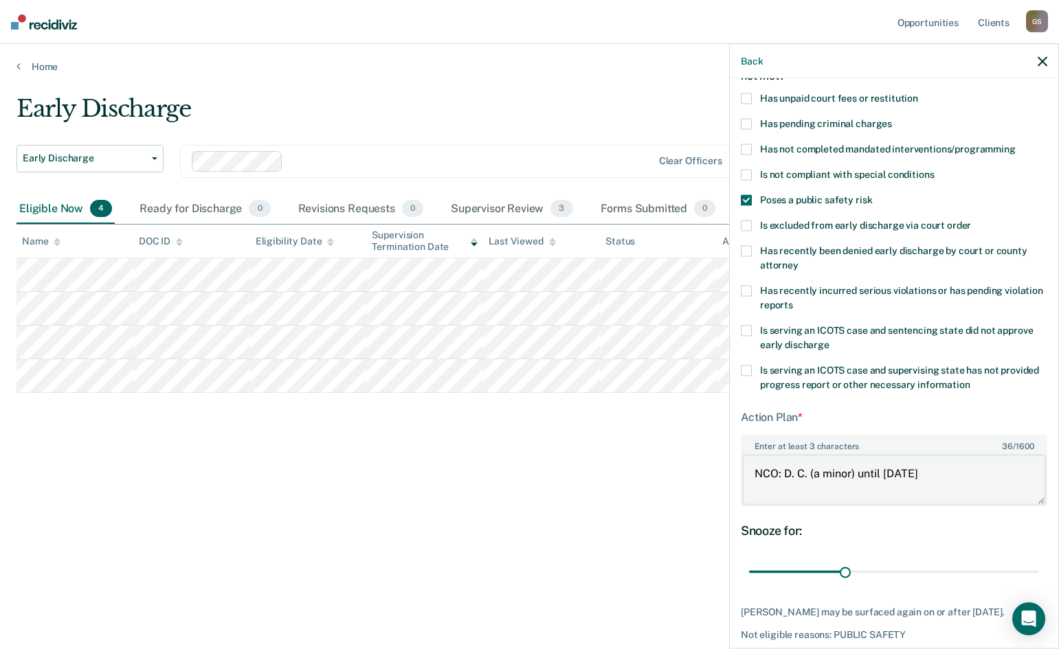
scroll to position [147, 0]
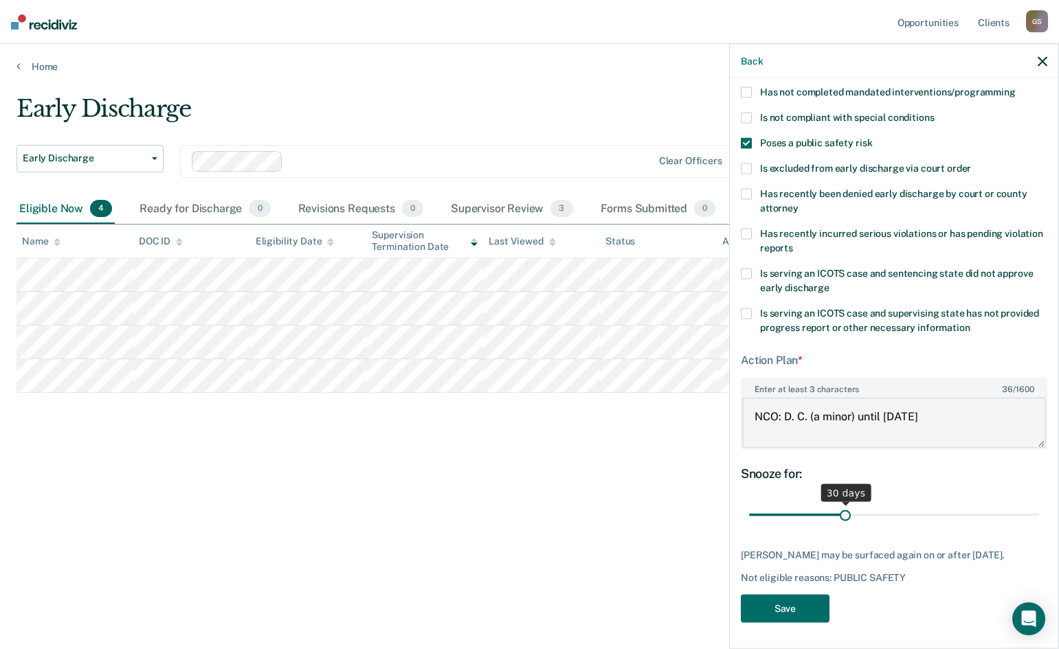
type textarea "NCO: D. C. (a minor) until [DATE]"
drag, startPoint x: 845, startPoint y: 515, endPoint x: 1061, endPoint y: 509, distance: 216.6
type input "90"
click at [1039, 509] on input "range" at bounding box center [894, 515] width 290 height 24
click at [783, 610] on button "Save" at bounding box center [785, 608] width 89 height 28
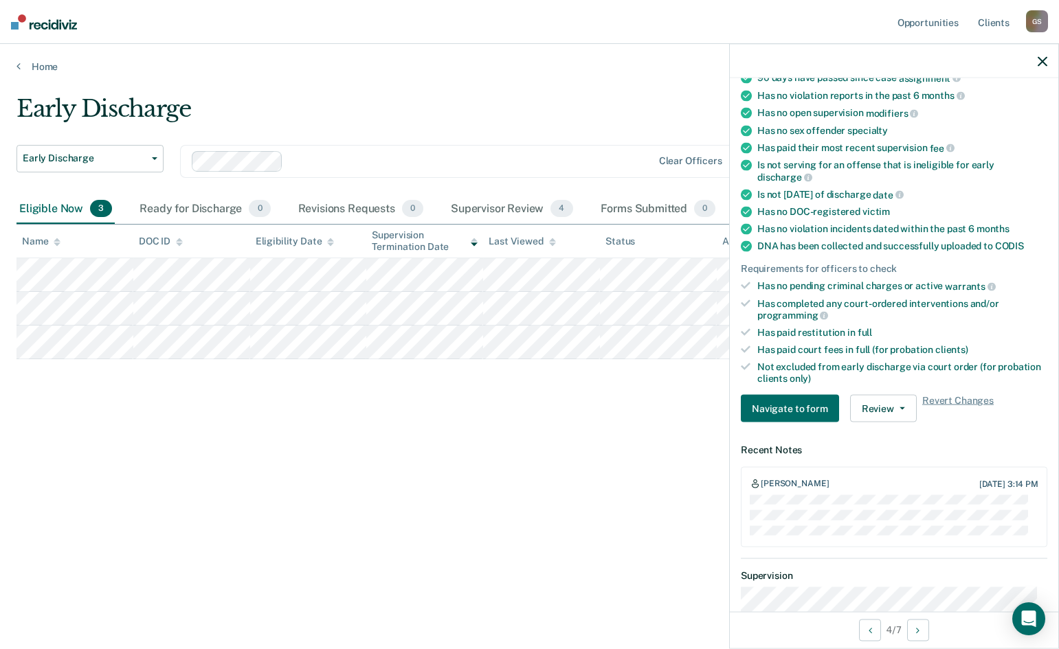
click at [614, 548] on div "Early Discharge Early Discharge Early Discharge Clear officers Eligible Now 3 R…" at bounding box center [529, 343] width 1026 height 496
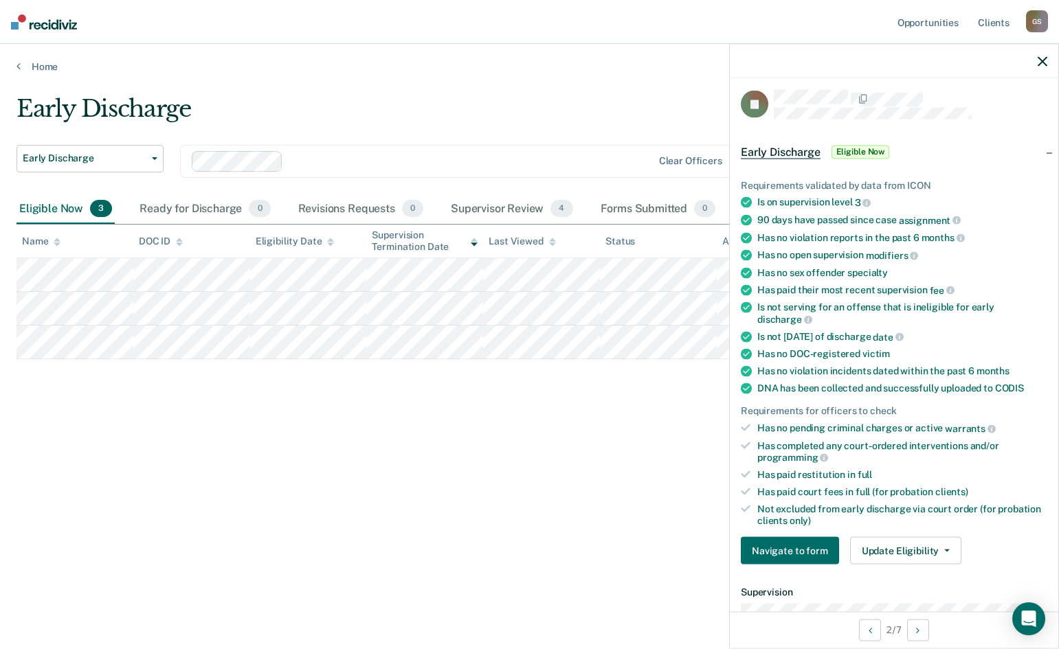
scroll to position [0, 0]
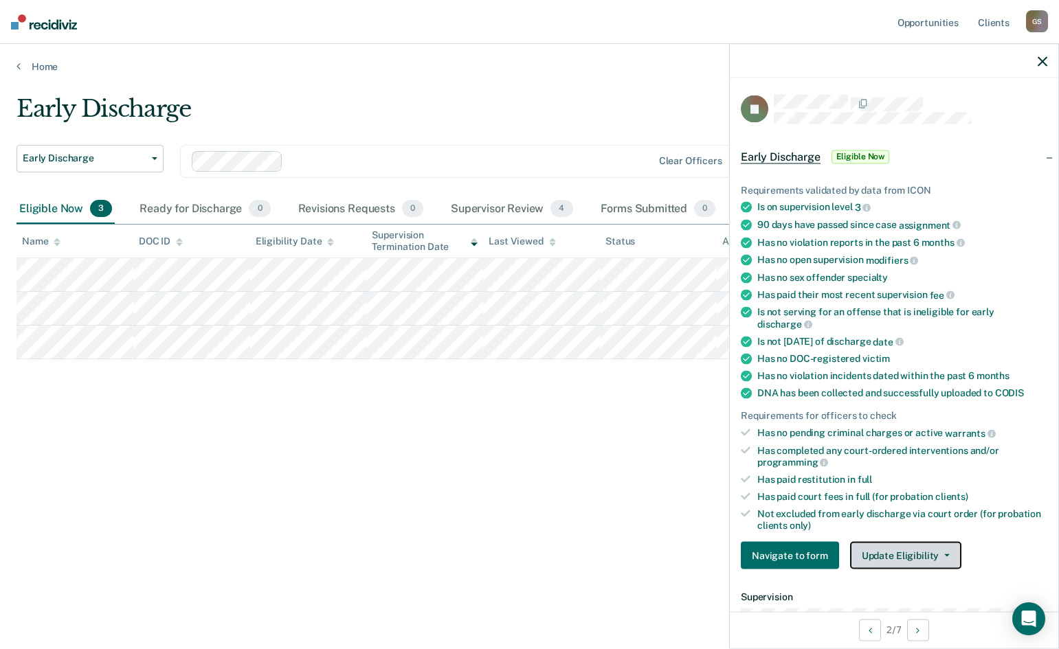
click at [862, 550] on button "Update Eligibility" at bounding box center [905, 555] width 111 height 27
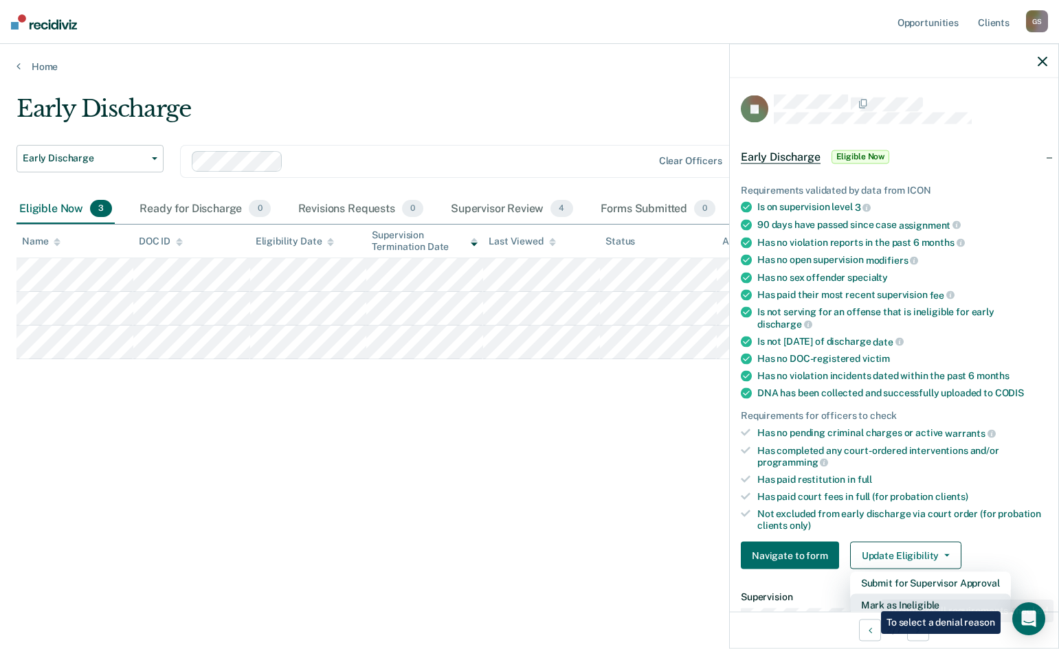
scroll to position [3, 0]
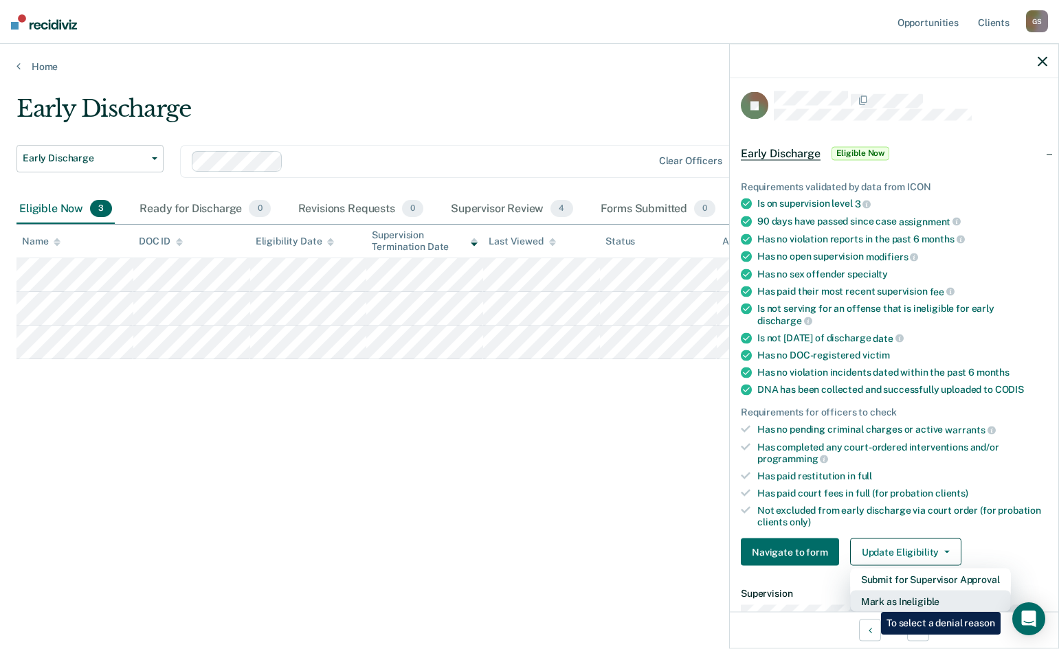
click at [871, 602] on button "Mark as Ineligible" at bounding box center [930, 602] width 161 height 22
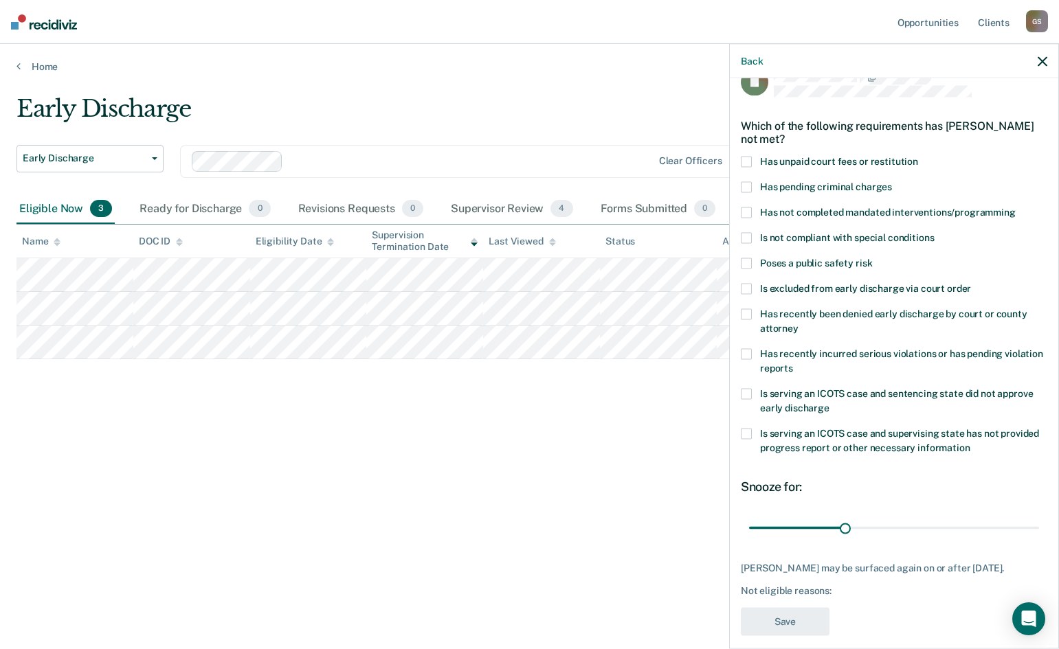
scroll to position [40, 0]
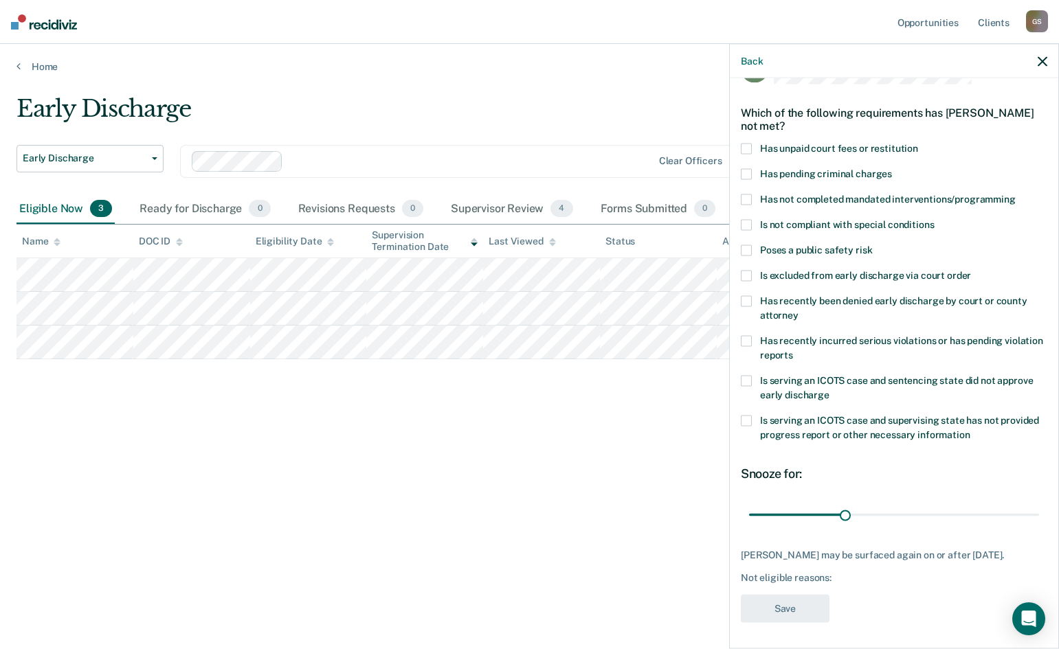
click at [741, 148] on span at bounding box center [746, 148] width 11 height 11
click at [918, 143] on input "Has unpaid court fees or restitution" at bounding box center [918, 143] width 0 height 0
click at [792, 602] on button "Save" at bounding box center [785, 608] width 89 height 28
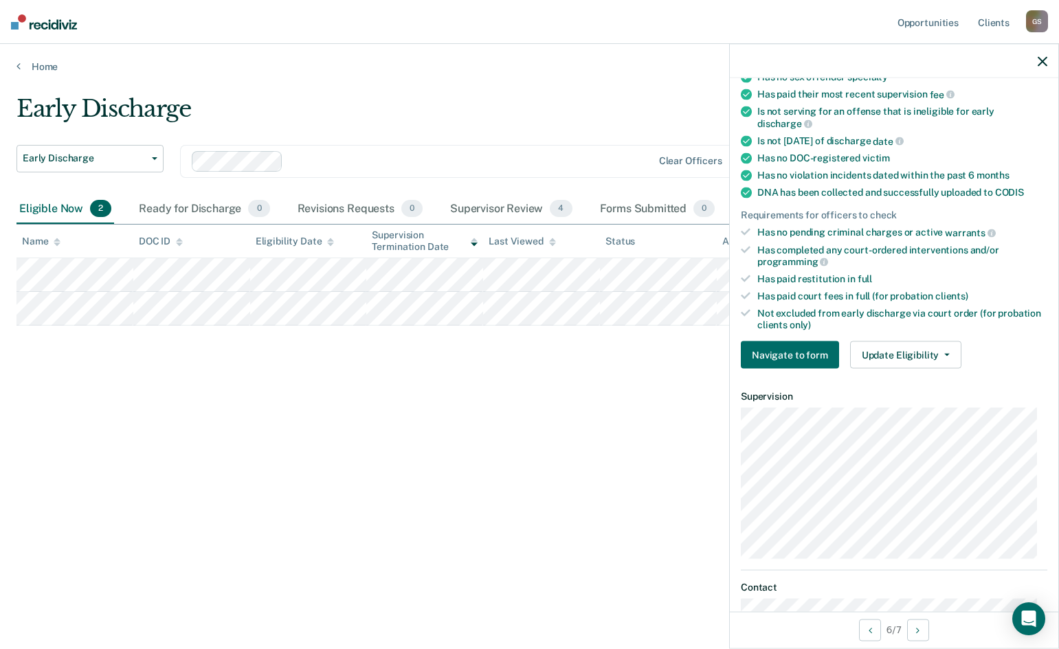
scroll to position [165, 0]
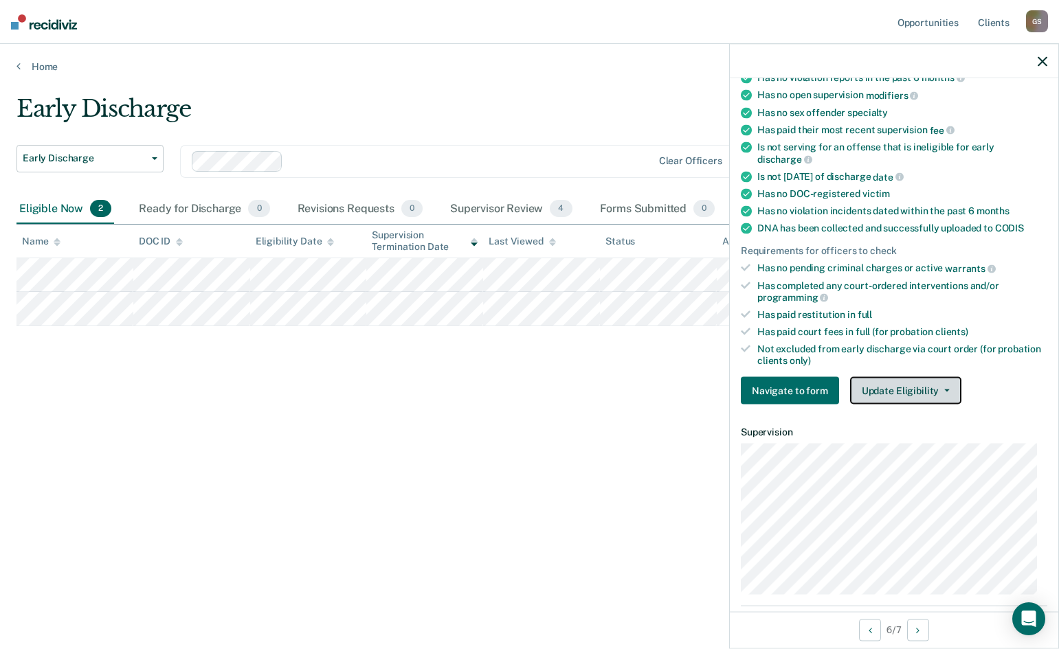
click at [910, 386] on button "Update Eligibility" at bounding box center [905, 390] width 111 height 27
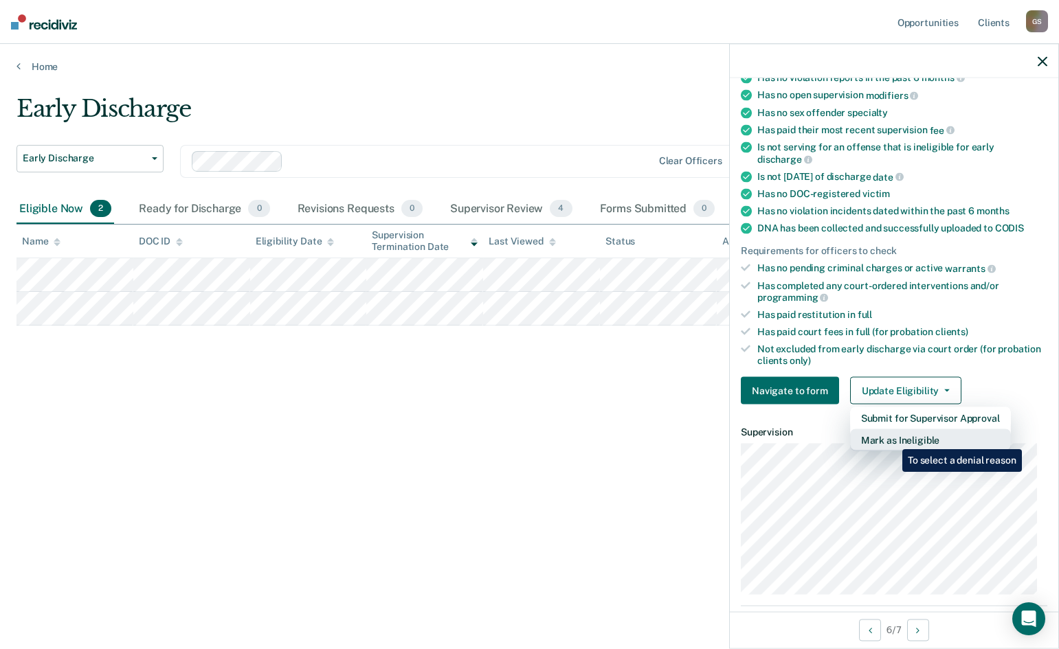
click at [892, 440] on button "Mark as Ineligible" at bounding box center [930, 441] width 161 height 22
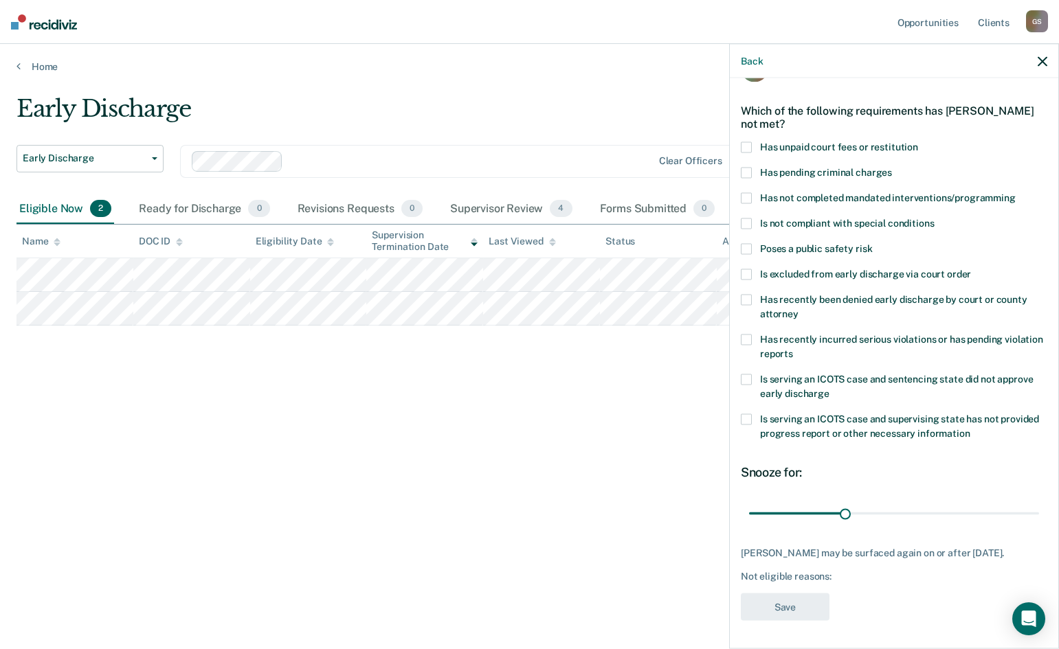
scroll to position [40, 0]
click at [743, 145] on span at bounding box center [746, 148] width 11 height 11
click at [918, 143] on input "Has unpaid court fees or restitution" at bounding box center [918, 143] width 0 height 0
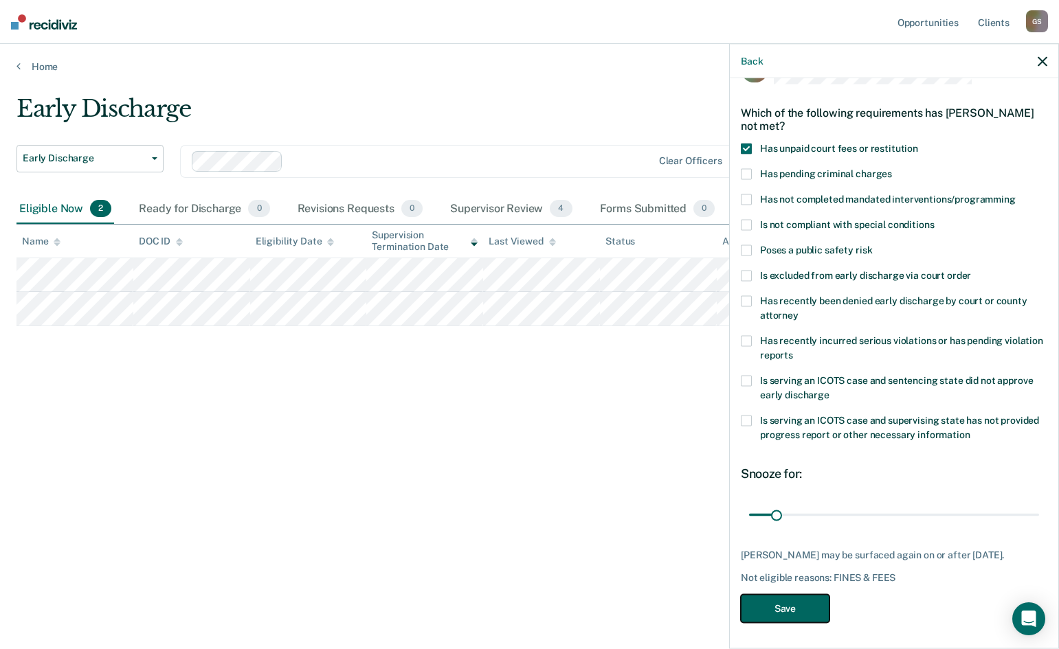
click at [777, 613] on button "Save" at bounding box center [785, 608] width 89 height 28
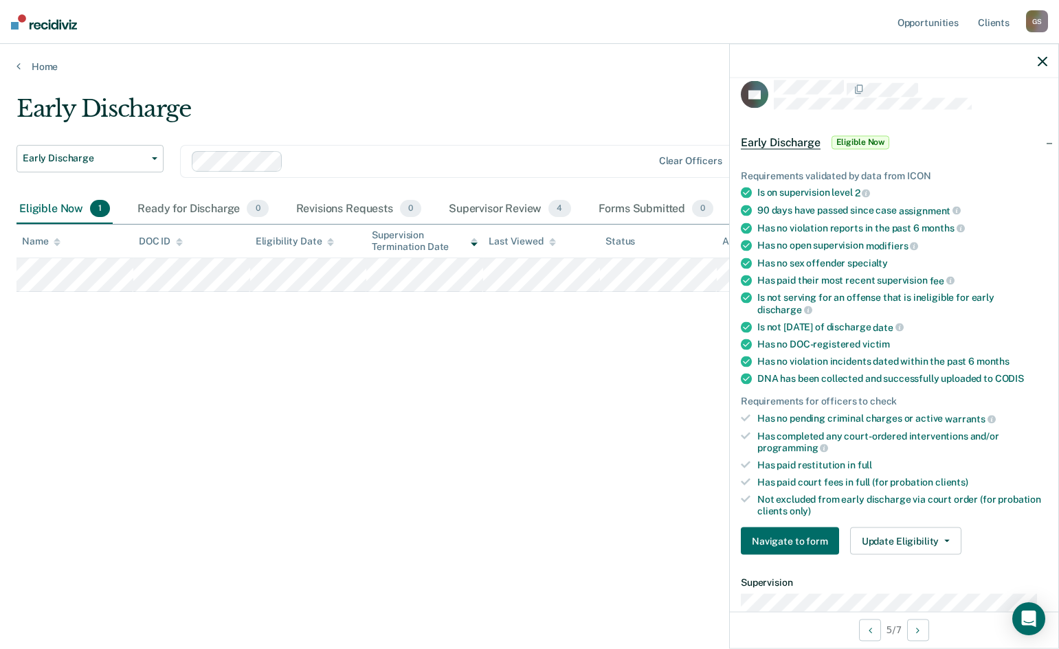
scroll to position [0, 0]
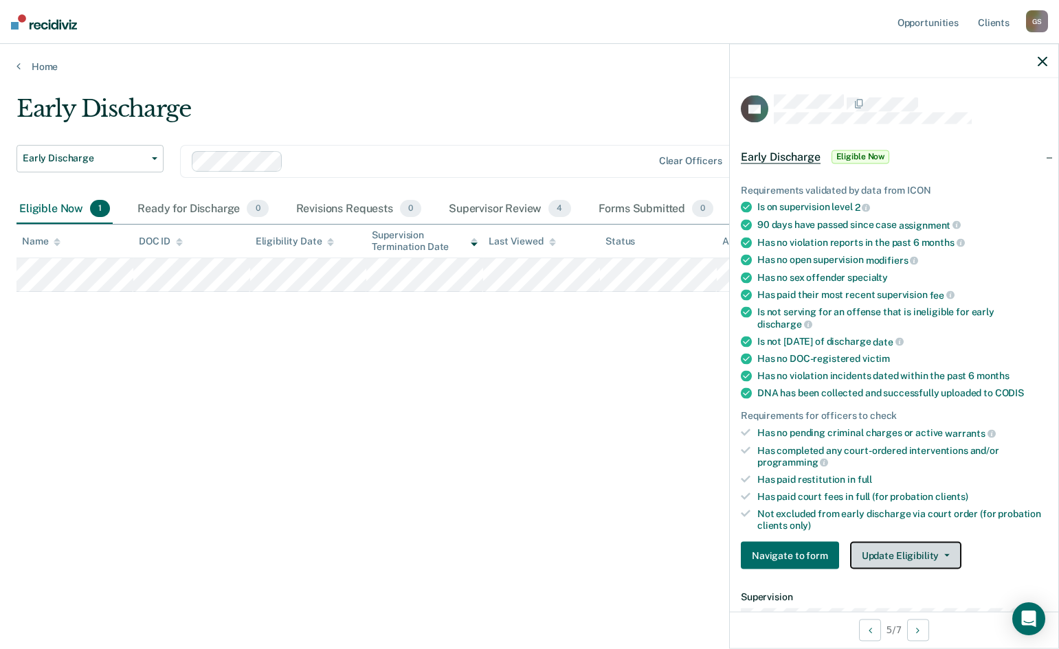
click at [901, 564] on button "Update Eligibility" at bounding box center [905, 555] width 111 height 27
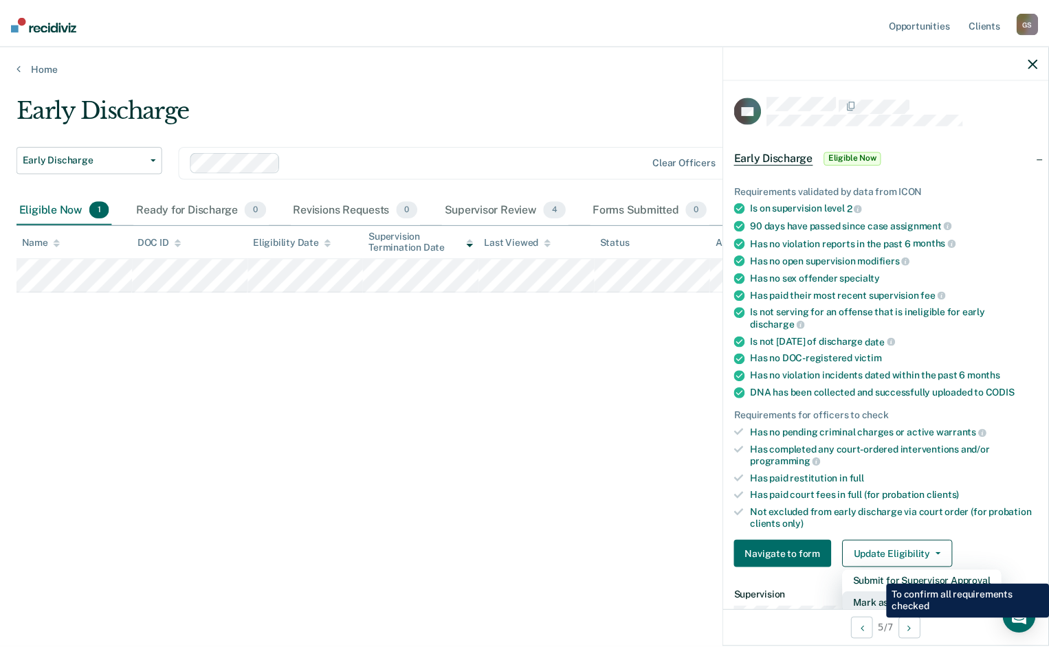
scroll to position [3, 0]
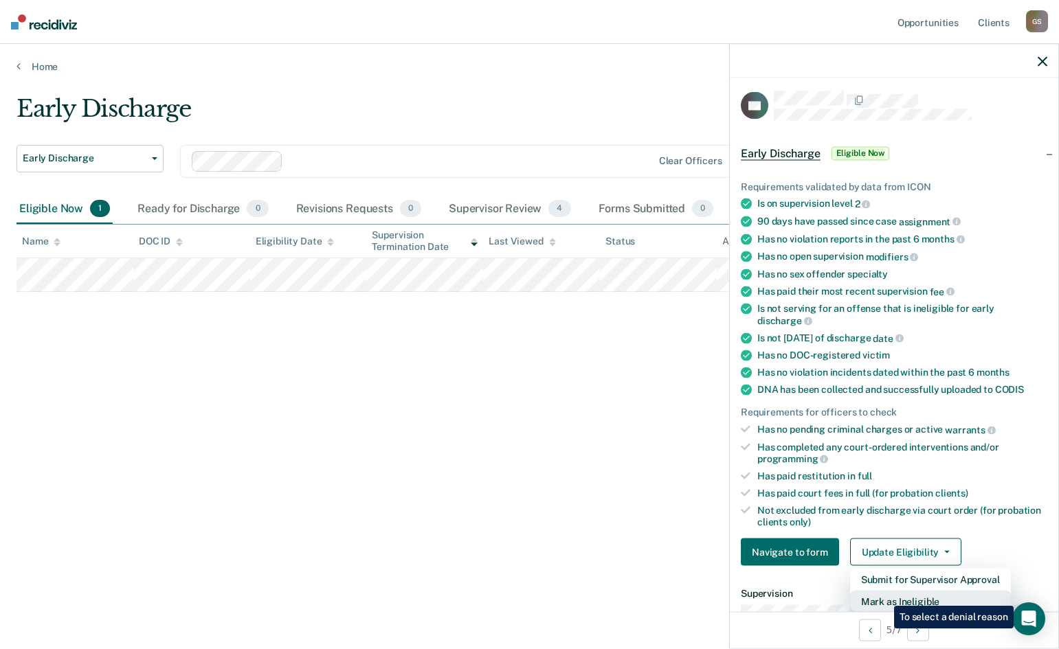
click at [884, 596] on button "Mark as Ineligible" at bounding box center [930, 602] width 161 height 22
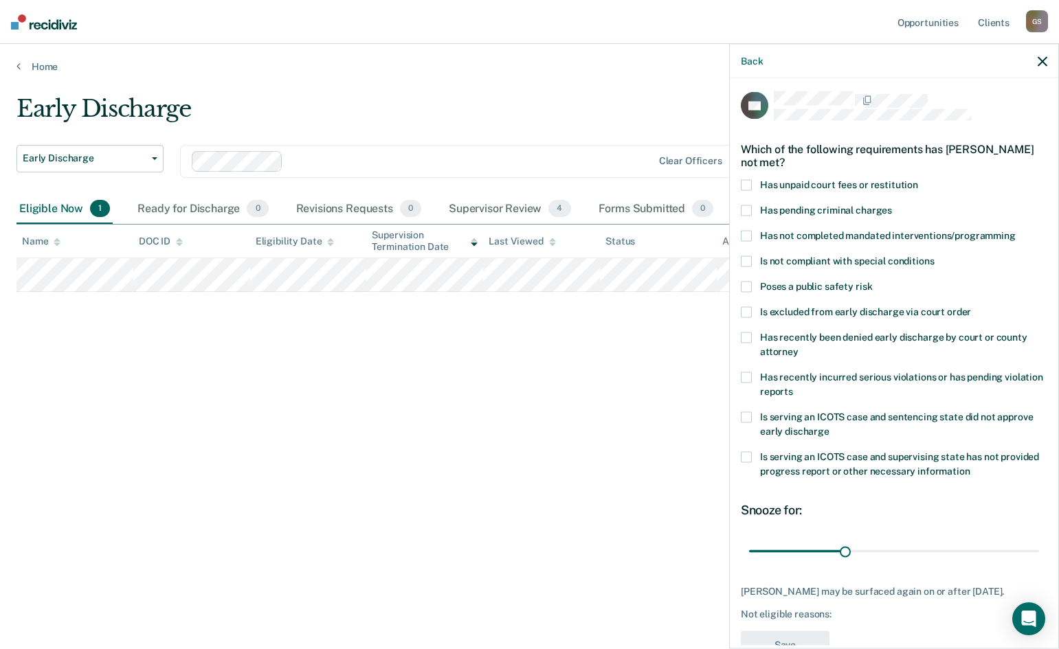
click at [747, 183] on span at bounding box center [746, 184] width 11 height 11
click at [918, 179] on input "Has unpaid court fees or restitution" at bounding box center [918, 179] width 0 height 0
click at [781, 638] on button "Save" at bounding box center [785, 645] width 89 height 28
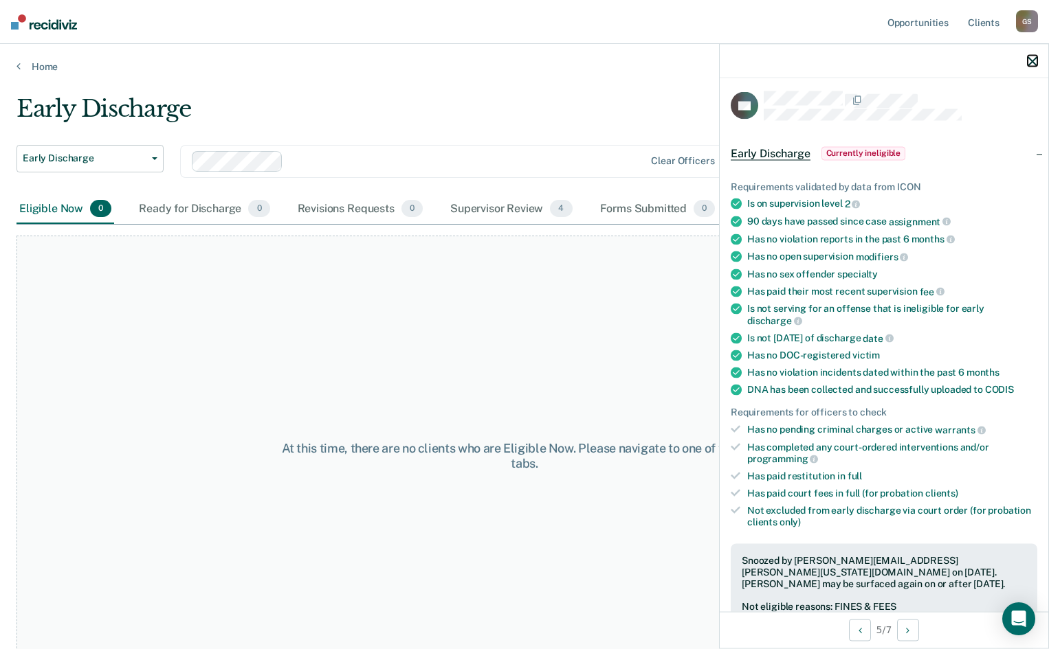
click at [1029, 60] on icon "button" at bounding box center [1032, 61] width 10 height 10
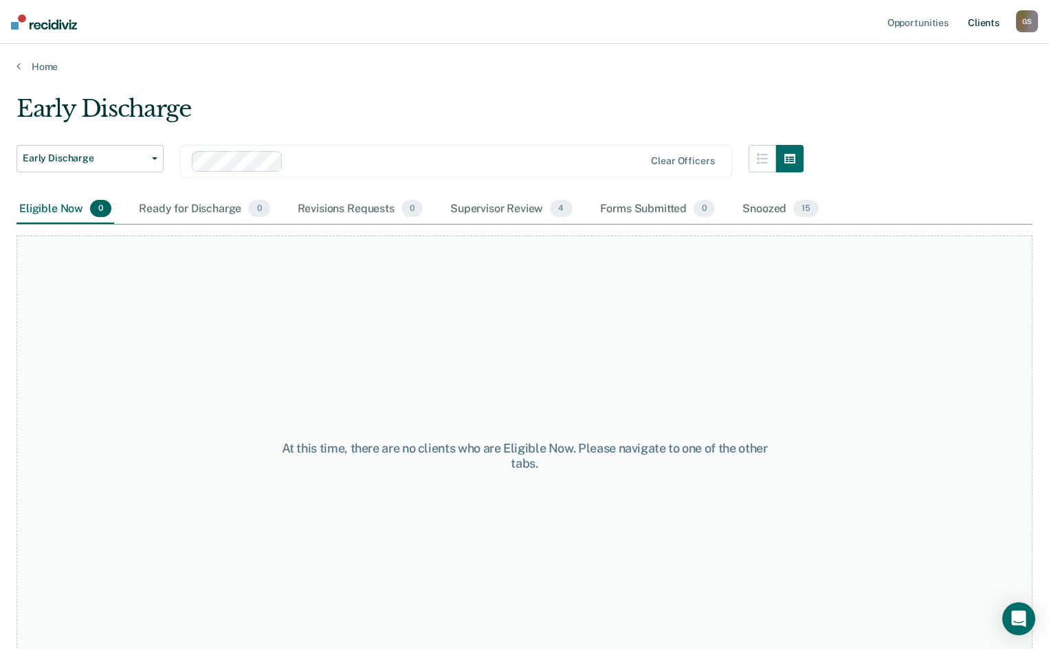
click at [986, 21] on link "Client s" at bounding box center [983, 22] width 37 height 44
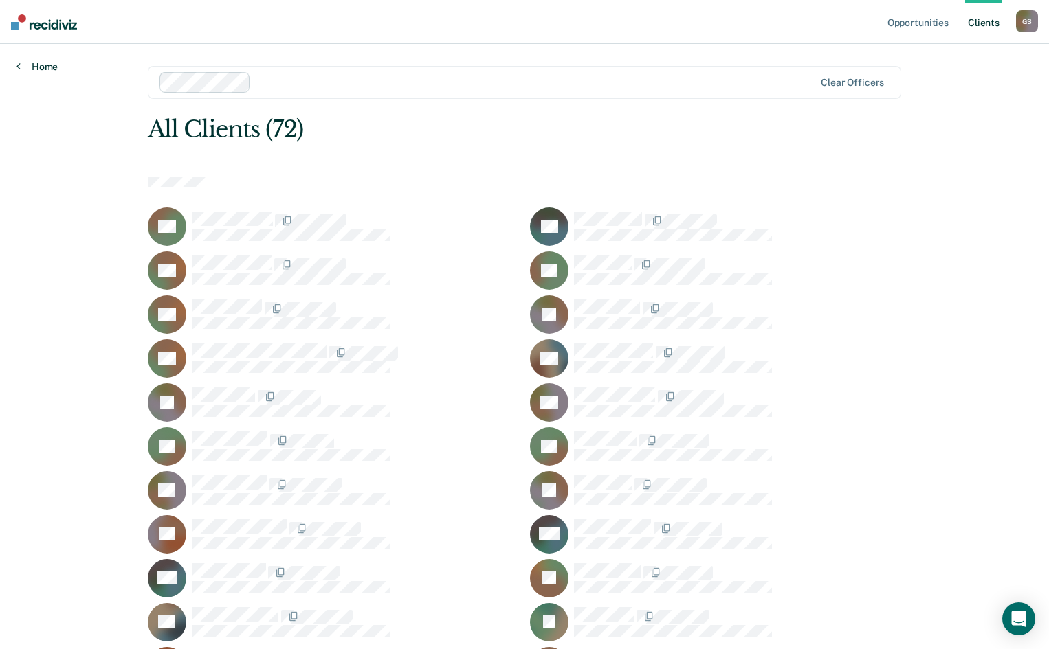
click at [44, 69] on link "Home" at bounding box center [36, 66] width 41 height 12
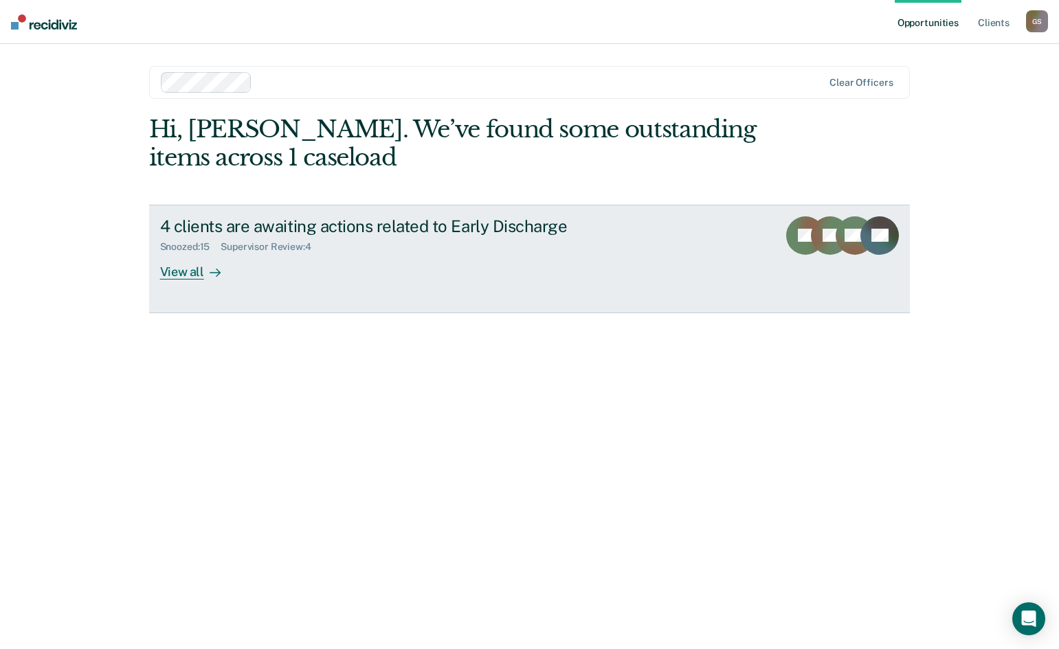
click at [189, 264] on div "View all" at bounding box center [198, 266] width 77 height 27
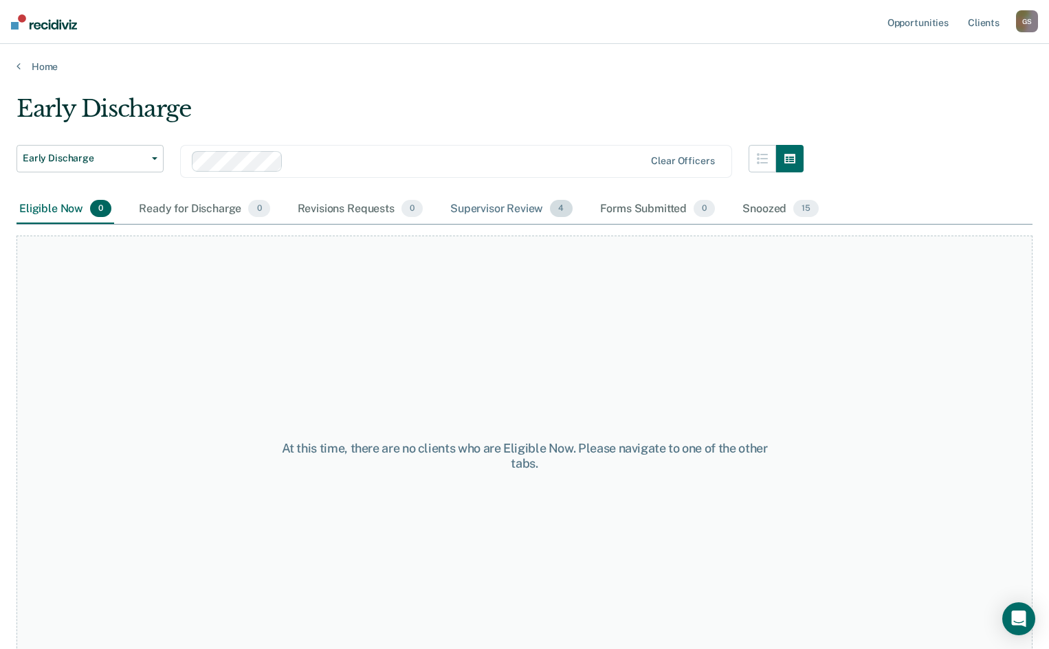
click at [502, 208] on div "Supervisor Review 4" at bounding box center [511, 209] width 128 height 30
